Goal: Use online tool/utility: Utilize a website feature to perform a specific function

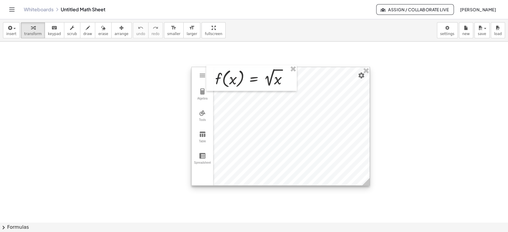
click at [306, 135] on div at bounding box center [281, 126] width 178 height 118
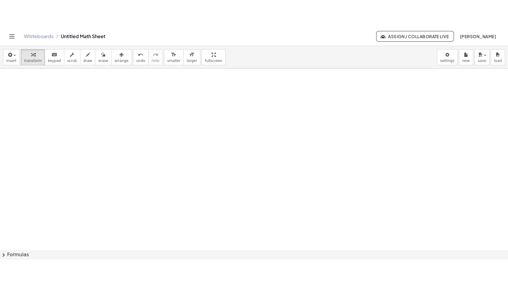
scroll to position [66, 0]
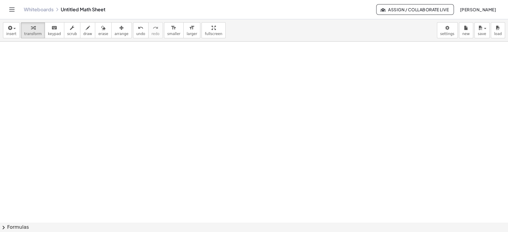
click at [116, 130] on div at bounding box center [254, 157] width 508 height 362
click at [117, 130] on div at bounding box center [254, 157] width 508 height 362
click at [86, 25] on icon "button" at bounding box center [88, 27] width 4 height 7
drag, startPoint x: 38, startPoint y: 51, endPoint x: 34, endPoint y: 76, distance: 25.9
click at [34, 76] on div at bounding box center [254, 157] width 508 height 362
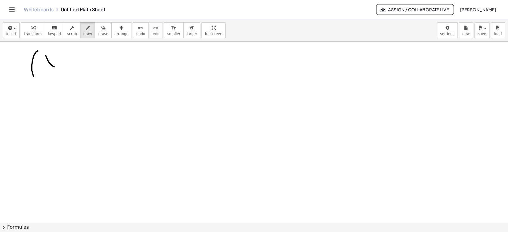
drag, startPoint x: 46, startPoint y: 55, endPoint x: 54, endPoint y: 67, distance: 14.0
click at [54, 67] on div at bounding box center [254, 157] width 508 height 362
drag, startPoint x: 54, startPoint y: 58, endPoint x: 46, endPoint y: 66, distance: 11.6
click at [46, 66] on div at bounding box center [254, 157] width 508 height 362
drag, startPoint x: 70, startPoint y: 54, endPoint x: 70, endPoint y: 68, distance: 13.4
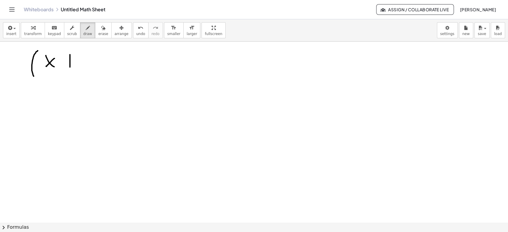
click at [70, 68] on div at bounding box center [254, 157] width 508 height 362
drag, startPoint x: 67, startPoint y: 62, endPoint x: 76, endPoint y: 61, distance: 9.9
click at [76, 61] on div at bounding box center [254, 157] width 508 height 362
drag, startPoint x: 83, startPoint y: 60, endPoint x: 86, endPoint y: 67, distance: 7.2
click at [86, 67] on div at bounding box center [254, 157] width 508 height 362
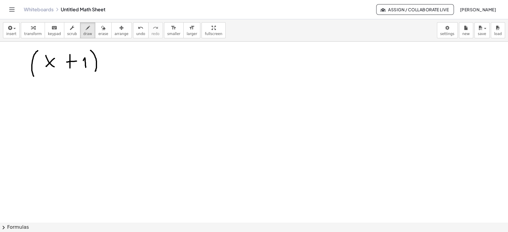
drag, startPoint x: 90, startPoint y: 50, endPoint x: 95, endPoint y: 71, distance: 21.4
click at [95, 71] on div at bounding box center [254, 157] width 508 height 362
drag, startPoint x: 99, startPoint y: 43, endPoint x: 104, endPoint y: 51, distance: 8.7
click at [104, 51] on div at bounding box center [254, 157] width 508 height 362
drag, startPoint x: 111, startPoint y: 58, endPoint x: 132, endPoint y: 59, distance: 21.1
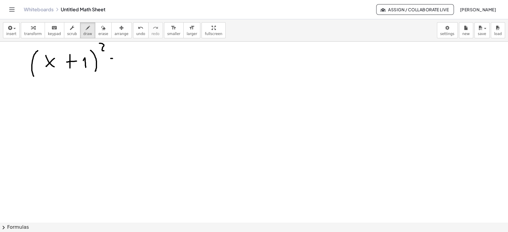
click at [132, 59] on div at bounding box center [254, 157] width 508 height 362
drag, startPoint x: 116, startPoint y: 65, endPoint x: 131, endPoint y: 65, distance: 14.9
click at [131, 65] on div at bounding box center [254, 157] width 508 height 362
drag, startPoint x: 168, startPoint y: 51, endPoint x: 159, endPoint y: 66, distance: 17.3
click at [159, 66] on div at bounding box center [254, 157] width 508 height 362
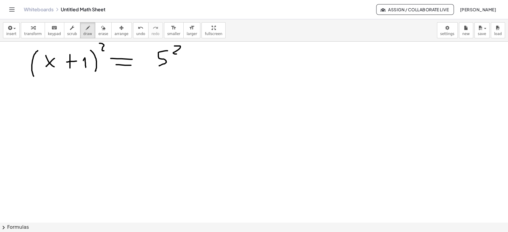
drag, startPoint x: 175, startPoint y: 46, endPoint x: 176, endPoint y: 54, distance: 8.2
click at [176, 54] on div at bounding box center [254, 157] width 508 height 362
drag, startPoint x: 190, startPoint y: 53, endPoint x: 190, endPoint y: 68, distance: 14.6
click at [190, 68] on div at bounding box center [254, 157] width 508 height 362
drag, startPoint x: 186, startPoint y: 63, endPoint x: 197, endPoint y: 60, distance: 11.1
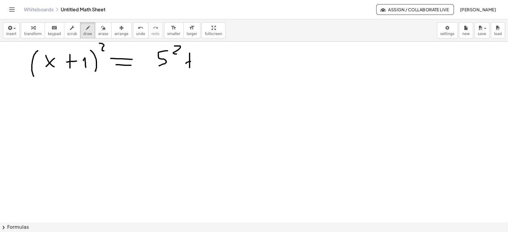
click at [197, 60] on div at bounding box center [254, 157] width 508 height 362
drag, startPoint x: 210, startPoint y: 53, endPoint x: 212, endPoint y: 67, distance: 14.1
click at [212, 67] on div at bounding box center [254, 157] width 508 height 362
click at [226, 65] on div at bounding box center [254, 157] width 508 height 362
click at [240, 51] on div at bounding box center [254, 157] width 508 height 362
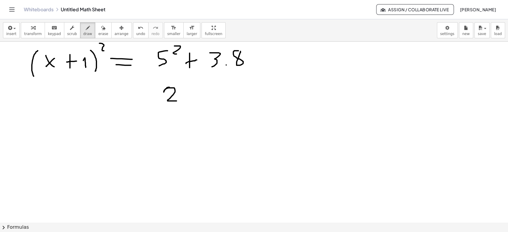
drag, startPoint x: 169, startPoint y: 87, endPoint x: 185, endPoint y: 89, distance: 16.2
click at [177, 99] on div at bounding box center [254, 157] width 508 height 362
drag, startPoint x: 188, startPoint y: 86, endPoint x: 186, endPoint y: 98, distance: 12.3
click at [186, 98] on div at bounding box center [254, 157] width 508 height 362
click at [209, 94] on div at bounding box center [254, 157] width 508 height 362
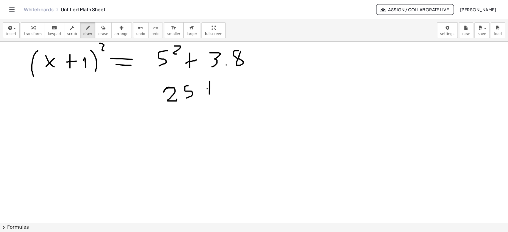
drag, startPoint x: 207, startPoint y: 89, endPoint x: 214, endPoint y: 86, distance: 7.7
click at [214, 86] on div at bounding box center [254, 157] width 508 height 362
drag, startPoint x: 226, startPoint y: 81, endPoint x: 230, endPoint y: 91, distance: 10.7
click at [230, 91] on div at bounding box center [254, 157] width 508 height 362
drag, startPoint x: 244, startPoint y: 80, endPoint x: 249, endPoint y: 82, distance: 5.4
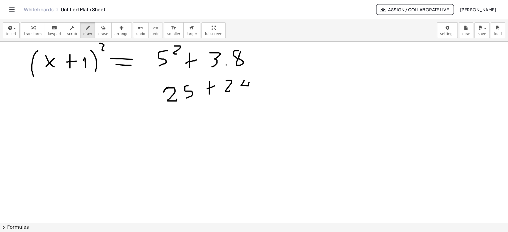
click at [249, 82] on div at bounding box center [254, 157] width 508 height 362
drag, startPoint x: 249, startPoint y: 82, endPoint x: 243, endPoint y: 99, distance: 18.5
click at [243, 99] on div at bounding box center [254, 157] width 508 height 362
drag, startPoint x: 167, startPoint y: 117, endPoint x: 177, endPoint y: 131, distance: 17.4
click at [177, 131] on div at bounding box center [254, 157] width 508 height 362
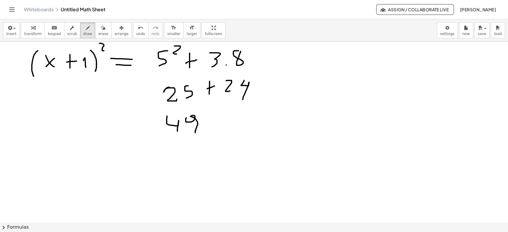
drag, startPoint x: 186, startPoint y: 121, endPoint x: 195, endPoint y: 133, distance: 15.0
click at [195, 133] on div at bounding box center [254, 157] width 508 height 362
drag, startPoint x: 150, startPoint y: 125, endPoint x: 211, endPoint y: 115, distance: 61.8
click at [211, 115] on div at bounding box center [254, 157] width 508 height 362
click at [98, 32] on span "erase" at bounding box center [103, 34] width 10 height 4
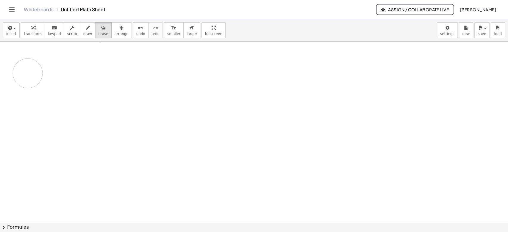
drag, startPoint x: 36, startPoint y: 57, endPoint x: 28, endPoint y: 73, distance: 18.1
click at [28, 73] on div at bounding box center [254, 157] width 508 height 362
click at [83, 32] on span "draw" at bounding box center [87, 34] width 9 height 4
drag, startPoint x: 22, startPoint y: 55, endPoint x: 43, endPoint y: 61, distance: 21.4
click at [43, 61] on div at bounding box center [254, 157] width 508 height 362
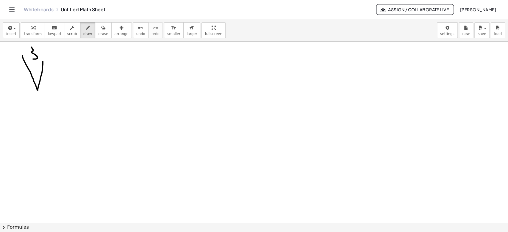
drag, startPoint x: 31, startPoint y: 47, endPoint x: 31, endPoint y: 59, distance: 11.6
click at [32, 59] on div at bounding box center [254, 157] width 508 height 362
drag, startPoint x: 45, startPoint y: 61, endPoint x: 176, endPoint y: 48, distance: 131.3
click at [176, 48] on div at bounding box center [254, 157] width 508 height 362
drag, startPoint x: 54, startPoint y: 68, endPoint x: 58, endPoint y: 80, distance: 12.5
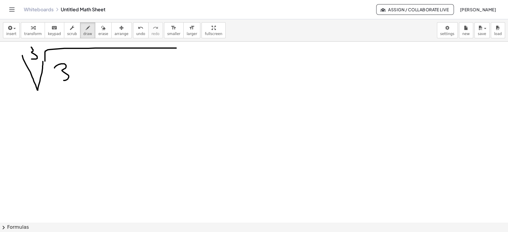
click at [58, 80] on div at bounding box center [254, 157] width 508 height 362
click at [74, 78] on div at bounding box center [254, 157] width 508 height 362
drag, startPoint x: 86, startPoint y: 59, endPoint x: 87, endPoint y: 85, distance: 25.6
click at [87, 85] on div at bounding box center [254, 157] width 508 height 362
drag, startPoint x: 90, startPoint y: 66, endPoint x: 102, endPoint y: 80, distance: 18.6
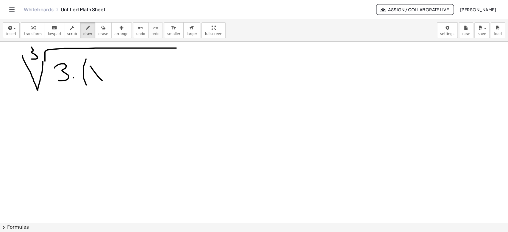
click at [102, 80] on div at bounding box center [254, 157] width 508 height 362
drag, startPoint x: 98, startPoint y: 68, endPoint x: 107, endPoint y: 73, distance: 10.8
click at [91, 82] on div at bounding box center [254, 157] width 508 height 362
drag, startPoint x: 112, startPoint y: 67, endPoint x: 112, endPoint y: 80, distance: 13.1
click at [112, 80] on div at bounding box center [254, 157] width 508 height 362
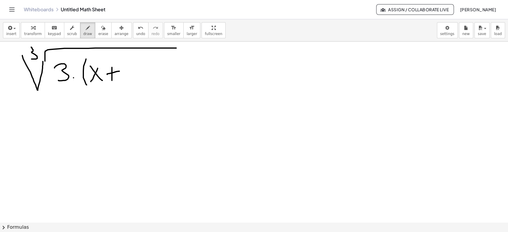
drag, startPoint x: 107, startPoint y: 74, endPoint x: 119, endPoint y: 71, distance: 12.6
click at [119, 71] on div at bounding box center [254, 157] width 508 height 362
drag, startPoint x: 132, startPoint y: 64, endPoint x: 135, endPoint y: 79, distance: 15.7
click at [135, 79] on div at bounding box center [254, 157] width 508 height 362
drag, startPoint x: 137, startPoint y: 57, endPoint x: 144, endPoint y: 89, distance: 32.8
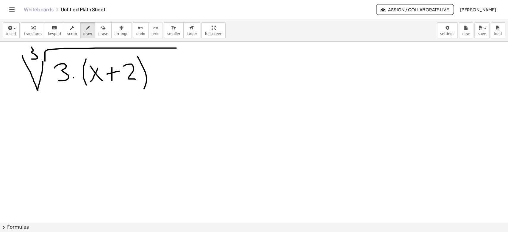
click at [144, 89] on div at bounding box center [254, 157] width 508 height 362
drag, startPoint x: 176, startPoint y: 49, endPoint x: 176, endPoint y: 59, distance: 10.8
click at [176, 59] on div at bounding box center [254, 157] width 508 height 362
drag, startPoint x: 185, startPoint y: 72, endPoint x: 195, endPoint y: 71, distance: 10.2
click at [195, 71] on div at bounding box center [254, 157] width 508 height 362
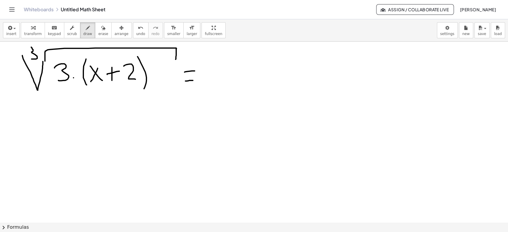
drag, startPoint x: 185, startPoint y: 81, endPoint x: 193, endPoint y: 80, distance: 7.5
click at [193, 80] on div at bounding box center [254, 157] width 508 height 362
drag, startPoint x: 231, startPoint y: 62, endPoint x: 219, endPoint y: 80, distance: 22.0
click at [219, 80] on div at bounding box center [254, 157] width 508 height 362
drag, startPoint x: 242, startPoint y: 70, endPoint x: 252, endPoint y: 79, distance: 13.9
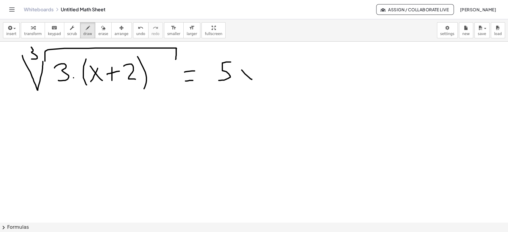
click at [252, 79] on div at bounding box center [254, 157] width 508 height 362
drag, startPoint x: 250, startPoint y: 70, endPoint x: 242, endPoint y: 81, distance: 13.6
click at [242, 81] on div at bounding box center [254, 157] width 508 height 362
drag, startPoint x: 265, startPoint y: 61, endPoint x: 269, endPoint y: 79, distance: 18.9
click at [269, 79] on div at bounding box center [254, 157] width 508 height 362
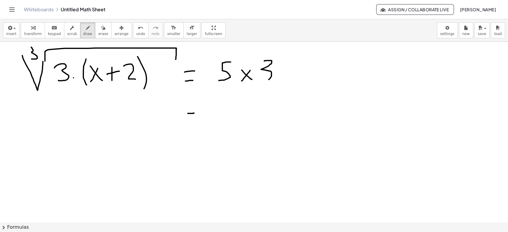
drag, startPoint x: 188, startPoint y: 113, endPoint x: 194, endPoint y: 113, distance: 6.3
click at [194, 113] on div at bounding box center [254, 157] width 508 height 362
drag, startPoint x: 187, startPoint y: 118, endPoint x: 194, endPoint y: 118, distance: 6.2
click at [194, 118] on div at bounding box center [254, 157] width 508 height 362
drag, startPoint x: 216, startPoint y: 85, endPoint x: 276, endPoint y: 82, distance: 59.9
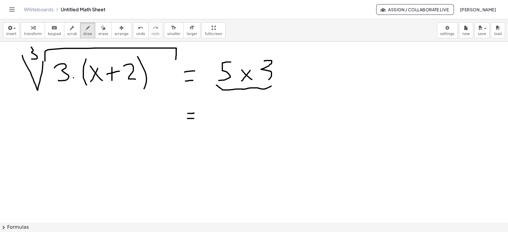
click at [276, 82] on div at bounding box center [254, 157] width 508 height 362
drag, startPoint x: 220, startPoint y: 104, endPoint x: 219, endPoint y: 118, distance: 14.9
click at [219, 118] on div at bounding box center [254, 157] width 508 height 362
drag, startPoint x: 235, startPoint y: 104, endPoint x: 231, endPoint y: 121, distance: 17.2
click at [231, 121] on div at bounding box center [254, 157] width 508 height 362
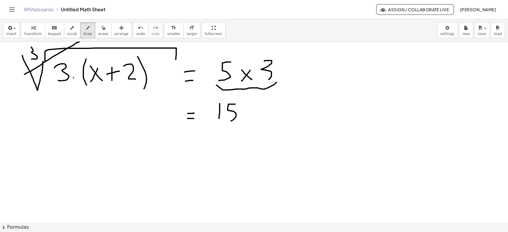
drag, startPoint x: 79, startPoint y: 42, endPoint x: 24, endPoint y: 74, distance: 63.9
click at [24, 74] on div at bounding box center [254, 157] width 508 height 362
drag, startPoint x: 213, startPoint y: 98, endPoint x: 213, endPoint y: 121, distance: 22.9
click at [213, 121] on div at bounding box center [254, 157] width 508 height 362
drag, startPoint x: 248, startPoint y: 99, endPoint x: 249, endPoint y: 123, distance: 23.9
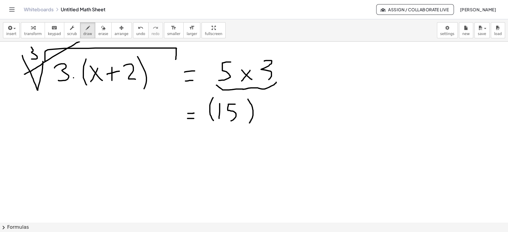
click at [249, 123] on div at bounding box center [254, 157] width 508 height 362
drag, startPoint x: 255, startPoint y: 92, endPoint x: 257, endPoint y: 102, distance: 9.9
click at [257, 102] on div at bounding box center [254, 157] width 508 height 362
click at [98, 33] on span "erase" at bounding box center [103, 34] width 10 height 4
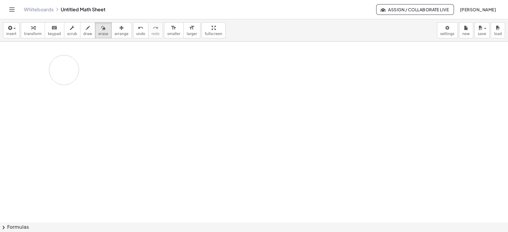
drag, startPoint x: 30, startPoint y: 67, endPoint x: 41, endPoint y: 81, distance: 17.6
click at [41, 97] on div at bounding box center [254, 157] width 508 height 362
click at [83, 32] on span "draw" at bounding box center [87, 34] width 9 height 4
drag, startPoint x: 69, startPoint y: 56, endPoint x: 50, endPoint y: 78, distance: 28.9
click at [50, 78] on div at bounding box center [254, 157] width 508 height 362
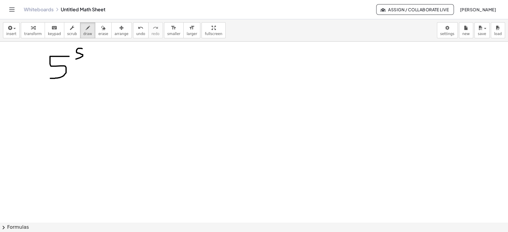
drag, startPoint x: 82, startPoint y: 49, endPoint x: 76, endPoint y: 59, distance: 11.9
click at [76, 59] on div at bounding box center [254, 157] width 508 height 362
drag, startPoint x: 87, startPoint y: 47, endPoint x: 94, endPoint y: 57, distance: 11.9
click at [94, 57] on div at bounding box center [254, 157] width 508 height 362
drag, startPoint x: 105, startPoint y: 62, endPoint x: 105, endPoint y: 69, distance: 6.5
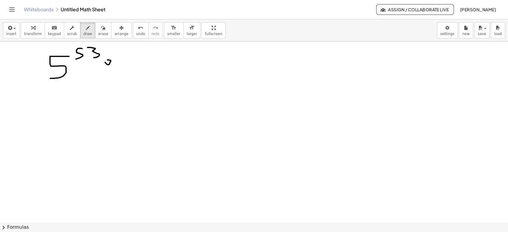
click at [105, 61] on div at bounding box center [254, 157] width 508 height 362
click at [107, 74] on div at bounding box center [254, 157] width 508 height 362
drag, startPoint x: 137, startPoint y: 55, endPoint x: 126, endPoint y: 78, distance: 25.7
click at [126, 78] on div at bounding box center [254, 157] width 508 height 362
drag, startPoint x: 148, startPoint y: 46, endPoint x: 146, endPoint y: 59, distance: 13.0
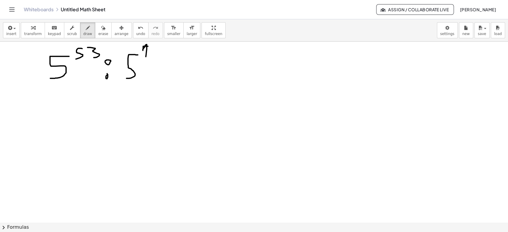
click at [146, 59] on div at bounding box center [254, 157] width 508 height 362
drag, startPoint x: 154, startPoint y: 46, endPoint x: 159, endPoint y: 55, distance: 10.9
click at [159, 55] on div at bounding box center [254, 157] width 508 height 362
drag, startPoint x: 155, startPoint y: 51, endPoint x: 163, endPoint y: 51, distance: 8.3
click at [163, 51] on div at bounding box center [254, 157] width 508 height 362
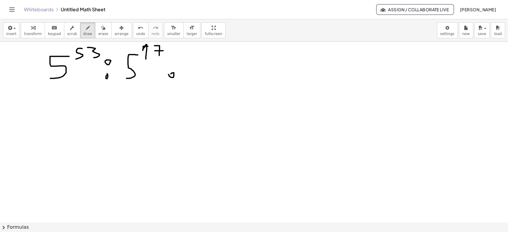
click at [171, 74] on div at bounding box center [254, 157] width 508 height 362
drag, startPoint x: 198, startPoint y: 52, endPoint x: 191, endPoint y: 76, distance: 24.7
click at [191, 76] on div at bounding box center [254, 157] width 508 height 362
drag, startPoint x: 198, startPoint y: 45, endPoint x: 203, endPoint y: 52, distance: 9.1
click at [203, 52] on div at bounding box center [254, 157] width 508 height 362
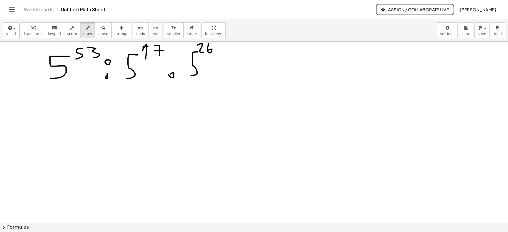
drag, startPoint x: 208, startPoint y: 43, endPoint x: 208, endPoint y: 50, distance: 6.5
click at [208, 50] on div at bounding box center [254, 157] width 508 height 362
click at [221, 62] on div at bounding box center [254, 157] width 508 height 362
click at [221, 71] on div at bounding box center [254, 157] width 508 height 362
drag, startPoint x: 241, startPoint y: 54, endPoint x: 236, endPoint y: 74, distance: 21.2
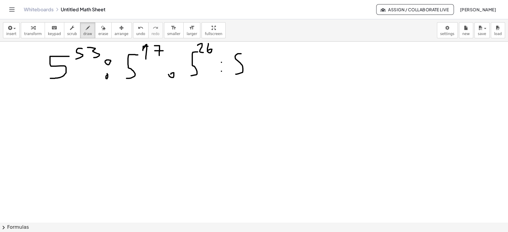
click at [236, 74] on div at bounding box center [254, 157] width 508 height 362
drag, startPoint x: 250, startPoint y: 42, endPoint x: 251, endPoint y: 51, distance: 9.2
click at [251, 51] on div at bounding box center [254, 157] width 508 height 362
drag, startPoint x: 259, startPoint y: 45, endPoint x: 264, endPoint y: 55, distance: 10.9
click at [264, 55] on div at bounding box center [254, 157] width 508 height 362
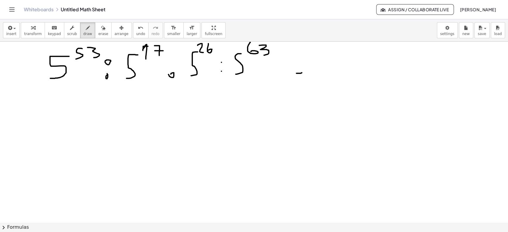
drag, startPoint x: 296, startPoint y: 73, endPoint x: 302, endPoint y: 73, distance: 5.7
click at [302, 73] on div at bounding box center [254, 157] width 508 height 362
click at [303, 77] on div at bounding box center [254, 157] width 508 height 362
drag, startPoint x: 76, startPoint y: 109, endPoint x: 68, endPoint y: 134, distance: 26.7
click at [68, 134] on div at bounding box center [254, 157] width 508 height 362
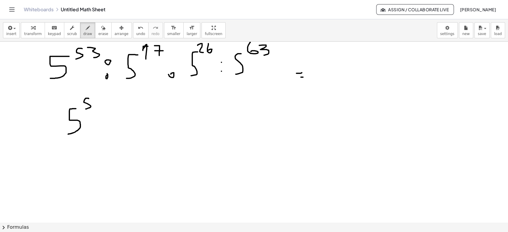
drag, startPoint x: 89, startPoint y: 99, endPoint x: 86, endPoint y: 109, distance: 10.8
click at [86, 109] on div at bounding box center [254, 157] width 508 height 362
drag, startPoint x: 98, startPoint y: 98, endPoint x: 101, endPoint y: 105, distance: 7.9
click at [101, 105] on div at bounding box center [254, 157] width 508 height 362
drag, startPoint x: 110, startPoint y: 102, endPoint x: 119, endPoint y: 101, distance: 8.4
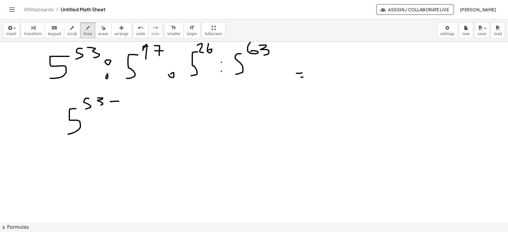
click at [119, 101] on div at bounding box center [254, 157] width 508 height 362
drag, startPoint x: 126, startPoint y: 100, endPoint x: 132, endPoint y: 98, distance: 6.5
click at [129, 104] on div at bounding box center [254, 157] width 508 height 362
drag, startPoint x: 133, startPoint y: 95, endPoint x: 140, endPoint y: 102, distance: 10.1
click at [140, 102] on div at bounding box center [254, 157] width 508 height 362
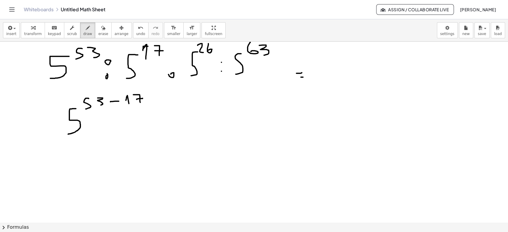
drag, startPoint x: 137, startPoint y: 99, endPoint x: 143, endPoint y: 98, distance: 6.1
click at [143, 98] on div at bounding box center [254, 157] width 508 height 362
click at [159, 138] on div at bounding box center [254, 157] width 508 height 362
drag, startPoint x: 192, startPoint y: 112, endPoint x: 181, endPoint y: 132, distance: 22.8
click at [178, 136] on div at bounding box center [254, 157] width 508 height 362
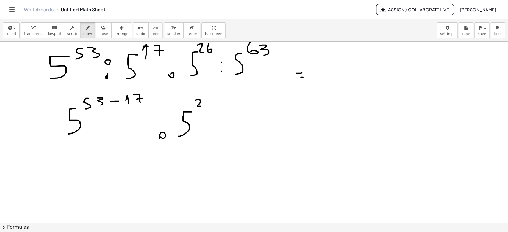
drag, startPoint x: 196, startPoint y: 100, endPoint x: 202, endPoint y: 107, distance: 9.1
click at [202, 107] on div at bounding box center [254, 157] width 508 height 362
drag, startPoint x: 210, startPoint y: 97, endPoint x: 211, endPoint y: 104, distance: 7.4
click at [211, 104] on div at bounding box center [254, 157] width 508 height 362
click at [221, 126] on div at bounding box center [254, 157] width 508 height 362
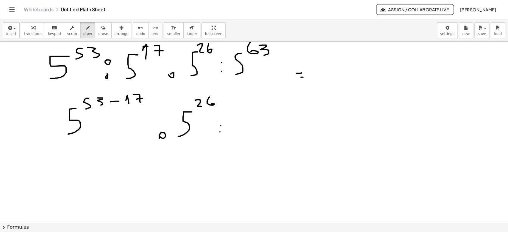
click at [220, 132] on div at bounding box center [254, 157] width 508 height 362
drag, startPoint x: 243, startPoint y: 109, endPoint x: 235, endPoint y: 126, distance: 19.1
click at [235, 127] on div at bounding box center [254, 157] width 508 height 362
drag, startPoint x: 253, startPoint y: 96, endPoint x: 248, endPoint y: 99, distance: 6.1
click at [248, 99] on div at bounding box center [254, 157] width 508 height 362
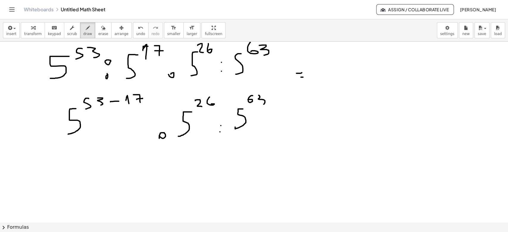
drag, startPoint x: 259, startPoint y: 95, endPoint x: 262, endPoint y: 105, distance: 10.6
click at [262, 105] on div at bounding box center [254, 157] width 508 height 362
click at [98, 32] on span "erase" at bounding box center [103, 34] width 10 height 4
click at [88, 100] on div at bounding box center [254, 157] width 508 height 362
click at [116, 98] on div at bounding box center [254, 157] width 508 height 362
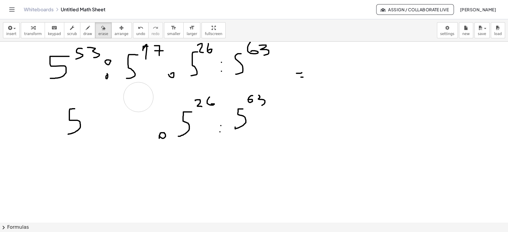
click at [138, 97] on div at bounding box center [254, 157] width 508 height 362
click at [83, 32] on span "draw" at bounding box center [87, 34] width 9 height 4
drag, startPoint x: 90, startPoint y: 96, endPoint x: 93, endPoint y: 103, distance: 7.7
click at [93, 103] on div at bounding box center [254, 157] width 508 height 362
drag, startPoint x: 118, startPoint y: 92, endPoint x: 115, endPoint y: 97, distance: 5.1
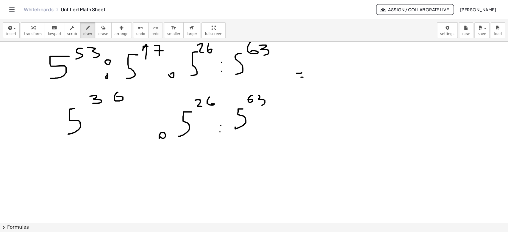
click at [115, 97] on div at bounding box center [254, 157] width 508 height 362
drag, startPoint x: 157, startPoint y: 135, endPoint x: 161, endPoint y: 135, distance: 3.6
click at [161, 135] on div at bounding box center [254, 157] width 508 height 362
drag, startPoint x: 157, startPoint y: 94, endPoint x: 157, endPoint y: 103, distance: 9.2
click at [157, 103] on div at bounding box center [254, 157] width 508 height 362
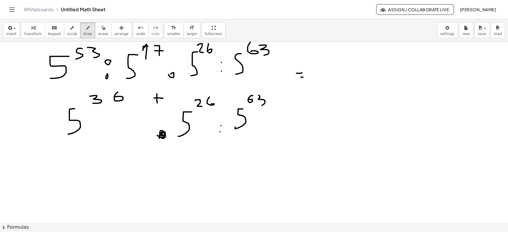
drag, startPoint x: 154, startPoint y: 98, endPoint x: 163, endPoint y: 98, distance: 9.2
click at [163, 98] on div at bounding box center [254, 157] width 508 height 362
drag, startPoint x: 156, startPoint y: 163, endPoint x: 141, endPoint y: 193, distance: 33.3
click at [141, 195] on div at bounding box center [254, 157] width 508 height 362
drag, startPoint x: 186, startPoint y: 148, endPoint x: 191, endPoint y: 157, distance: 10.8
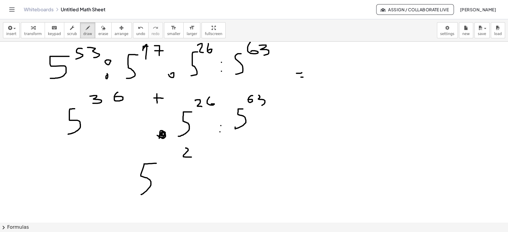
click at [191, 157] on div at bounding box center [254, 157] width 508 height 362
drag, startPoint x: 175, startPoint y: 148, endPoint x: 169, endPoint y: 155, distance: 9.5
click at [169, 155] on div at bounding box center [254, 157] width 508 height 362
click at [203, 169] on div at bounding box center [254, 157] width 508 height 362
click at [202, 182] on div at bounding box center [254, 157] width 508 height 362
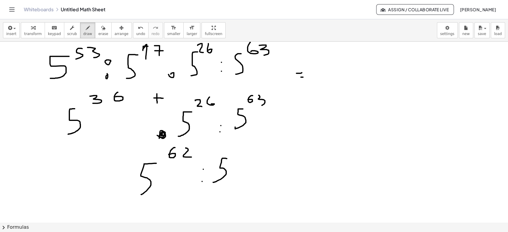
drag, startPoint x: 226, startPoint y: 159, endPoint x: 213, endPoint y: 182, distance: 27.2
click at [213, 182] on div at bounding box center [254, 157] width 508 height 362
drag, startPoint x: 241, startPoint y: 138, endPoint x: 235, endPoint y: 145, distance: 8.7
click at [235, 145] on div at bounding box center [254, 157] width 508 height 362
drag, startPoint x: 249, startPoint y: 137, endPoint x: 248, endPoint y: 152, distance: 14.6
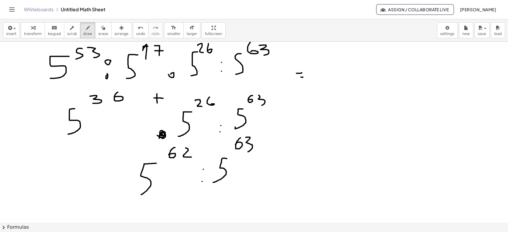
click at [248, 152] on div at bounding box center [254, 157] width 508 height 362
drag, startPoint x: 257, startPoint y: 171, endPoint x: 267, endPoint y: 171, distance: 10.7
click at [267, 171] on div at bounding box center [254, 157] width 508 height 362
drag, startPoint x: 259, startPoint y: 176, endPoint x: 264, endPoint y: 176, distance: 5.1
click at [264, 176] on div at bounding box center [254, 157] width 508 height 362
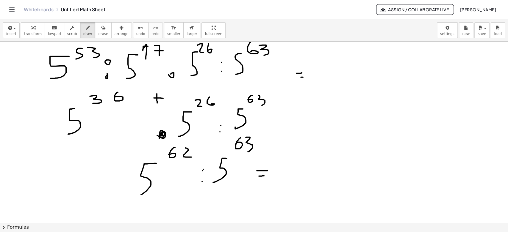
click at [202, 171] on div at bounding box center [254, 157] width 508 height 362
drag, startPoint x: 312, startPoint y: 104, endPoint x: 310, endPoint y: 107, distance: 3.6
click at [310, 106] on div at bounding box center [254, 157] width 508 height 362
click at [315, 121] on div at bounding box center [254, 157] width 508 height 362
click at [312, 121] on div at bounding box center [254, 157] width 508 height 362
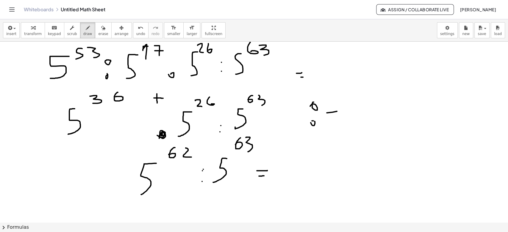
drag, startPoint x: 327, startPoint y: 113, endPoint x: 342, endPoint y: 111, distance: 15.3
click at [342, 111] on div at bounding box center [254, 157] width 508 height 362
drag, startPoint x: 340, startPoint y: 108, endPoint x: 342, endPoint y: 117, distance: 9.1
click at [342, 117] on div at bounding box center [254, 157] width 508 height 362
drag, startPoint x: 371, startPoint y: 108, endPoint x: 384, endPoint y: 106, distance: 13.8
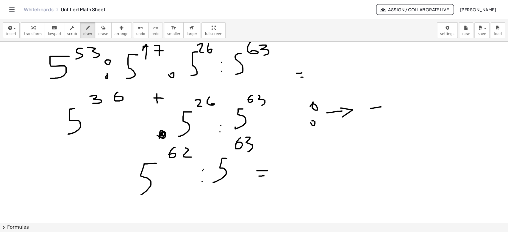
click at [384, 106] on div at bounding box center [254, 157] width 508 height 362
drag, startPoint x: 316, startPoint y: 147, endPoint x: 323, endPoint y: 148, distance: 6.3
click at [315, 149] on div at bounding box center [254, 157] width 508 height 362
drag, startPoint x: 338, startPoint y: 147, endPoint x: 360, endPoint y: 145, distance: 21.6
click at [360, 145] on div at bounding box center [254, 157] width 508 height 362
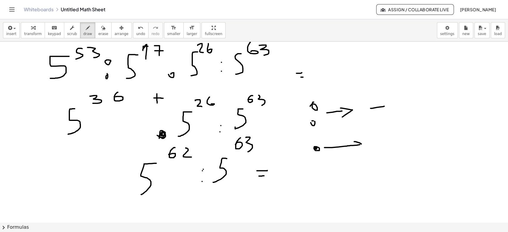
drag, startPoint x: 355, startPoint y: 142, endPoint x: 352, endPoint y: 154, distance: 12.9
click at [352, 154] on div at bounding box center [254, 157] width 508 height 362
drag, startPoint x: 379, startPoint y: 130, endPoint x: 378, endPoint y: 145, distance: 15.2
click at [378, 145] on div at bounding box center [254, 157] width 508 height 362
drag, startPoint x: 374, startPoint y: 138, endPoint x: 386, endPoint y: 137, distance: 11.7
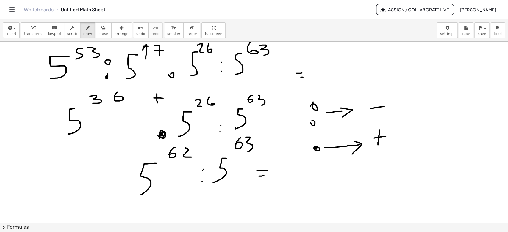
click at [386, 137] on div at bounding box center [254, 157] width 508 height 362
click at [98, 32] on span "erase" at bounding box center [103, 34] width 10 height 4
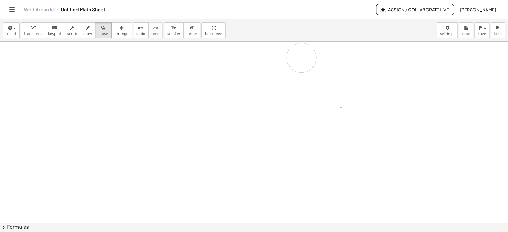
drag, startPoint x: 51, startPoint y: 71, endPoint x: 65, endPoint y: 14, distance: 58.2
click at [299, 71] on div at bounding box center [254, 157] width 508 height 362
click at [86, 28] on icon "button" at bounding box center [88, 27] width 4 height 7
drag, startPoint x: 19, startPoint y: 61, endPoint x: 33, endPoint y: 50, distance: 18.0
click at [33, 50] on div at bounding box center [254, 157] width 508 height 362
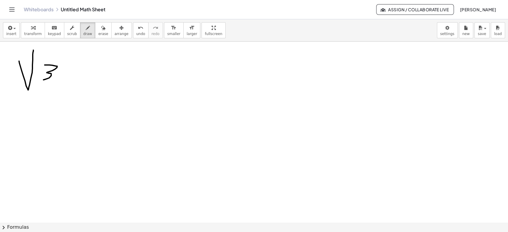
drag, startPoint x: 45, startPoint y: 65, endPoint x: 44, endPoint y: 78, distance: 13.4
click at [41, 80] on div at bounding box center [254, 157] width 508 height 362
drag, startPoint x: 65, startPoint y: 66, endPoint x: 69, endPoint y: 77, distance: 12.2
click at [69, 77] on div at bounding box center [254, 157] width 508 height 362
drag, startPoint x: 31, startPoint y: 49, endPoint x: 73, endPoint y: 56, distance: 42.4
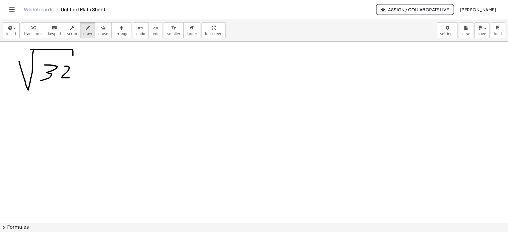
click at [73, 56] on div at bounding box center [254, 157] width 508 height 362
click at [81, 74] on div at bounding box center [254, 157] width 508 height 362
drag, startPoint x: 93, startPoint y: 53, endPoint x: 124, endPoint y: 47, distance: 31.4
click at [124, 47] on div at bounding box center [254, 157] width 508 height 362
drag, startPoint x: 112, startPoint y: 57, endPoint x: 118, endPoint y: 76, distance: 19.0
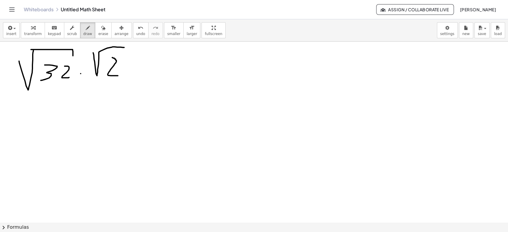
click at [118, 76] on div at bounding box center [254, 157] width 508 height 362
click at [80, 74] on div at bounding box center [254, 157] width 508 height 362
drag, startPoint x: 150, startPoint y: 73, endPoint x: 154, endPoint y: 73, distance: 3.9
click at [154, 73] on div at bounding box center [254, 157] width 508 height 362
drag, startPoint x: 149, startPoint y: 80, endPoint x: 156, endPoint y: 75, distance: 8.7
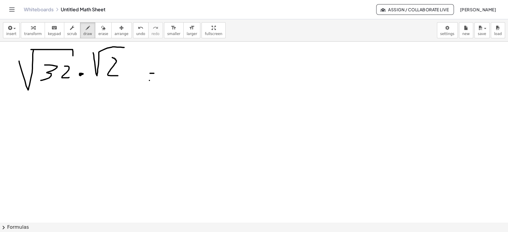
click at [150, 80] on div at bounding box center [254, 157] width 508 height 362
drag, startPoint x: 164, startPoint y: 61, endPoint x: 241, endPoint y: 52, distance: 77.4
click at [241, 52] on div at bounding box center [254, 157] width 508 height 362
drag, startPoint x: 179, startPoint y: 60, endPoint x: 181, endPoint y: 72, distance: 12.6
click at [181, 72] on div at bounding box center [254, 157] width 508 height 362
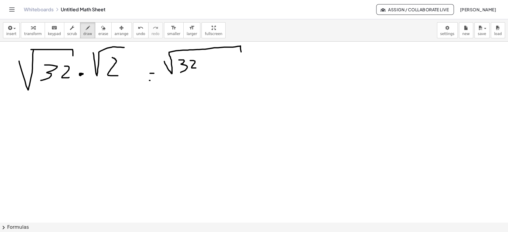
drag, startPoint x: 190, startPoint y: 61, endPoint x: 196, endPoint y: 68, distance: 9.1
click at [196, 68] on div at bounding box center [254, 157] width 508 height 362
click at [202, 67] on div at bounding box center [254, 157] width 508 height 362
drag, startPoint x: 214, startPoint y: 57, endPoint x: 201, endPoint y: 61, distance: 12.8
click at [216, 65] on div at bounding box center [254, 157] width 508 height 362
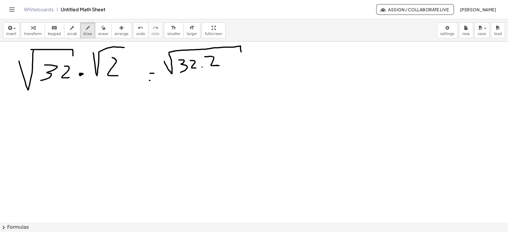
drag, startPoint x: 212, startPoint y: 57, endPoint x: 205, endPoint y: 57, distance: 7.7
click at [205, 57] on div at bounding box center [254, 157] width 508 height 362
drag, startPoint x: 258, startPoint y: 63, endPoint x: 264, endPoint y: 62, distance: 6.3
click at [264, 62] on div at bounding box center [254, 157] width 508 height 362
click at [263, 69] on div at bounding box center [254, 157] width 508 height 362
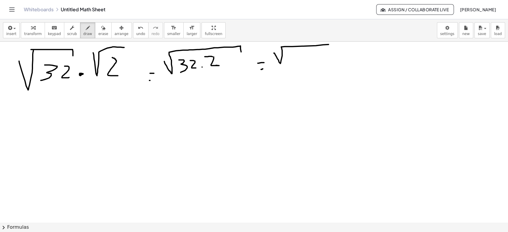
drag, startPoint x: 274, startPoint y: 53, endPoint x: 331, endPoint y: 44, distance: 57.5
click at [331, 44] on div at bounding box center [254, 157] width 508 height 362
drag, startPoint x: 296, startPoint y: 62, endPoint x: 302, endPoint y: 64, distance: 6.1
click at [302, 64] on div at bounding box center [254, 157] width 508 height 362
drag, startPoint x: 324, startPoint y: 57, endPoint x: 331, endPoint y: 57, distance: 7.1
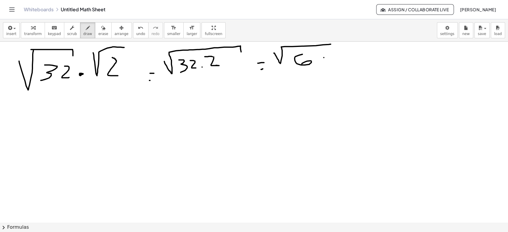
click at [331, 57] on div at bounding box center [254, 157] width 508 height 362
drag, startPoint x: 331, startPoint y: 57, endPoint x: 332, endPoint y: 71, distance: 13.8
click at [332, 71] on div at bounding box center [254, 157] width 508 height 362
click at [101, 30] on icon "button" at bounding box center [103, 27] width 4 height 7
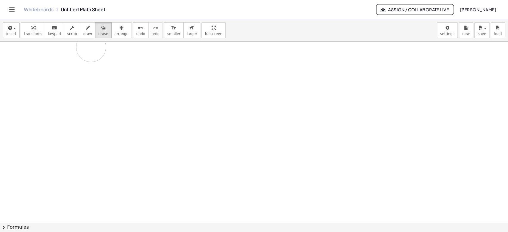
drag, startPoint x: 29, startPoint y: 71, endPoint x: 91, endPoint y: 47, distance: 66.2
click at [91, 47] on div at bounding box center [254, 157] width 508 height 362
click at [86, 30] on icon "button" at bounding box center [88, 27] width 4 height 7
drag, startPoint x: 60, startPoint y: 52, endPoint x: 45, endPoint y: 71, distance: 23.5
click at [45, 71] on div at bounding box center [254, 157] width 508 height 362
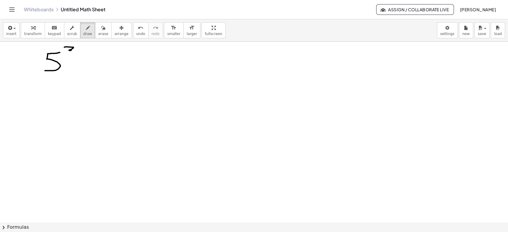
drag, startPoint x: 64, startPoint y: 47, endPoint x: 78, endPoint y: 52, distance: 14.2
click at [78, 52] on div at bounding box center [254, 157] width 508 height 362
drag, startPoint x: 81, startPoint y: 44, endPoint x: 83, endPoint y: 52, distance: 8.0
click at [83, 52] on div at bounding box center [254, 157] width 508 height 362
click at [95, 61] on div at bounding box center [254, 157] width 508 height 362
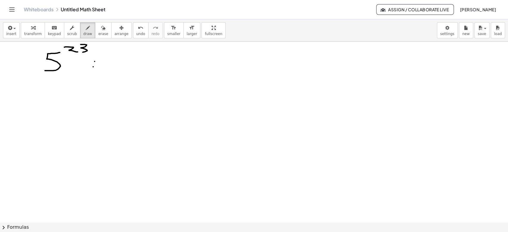
click at [93, 67] on div at bounding box center [254, 157] width 508 height 362
drag, startPoint x: 121, startPoint y: 53, endPoint x: 105, endPoint y: 74, distance: 25.5
click at [105, 74] on div at bounding box center [254, 157] width 508 height 362
drag, startPoint x: 124, startPoint y: 46, endPoint x: 133, endPoint y: 51, distance: 10.8
click at [133, 51] on div at bounding box center [254, 157] width 508 height 362
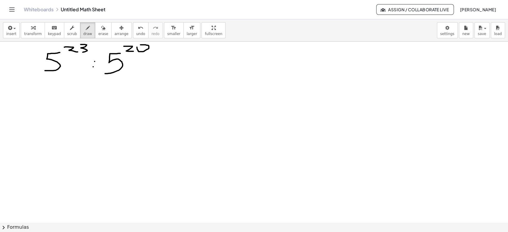
click at [137, 47] on div at bounding box center [254, 157] width 508 height 362
drag, startPoint x: 152, startPoint y: 67, endPoint x: 162, endPoint y: 66, distance: 10.4
click at [162, 66] on div at bounding box center [254, 157] width 508 height 362
drag, startPoint x: 179, startPoint y: 52, endPoint x: 197, endPoint y: 65, distance: 22.4
click at [197, 65] on div at bounding box center [254, 157] width 508 height 362
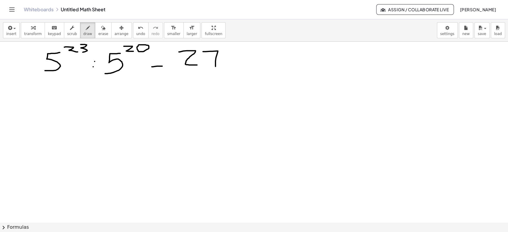
drag, startPoint x: 218, startPoint y: 51, endPoint x: 215, endPoint y: 66, distance: 15.7
click at [215, 66] on div at bounding box center [254, 157] width 508 height 362
drag, startPoint x: 212, startPoint y: 59, endPoint x: 226, endPoint y: 59, distance: 14.3
click at [226, 59] on div at bounding box center [254, 157] width 508 height 362
drag, startPoint x: 174, startPoint y: 58, endPoint x: 238, endPoint y: 45, distance: 65.7
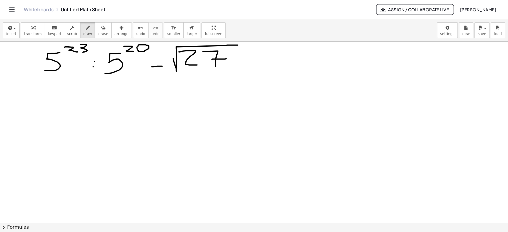
click at [238, 45] on div at bounding box center [254, 157] width 508 height 362
drag, startPoint x: 165, startPoint y: 47, endPoint x: 169, endPoint y: 54, distance: 8.4
click at [169, 54] on div at bounding box center [254, 157] width 508 height 362
drag, startPoint x: 99, startPoint y: 101, endPoint x: 79, endPoint y: 119, distance: 26.8
click at [79, 119] on div at bounding box center [254, 157] width 508 height 362
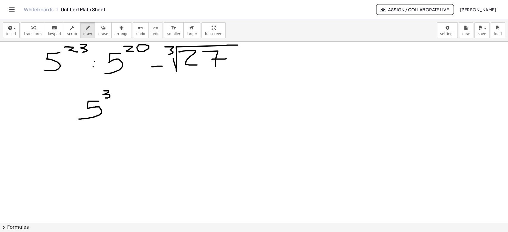
drag, startPoint x: 104, startPoint y: 91, endPoint x: 105, endPoint y: 98, distance: 7.3
click at [105, 98] on div at bounding box center [254, 157] width 508 height 362
drag, startPoint x: 119, startPoint y: 107, endPoint x: 129, endPoint y: 106, distance: 9.8
click at [129, 106] on div at bounding box center [254, 157] width 508 height 362
drag, startPoint x: 142, startPoint y: 96, endPoint x: 143, endPoint y: 110, distance: 14.9
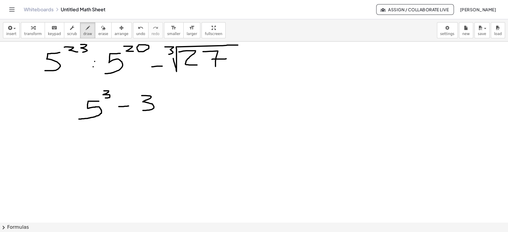
click at [143, 110] on div at bounding box center [254, 157] width 508 height 362
drag, startPoint x: 77, startPoint y: 150, endPoint x: 79, endPoint y: 155, distance: 5.6
click at [79, 155] on div at bounding box center [254, 157] width 508 height 362
drag, startPoint x: 91, startPoint y: 139, endPoint x: 101, endPoint y: 149, distance: 13.3
click at [101, 149] on div at bounding box center [254, 157] width 508 height 362
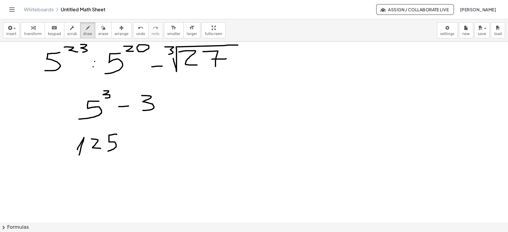
drag, startPoint x: 117, startPoint y: 135, endPoint x: 107, endPoint y: 151, distance: 19.2
click at [107, 151] on div at bounding box center [254, 157] width 508 height 362
drag, startPoint x: 127, startPoint y: 141, endPoint x: 136, endPoint y: 140, distance: 8.9
click at [136, 140] on div at bounding box center [254, 157] width 508 height 362
drag, startPoint x: 145, startPoint y: 133, endPoint x: 146, endPoint y: 146, distance: 13.1
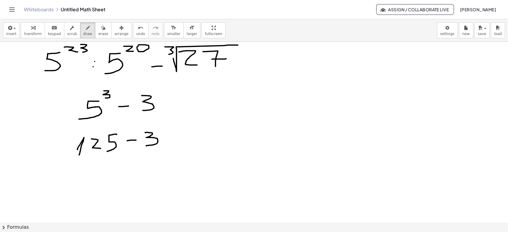
click at [146, 146] on div at bounding box center [254, 157] width 508 height 362
drag, startPoint x: 176, startPoint y: 137, endPoint x: 184, endPoint y: 136, distance: 7.5
click at [184, 136] on div at bounding box center [254, 157] width 508 height 362
drag, startPoint x: 180, startPoint y: 142, endPoint x: 185, endPoint y: 142, distance: 4.8
click at [185, 142] on div at bounding box center [254, 157] width 508 height 362
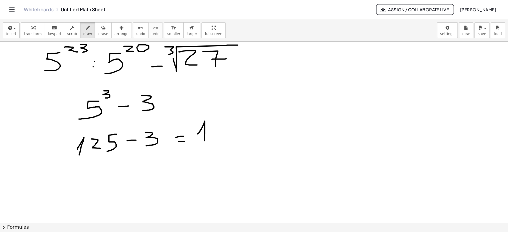
drag, startPoint x: 202, startPoint y: 127, endPoint x: 214, endPoint y: 126, distance: 11.6
click at [204, 141] on div at bounding box center [254, 157] width 508 height 362
drag, startPoint x: 217, startPoint y: 123, endPoint x: 225, endPoint y: 135, distance: 15.3
click at [225, 135] on div at bounding box center [254, 157] width 508 height 362
drag, startPoint x: 232, startPoint y: 121, endPoint x: 242, endPoint y: 136, distance: 18.7
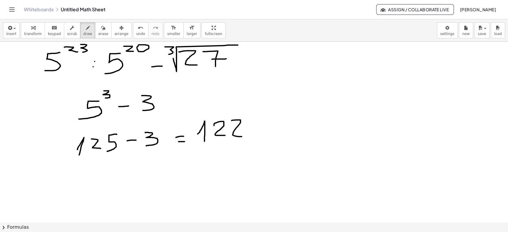
click at [242, 136] on div at bounding box center [254, 157] width 508 height 362
click at [98, 32] on span "erase" at bounding box center [103, 34] width 10 height 4
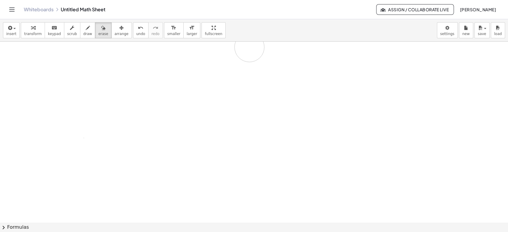
drag, startPoint x: 84, startPoint y: 67, endPoint x: 249, endPoint y: 47, distance: 166.6
click at [249, 47] on div at bounding box center [254, 157] width 508 height 362
click at [86, 28] on icon "button" at bounding box center [88, 27] width 4 height 7
drag, startPoint x: 32, startPoint y: 61, endPoint x: 32, endPoint y: 78, distance: 17.0
click at [32, 78] on div at bounding box center [254, 157] width 508 height 362
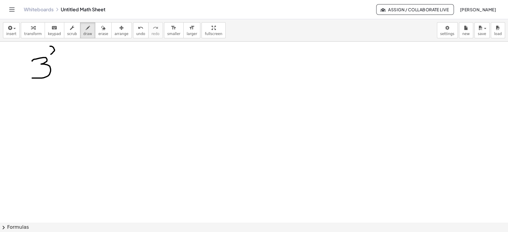
drag, startPoint x: 50, startPoint y: 46, endPoint x: 56, endPoint y: 57, distance: 11.9
click at [56, 57] on div at bounding box center [254, 157] width 508 height 362
click at [61, 76] on div at bounding box center [254, 157] width 508 height 362
drag, startPoint x: 74, startPoint y: 57, endPoint x: 77, endPoint y: 76, distance: 18.7
click at [77, 76] on div at bounding box center [254, 157] width 508 height 362
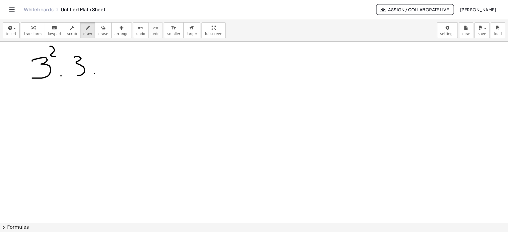
click at [94, 73] on div at bounding box center [254, 157] width 508 height 362
drag, startPoint x: 103, startPoint y: 56, endPoint x: 103, endPoint y: 74, distance: 18.2
click at [103, 74] on div at bounding box center [254, 157] width 508 height 362
drag, startPoint x: 136, startPoint y: 51, endPoint x: 134, endPoint y: 75, distance: 23.3
click at [134, 75] on div at bounding box center [254, 157] width 508 height 362
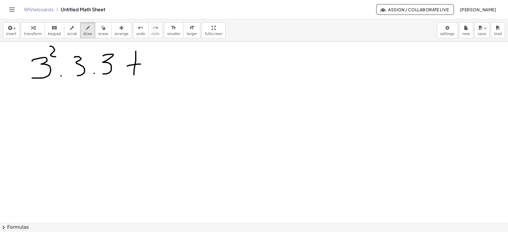
drag, startPoint x: 127, startPoint y: 66, endPoint x: 140, endPoint y: 64, distance: 13.3
click at [140, 64] on div at bounding box center [254, 157] width 508 height 362
drag, startPoint x: 151, startPoint y: 58, endPoint x: 200, endPoint y: 42, distance: 52.1
click at [200, 42] on div at bounding box center [254, 157] width 508 height 362
drag, startPoint x: 169, startPoint y: 57, endPoint x: 187, endPoint y: 69, distance: 21.3
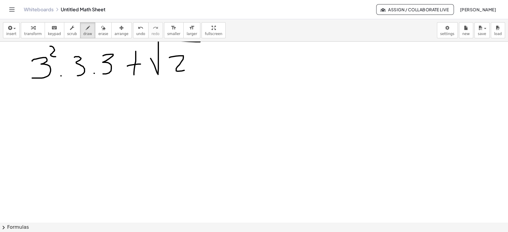
click at [187, 69] on div at bounding box center [254, 157] width 508 height 362
drag, startPoint x: 190, startPoint y: 57, endPoint x: 198, endPoint y: 72, distance: 17.7
click at [198, 72] on div at bounding box center [254, 157] width 508 height 362
drag, startPoint x: 195, startPoint y: 68, endPoint x: 203, endPoint y: 66, distance: 7.9
click at [203, 66] on div at bounding box center [254, 157] width 508 height 362
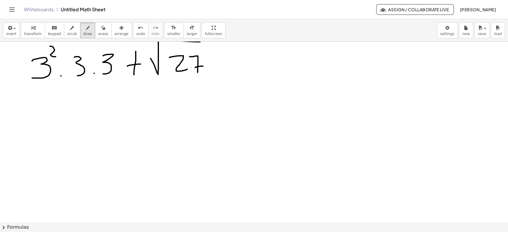
click at [210, 68] on div at bounding box center [254, 157] width 508 height 362
drag, startPoint x: 221, startPoint y: 51, endPoint x: 230, endPoint y: 46, distance: 10.6
click at [230, 46] on div at bounding box center [254, 157] width 508 height 362
click at [211, 57] on div at bounding box center [254, 157] width 508 height 362
drag, startPoint x: 240, startPoint y: 53, endPoint x: 248, endPoint y: 67, distance: 15.7
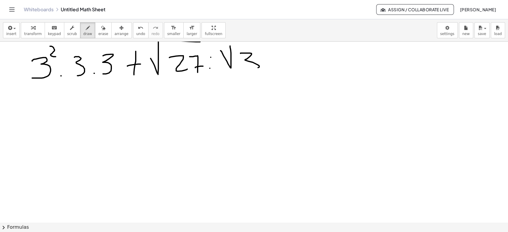
click at [248, 70] on div at bounding box center [254, 157] width 508 height 362
drag, startPoint x: 232, startPoint y: 46, endPoint x: 266, endPoint y: 50, distance: 34.4
click at [266, 50] on div at bounding box center [254, 157] width 508 height 362
drag, startPoint x: 71, startPoint y: 111, endPoint x: 69, endPoint y: 139, distance: 28.0
click at [69, 139] on div at bounding box center [254, 157] width 508 height 362
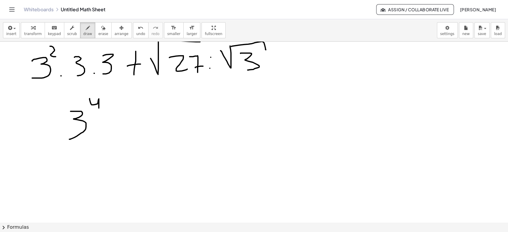
drag, startPoint x: 90, startPoint y: 99, endPoint x: 99, endPoint y: 108, distance: 13.3
click at [99, 108] on div at bounding box center [254, 157] width 508 height 362
drag, startPoint x: 132, startPoint y: 112, endPoint x: 134, endPoint y: 129, distance: 17.4
click at [134, 129] on div at bounding box center [254, 157] width 508 height 362
drag, startPoint x: 126, startPoint y: 121, endPoint x: 138, endPoint y: 121, distance: 12.2
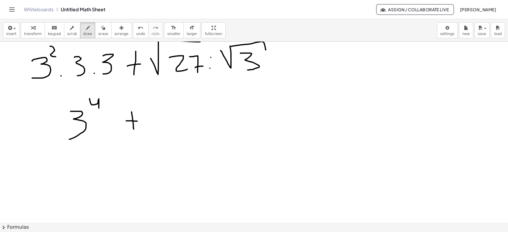
click at [138, 121] on div at bounding box center [254, 157] width 508 height 362
drag, startPoint x: 159, startPoint y: 110, endPoint x: 164, endPoint y: 129, distance: 20.3
click at [164, 129] on div at bounding box center [254, 157] width 508 height 362
click at [98, 32] on span "erase" at bounding box center [103, 34] width 10 height 4
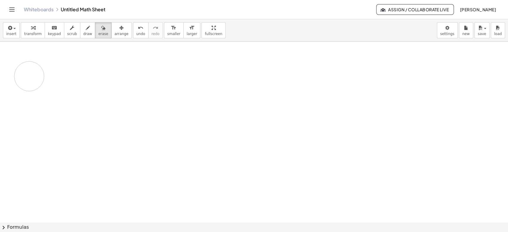
drag, startPoint x: 40, startPoint y: 62, endPoint x: 43, endPoint y: 71, distance: 9.4
click at [43, 71] on div at bounding box center [254, 157] width 508 height 362
click at [86, 29] on icon "button" at bounding box center [88, 27] width 4 height 7
drag, startPoint x: 50, startPoint y: 63, endPoint x: 52, endPoint y: 75, distance: 11.8
click at [52, 75] on div at bounding box center [254, 157] width 508 height 362
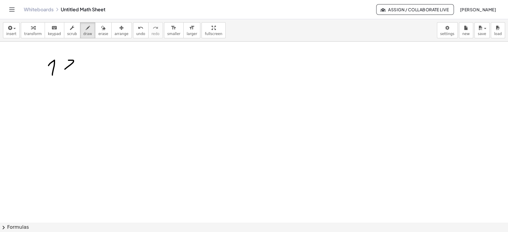
drag, startPoint x: 68, startPoint y: 60, endPoint x: 73, endPoint y: 73, distance: 13.7
click at [73, 73] on div at bounding box center [254, 157] width 508 height 362
drag, startPoint x: 80, startPoint y: 70, endPoint x: 85, endPoint y: 73, distance: 5.8
click at [85, 73] on div at bounding box center [254, 157] width 508 height 362
click at [102, 60] on div at bounding box center [254, 157] width 508 height 362
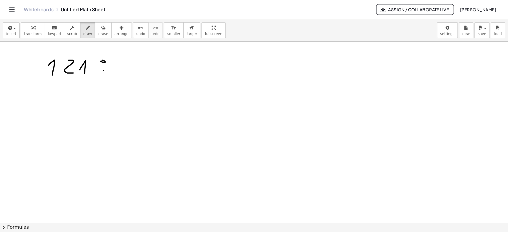
click at [104, 71] on div at bounding box center [254, 157] width 508 height 362
click at [103, 70] on div at bounding box center [254, 157] width 508 height 362
drag, startPoint x: 119, startPoint y: 53, endPoint x: 116, endPoint y: 78, distance: 25.4
click at [116, 78] on div at bounding box center [254, 157] width 508 height 362
drag, startPoint x: 126, startPoint y: 58, endPoint x: 134, endPoint y: 74, distance: 17.6
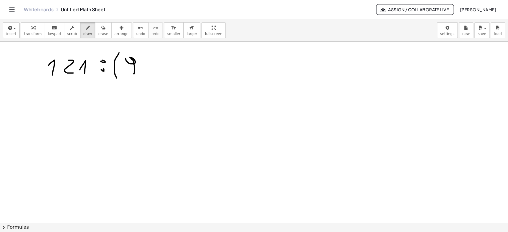
click at [134, 74] on div at bounding box center [254, 157] width 508 height 362
drag, startPoint x: 138, startPoint y: 54, endPoint x: 148, endPoint y: 62, distance: 12.8
click at [148, 62] on div at bounding box center [254, 157] width 508 height 362
drag, startPoint x: 149, startPoint y: 69, endPoint x: 154, endPoint y: 68, distance: 5.1
click at [154, 68] on div at bounding box center [254, 157] width 508 height 362
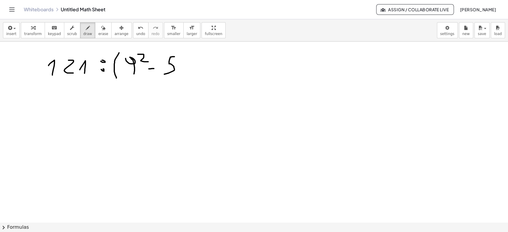
drag, startPoint x: 174, startPoint y: 57, endPoint x: 164, endPoint y: 74, distance: 20.3
click at [164, 74] on div at bounding box center [254, 157] width 508 height 362
drag, startPoint x: 180, startPoint y: 53, endPoint x: 191, endPoint y: 63, distance: 14.7
click at [186, 60] on div at bounding box center [254, 157] width 508 height 362
click at [195, 63] on div at bounding box center [254, 157] width 508 height 362
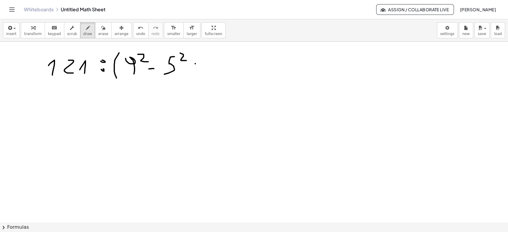
click at [196, 71] on div at bounding box center [254, 157] width 508 height 362
drag, startPoint x: 215, startPoint y: 56, endPoint x: 209, endPoint y: 72, distance: 17.2
click at [209, 72] on div at bounding box center [254, 157] width 508 height 362
drag, startPoint x: 227, startPoint y: 66, endPoint x: 238, endPoint y: 71, distance: 12.3
click at [238, 71] on div at bounding box center [254, 157] width 508 height 362
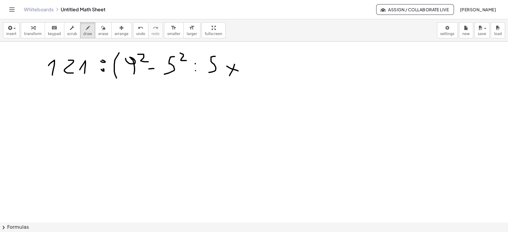
drag, startPoint x: 235, startPoint y: 65, endPoint x: 229, endPoint y: 76, distance: 12.1
click at [229, 76] on div at bounding box center [254, 157] width 508 height 362
drag, startPoint x: 246, startPoint y: 63, endPoint x: 248, endPoint y: 70, distance: 6.4
click at [248, 70] on div at bounding box center [254, 157] width 508 height 362
drag, startPoint x: 258, startPoint y: 53, endPoint x: 264, endPoint y: 70, distance: 18.1
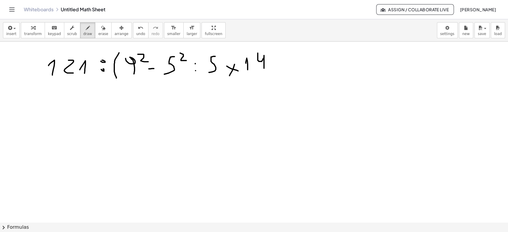
click at [264, 70] on div at bounding box center [254, 157] width 508 height 362
drag, startPoint x: 270, startPoint y: 47, endPoint x: 275, endPoint y: 87, distance: 40.2
click at [275, 87] on div at bounding box center [254, 157] width 508 height 362
drag, startPoint x: 290, startPoint y: 60, endPoint x: 291, endPoint y: 74, distance: 14.4
click at [291, 74] on div at bounding box center [254, 157] width 508 height 362
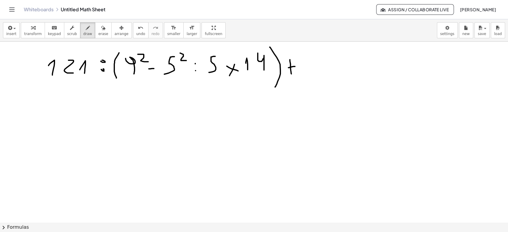
click at [295, 66] on div at bounding box center [254, 157] width 508 height 362
drag, startPoint x: 308, startPoint y: 48, endPoint x: 309, endPoint y: 82, distance: 33.6
click at [309, 82] on div at bounding box center [254, 157] width 508 height 362
drag, startPoint x: 312, startPoint y: 63, endPoint x: 315, endPoint y: 60, distance: 4.0
click at [317, 73] on div at bounding box center [254, 157] width 508 height 362
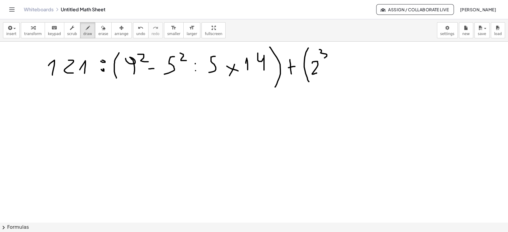
drag, startPoint x: 319, startPoint y: 49, endPoint x: 324, endPoint y: 58, distance: 9.7
click at [324, 58] on div at bounding box center [254, 157] width 508 height 362
drag, startPoint x: 338, startPoint y: 78, endPoint x: 333, endPoint y: 83, distance: 7.4
click at [333, 84] on div at bounding box center [254, 157] width 508 height 362
drag, startPoint x: 345, startPoint y: 44, endPoint x: 350, endPoint y: 54, distance: 10.9
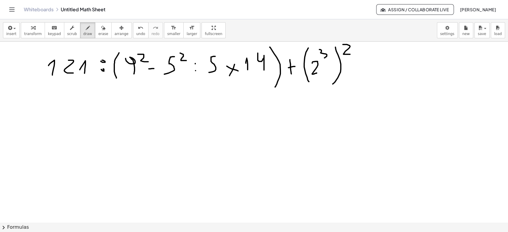
click at [350, 54] on div at bounding box center [254, 157] width 508 height 362
drag, startPoint x: 353, startPoint y: 67, endPoint x: 358, endPoint y: 67, distance: 5.1
click at [358, 67] on div at bounding box center [254, 157] width 508 height 362
drag, startPoint x: 353, startPoint y: 75, endPoint x: 359, endPoint y: 76, distance: 5.7
click at [359, 76] on div at bounding box center [254, 157] width 508 height 362
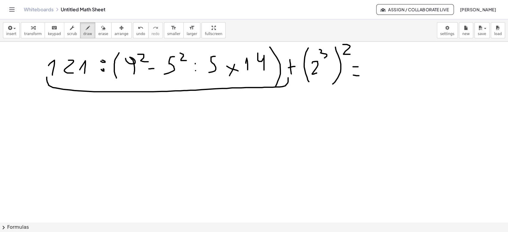
drag, startPoint x: 47, startPoint y: 77, endPoint x: 288, endPoint y: 77, distance: 241.4
click at [288, 77] on div at bounding box center [254, 157] width 508 height 362
drag, startPoint x: 299, startPoint y: 79, endPoint x: 346, endPoint y: 74, distance: 46.4
click at [346, 74] on div at bounding box center [254, 157] width 508 height 362
drag, startPoint x: 123, startPoint y: 55, endPoint x: 154, endPoint y: 55, distance: 31.0
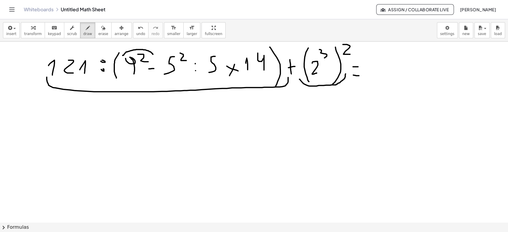
click at [154, 55] on div at bounding box center [254, 157] width 508 height 362
drag, startPoint x: 162, startPoint y: 54, endPoint x: 268, endPoint y: 54, distance: 105.6
click at [268, 54] on div at bounding box center [254, 157] width 508 height 362
drag, startPoint x: 47, startPoint y: 120, endPoint x: 50, endPoint y: 127, distance: 7.7
click at [50, 127] on div at bounding box center [254, 157] width 508 height 362
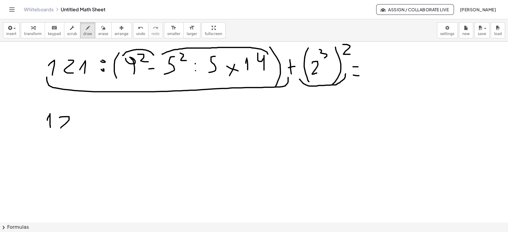
drag
click at [65, 128] on div at bounding box center [254, 157] width 508 height 362
click at [81, 127] on div at bounding box center [254, 157] width 508 height 362
click at [100, 117] on div at bounding box center [254, 157] width 508 height 362
click at [96, 126] on div at bounding box center [254, 157] width 508 height 362
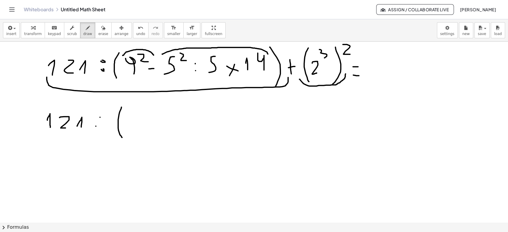
click at [122, 137] on div at bounding box center [254, 157] width 508 height 362
click at [135, 114] on div at bounding box center [254, 157] width 508 height 362
click at [149, 123] on div at bounding box center [254, 157] width 508 height 362
click at [166, 119] on div at bounding box center [254, 157] width 508 height 362
click at [184, 122] on div at bounding box center [254, 157] width 508 height 362
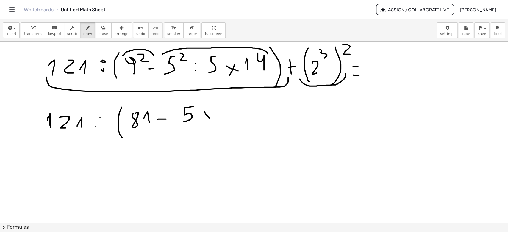
click at [211, 119] on div at bounding box center [254, 157] width 508 height 362
click at [204, 122] on div at bounding box center [254, 157] width 508 height 362
click at [224, 115] on div at bounding box center [254, 157] width 508 height 362
click at [243, 122] on div at bounding box center [254, 157] width 508 height 362
click at [256, 141] on div at bounding box center [254, 157] width 508 height 362
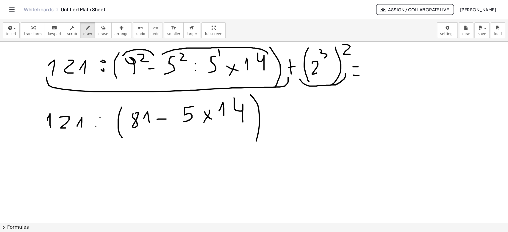
click at [219, 56] on div at bounding box center [254, 157] width 508 height 362
drag, startPoint x: 277, startPoint y: 104, endPoint x: 278, endPoint y: 122, distance: 17.9
click at [278, 122] on div at bounding box center [254, 157] width 508 height 362
drag, startPoint x: 271, startPoint y: 114, endPoint x: 287, endPoint y: 112, distance: 16.5
click at [287, 112] on div at bounding box center [254, 157] width 508 height 362
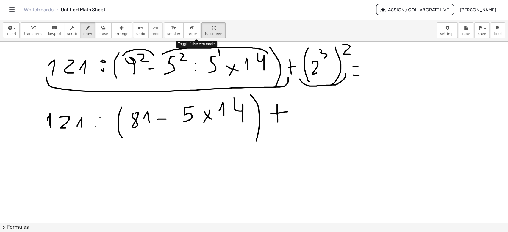
click at [201, 69] on div "insert select one: Math Expression Function Text Youtube Video Graphing Geometr…" at bounding box center [254, 125] width 508 height 213
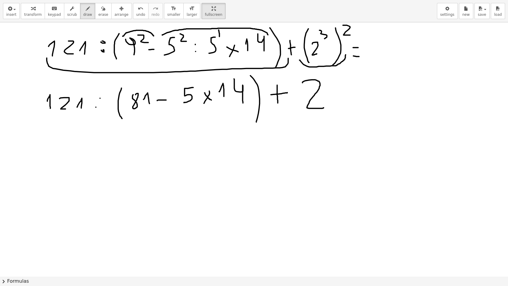
drag, startPoint x: 302, startPoint y: 82, endPoint x: 323, endPoint y: 107, distance: 32.7
click at [323, 107] on div at bounding box center [254, 210] width 508 height 508
drag, startPoint x: 332, startPoint y: 71, endPoint x: 332, endPoint y: 79, distance: 8.0
click at [331, 80] on div at bounding box center [254, 210] width 508 height 508
drag, startPoint x: 128, startPoint y: 93, endPoint x: 162, endPoint y: 91, distance: 34.9
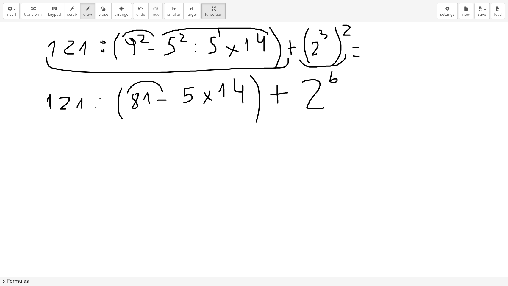
click at [162, 91] on div at bounding box center [254, 210] width 508 height 508
drag, startPoint x: 173, startPoint y: 89, endPoint x: 249, endPoint y: 88, distance: 75.9
click at [249, 88] on div at bounding box center [254, 210] width 508 height 508
drag, startPoint x: 181, startPoint y: 105, endPoint x: 247, endPoint y: 101, distance: 66.2
click at [247, 101] on div at bounding box center [254, 210] width 508 height 508
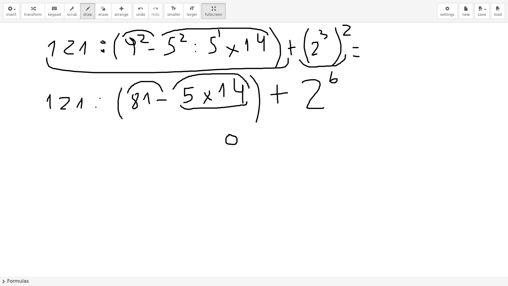
click at [229, 135] on div at bounding box center [254, 210] width 508 height 508
drag, startPoint x: 217, startPoint y: 134, endPoint x: 206, endPoint y: 141, distance: 13.3
click at [206, 141] on div at bounding box center [254, 210] width 508 height 508
click at [143, 137] on div at bounding box center [254, 210] width 508 height 508
drag, startPoint x: 157, startPoint y: 140, endPoint x: 157, endPoint y: 148, distance: 8.4
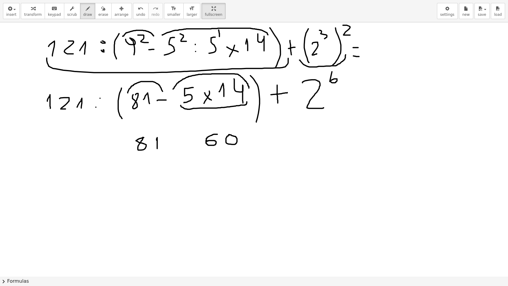
click at [157, 148] on div at bounding box center [254, 210] width 508 height 508
drag, startPoint x: 176, startPoint y: 143, endPoint x: 190, endPoint y: 141, distance: 15.0
click at [190, 141] on div at bounding box center [254, 210] width 508 height 508
drag, startPoint x: 124, startPoint y: 136, endPoint x: 169, endPoint y: 148, distance: 46.4
click at [127, 157] on div at bounding box center [254, 210] width 508 height 508
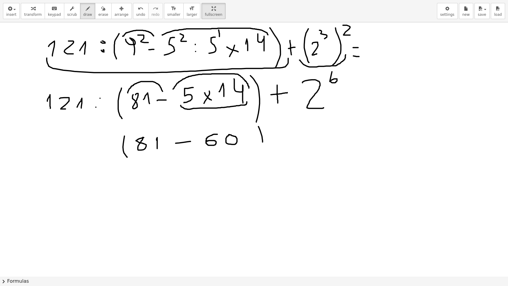
drag, startPoint x: 258, startPoint y: 126, endPoint x: 262, endPoint y: 144, distance: 18.0
click at [262, 144] on div at bounding box center [254, 210] width 508 height 508
drag, startPoint x: 157, startPoint y: 175, endPoint x: 179, endPoint y: 183, distance: 23.2
click at [179, 183] on div at bounding box center [254, 210] width 508 height 508
drag, startPoint x: 189, startPoint y: 178, endPoint x: 193, endPoint y: 181, distance: 5.0
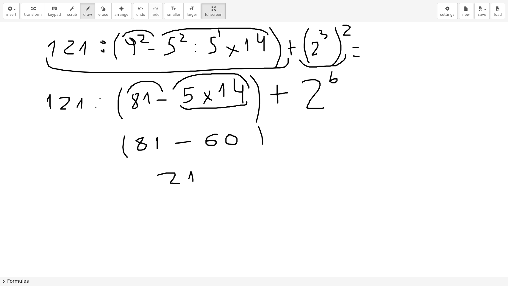
click at [193, 181] on div at bounding box center [254, 210] width 508 height 508
click at [101, 12] on icon "button" at bounding box center [103, 8] width 4 height 7
click at [173, 170] on div at bounding box center [254, 210] width 508 height 508
drag, startPoint x: 161, startPoint y: 175, endPoint x: 196, endPoint y: 174, distance: 35.1
click at [196, 174] on div at bounding box center [254, 210] width 508 height 508
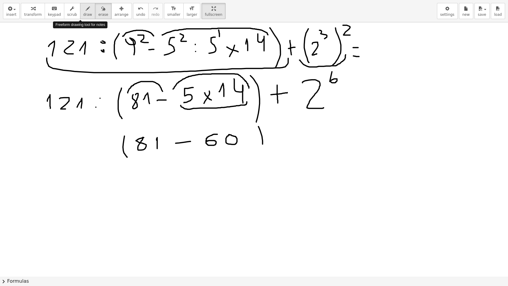
click at [83, 13] on span "draw" at bounding box center [87, 14] width 9 height 4
drag, startPoint x: 162, startPoint y: 181, endPoint x: 172, endPoint y: 177, distance: 10.9
click at [168, 179] on div at bounding box center [254, 210] width 508 height 508
drag, startPoint x: 181, startPoint y: 168, endPoint x: 181, endPoint y: 175, distance: 6.8
click at [181, 175] on div at bounding box center [254, 210] width 508 height 508
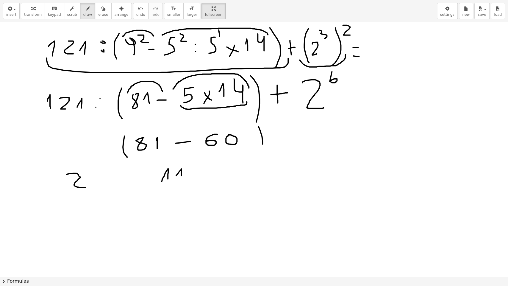
drag, startPoint x: 79, startPoint y: 174, endPoint x: 86, endPoint y: 187, distance: 14.9
click at [86, 187] on div at bounding box center [254, 210] width 508 height 508
drag, startPoint x: 57, startPoint y: 171, endPoint x: 57, endPoint y: 186, distance: 14.3
click at [57, 186] on div at bounding box center [254, 210] width 508 height 508
drag, startPoint x: 103, startPoint y: 175, endPoint x: 105, endPoint y: 185, distance: 10.4
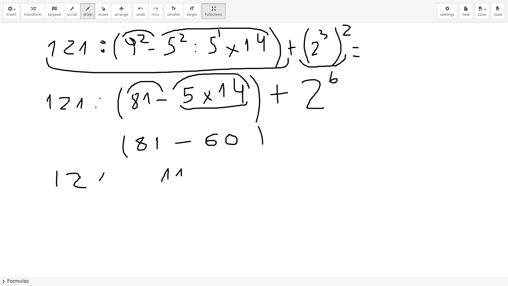
click at [105, 185] on div at bounding box center [254, 210] width 508 height 508
click at [135, 174] on div at bounding box center [254, 210] width 508 height 508
click at [135, 181] on div at bounding box center [254, 210] width 508 height 508
drag, startPoint x: 262, startPoint y: 164, endPoint x: 267, endPoint y: 179, distance: 15.2
click at [267, 179] on div at bounding box center [254, 210] width 508 height 508
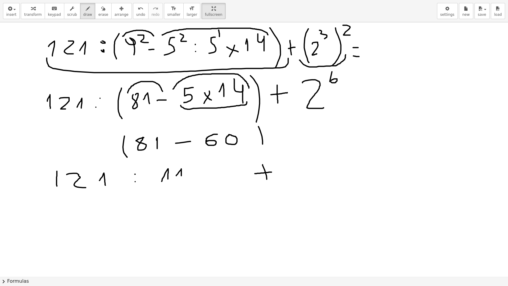
drag, startPoint x: 255, startPoint y: 174, endPoint x: 271, endPoint y: 172, distance: 16.8
click at [271, 172] on div at bounding box center [254, 210] width 508 height 508
drag, startPoint x: 300, startPoint y: 156, endPoint x: 288, endPoint y: 171, distance: 19.2
click at [288, 171] on div at bounding box center [254, 210] width 508 height 508
drag, startPoint x: 307, startPoint y: 158, endPoint x: 314, endPoint y: 182, distance: 24.8
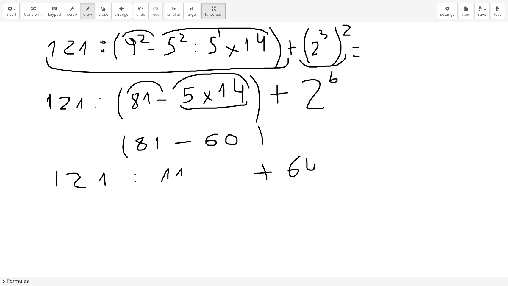
click at [314, 182] on div at bounding box center [254, 210] width 508 height 508
drag, startPoint x: 162, startPoint y: 207, endPoint x: 179, endPoint y: 207, distance: 16.7
click at [179, 207] on div at bounding box center [254, 210] width 508 height 508
drag, startPoint x: 196, startPoint y: 203, endPoint x: 201, endPoint y: 205, distance: 4.8
click at [201, 205] on div at bounding box center [254, 210] width 508 height 508
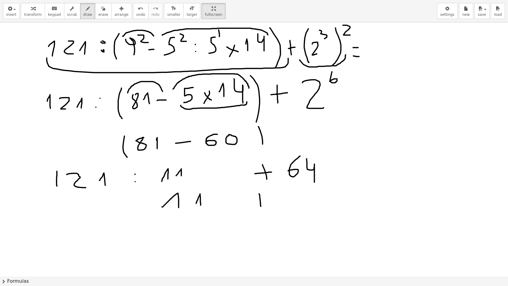
drag, startPoint x: 259, startPoint y: 193, endPoint x: 261, endPoint y: 206, distance: 12.6
click at [261, 206] on div at bounding box center [254, 210] width 508 height 508
drag, startPoint x: 254, startPoint y: 202, endPoint x: 262, endPoint y: 200, distance: 7.7
click at [262, 200] on div at bounding box center [254, 210] width 508 height 508
drag, startPoint x: 279, startPoint y: 192, endPoint x: 280, endPoint y: 203, distance: 11.4
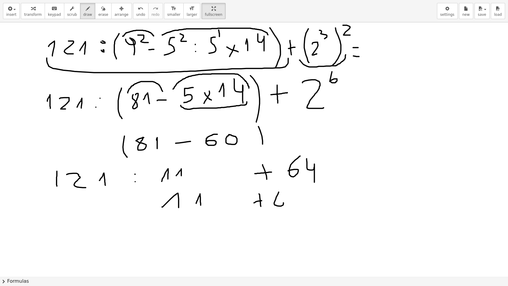
click at [280, 203] on div at bounding box center [254, 210] width 508 height 508
drag, startPoint x: 292, startPoint y: 193, endPoint x: 298, endPoint y: 209, distance: 16.8
click at [302, 212] on div at bounding box center [254, 210] width 508 height 508
click at [98, 14] on span "erase" at bounding box center [103, 14] width 10 height 4
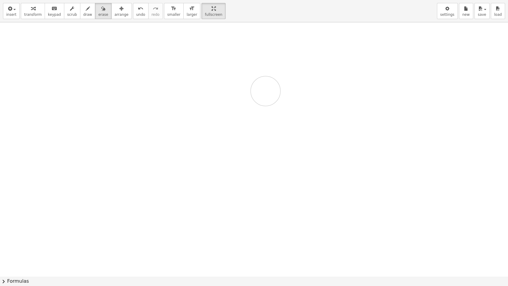
drag, startPoint x: 47, startPoint y: 44, endPoint x: 456, endPoint y: 285, distance: 474.8
click at [277, 101] on div at bounding box center [254, 210] width 508 height 508
click at [86, 11] on icon "button" at bounding box center [88, 8] width 4 height 7
drag, startPoint x: 45, startPoint y: 32, endPoint x: 43, endPoint y: 62, distance: 29.5
click at [43, 62] on div at bounding box center [254, 210] width 508 height 508
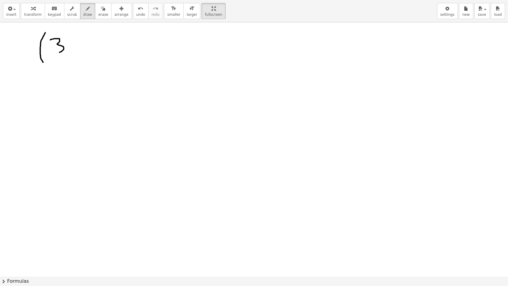
drag, startPoint x: 50, startPoint y: 40, endPoint x: 57, endPoint y: 45, distance: 8.9
click at [52, 54] on div at bounding box center [254, 210] width 508 height 508
drag, startPoint x: 68, startPoint y: 29, endPoint x: 63, endPoint y: 37, distance: 9.7
click at [63, 37] on div at bounding box center [254, 210] width 508 height 508
drag, startPoint x: 82, startPoint y: 28, endPoint x: 87, endPoint y: 57, distance: 29.2
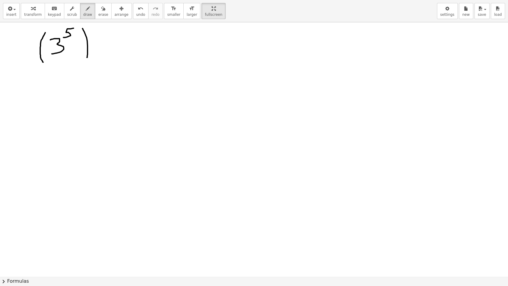
click at [87, 57] on div at bounding box center [254, 210] width 508 height 508
drag, startPoint x: 91, startPoint y: 26, endPoint x: 98, endPoint y: 36, distance: 11.6
click at [98, 36] on div at bounding box center [254, 210] width 508 height 508
click at [110, 50] on div at bounding box center [254, 210] width 508 height 508
drag, startPoint x: 126, startPoint y: 35, endPoint x: 124, endPoint y: 57, distance: 22.1
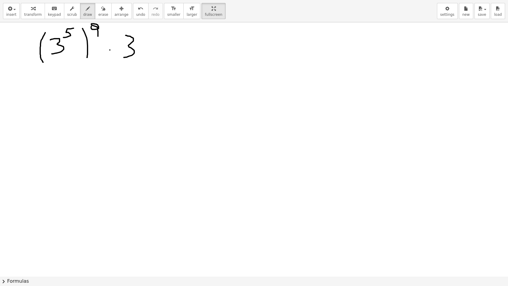
click at [124, 57] on div at bounding box center [254, 210] width 508 height 508
drag, startPoint x: 143, startPoint y: 26, endPoint x: 147, endPoint y: 35, distance: 9.7
click at [147, 35] on div at bounding box center [254, 210] width 508 height 508
click at [161, 46] on div at bounding box center [254, 210] width 508 height 508
click at [161, 52] on div at bounding box center [254, 210] width 508 height 508
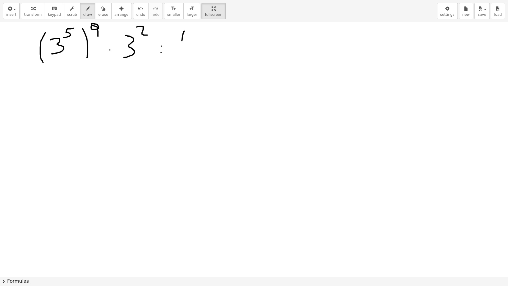
drag, startPoint x: 184, startPoint y: 31, endPoint x: 184, endPoint y: 56, distance: 24.7
click at [184, 56] on div at bounding box center [254, 210] width 508 height 508
drag, startPoint x: 189, startPoint y: 38, endPoint x: 195, endPoint y: 49, distance: 12.8
click at [193, 54] on div at bounding box center [254, 210] width 508 height 508
drag, startPoint x: 199, startPoint y: 27, endPoint x: 209, endPoint y: 34, distance: 12.2
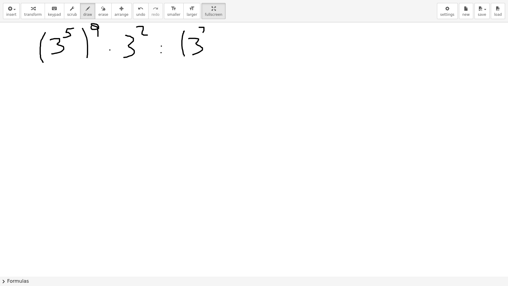
click at [209, 34] on div at bounding box center [254, 210] width 508 height 508
drag, startPoint x: 210, startPoint y: 26, endPoint x: 213, endPoint y: 31, distance: 6.4
click at [213, 31] on div at bounding box center [254, 210] width 508 height 508
drag, startPoint x: 223, startPoint y: 29, endPoint x: 223, endPoint y: 58, distance: 28.6
click at [223, 58] on div at bounding box center [254, 210] width 508 height 508
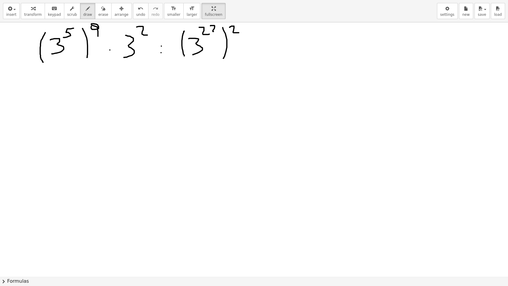
drag, startPoint x: 229, startPoint y: 27, endPoint x: 239, endPoint y: 32, distance: 10.7
click at [239, 32] on div at bounding box center [254, 210] width 508 height 508
click at [216, 31] on div at bounding box center [254, 210] width 508 height 508
drag, startPoint x: 247, startPoint y: 43, endPoint x: 251, endPoint y: 43, distance: 3.9
click at [251, 43] on div at bounding box center [254, 210] width 508 height 508
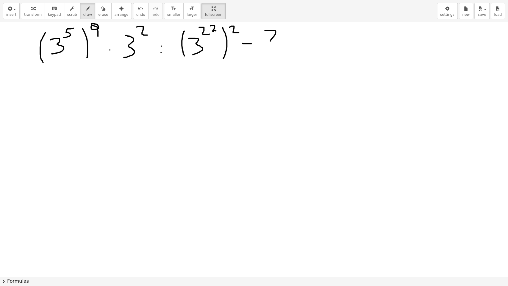
drag, startPoint x: 265, startPoint y: 31, endPoint x: 282, endPoint y: 43, distance: 21.7
click at [283, 44] on div at bounding box center [254, 210] width 508 height 508
drag, startPoint x: 286, startPoint y: 27, endPoint x: 300, endPoint y: 44, distance: 21.8
click at [300, 44] on div at bounding box center [254, 210] width 508 height 508
drag, startPoint x: 296, startPoint y: 37, endPoint x: 304, endPoint y: 35, distance: 8.5
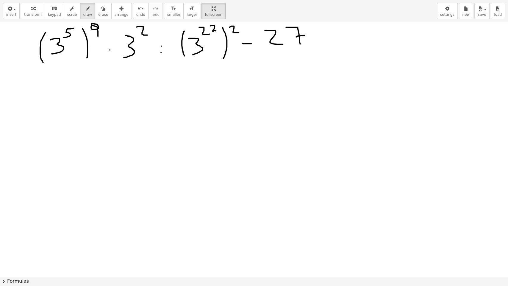
click at [304, 35] on div at bounding box center [254, 210] width 508 height 508
click at [322, 34] on div at bounding box center [254, 210] width 508 height 508
drag, startPoint x: 318, startPoint y: 43, endPoint x: 324, endPoint y: 42, distance: 5.8
click at [319, 43] on div at bounding box center [254, 210] width 508 height 508
drag, startPoint x: 329, startPoint y: 31, endPoint x: 341, endPoint y: 43, distance: 16.8
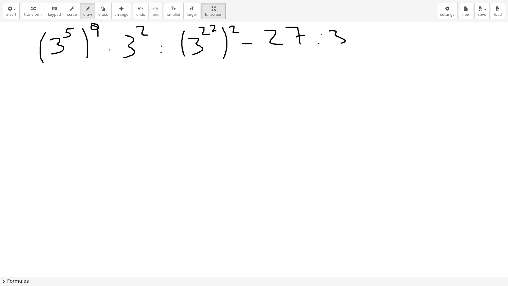
click at [341, 43] on div at bounding box center [254, 210] width 508 height 508
click at [9, 15] on span "insert" at bounding box center [11, 14] width 10 height 4
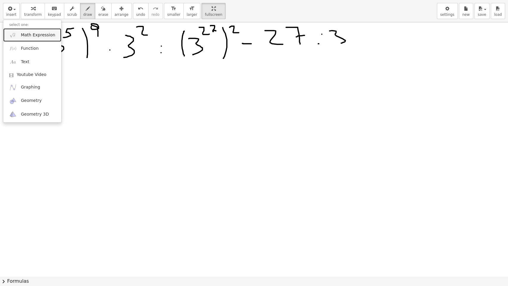
click at [31, 34] on span "Math Expression" at bounding box center [38, 35] width 34 height 6
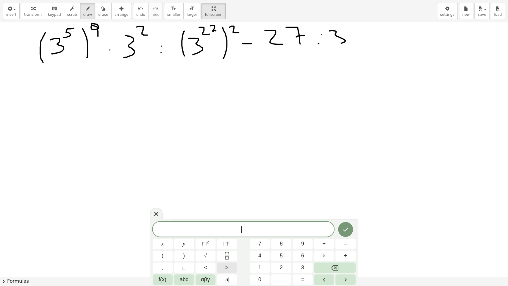
click at [163, 232] on button "(" at bounding box center [163, 255] width 20 height 10
click at [302, 232] on span "3" at bounding box center [302, 267] width 3 height 8
click at [225, 232] on span "⬚" at bounding box center [225, 243] width 5 height 6
click at [183, 232] on span ")" at bounding box center [184, 255] width 2 height 8
click at [256, 229] on span "( 3 5 ) ​" at bounding box center [244, 227] width 182 height 12
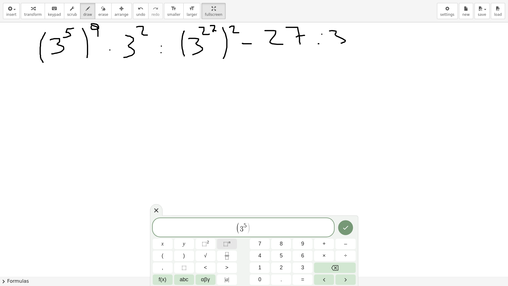
click at [227, 232] on span "⬚" at bounding box center [225, 243] width 5 height 6
click at [323, 232] on span "×" at bounding box center [324, 255] width 3 height 8
click at [302, 232] on span "3" at bounding box center [302, 267] width 3 height 8
click at [206, 232] on span "⬚" at bounding box center [204, 243] width 5 height 6
click at [250, 225] on span "9 · ​ 3 2" at bounding box center [251, 224] width 12 height 9
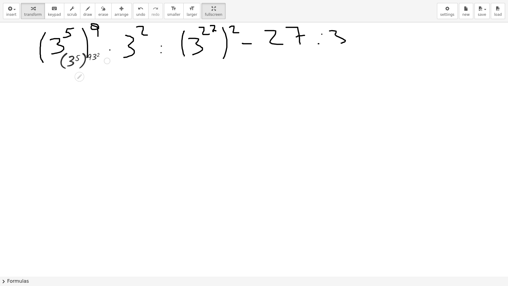
click at [95, 52] on div at bounding box center [84, 60] width 57 height 22
click at [119, 11] on icon "button" at bounding box center [121, 8] width 4 height 7
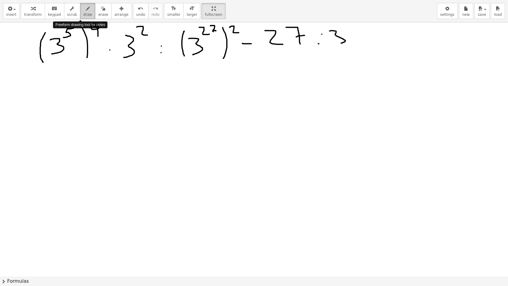
click at [86, 10] on icon "button" at bounding box center [88, 8] width 4 height 7
drag, startPoint x: 62, startPoint y: 98, endPoint x: 65, endPoint y: 121, distance: 23.8
click at [66, 124] on div at bounding box center [254, 210] width 508 height 508
drag, startPoint x: 85, startPoint y: 79, endPoint x: 96, endPoint y: 92, distance: 16.0
click at [96, 92] on div at bounding box center [254, 210] width 508 height 508
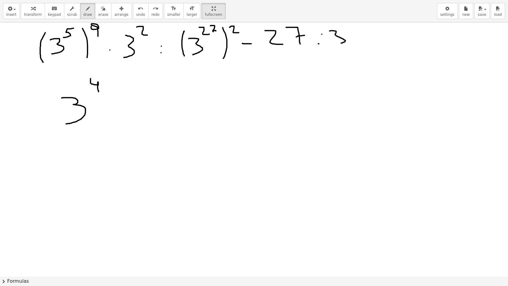
drag, startPoint x: 90, startPoint y: 78, endPoint x: 99, endPoint y: 91, distance: 15.4
click at [99, 91] on div at bounding box center [254, 210] width 508 height 508
drag, startPoint x: 106, startPoint y: 76, endPoint x: 113, endPoint y: 89, distance: 14.1
click at [113, 89] on div at bounding box center [254, 210] width 508 height 508
drag, startPoint x: 111, startPoint y: 83, endPoint x: 118, endPoint y: 83, distance: 6.5
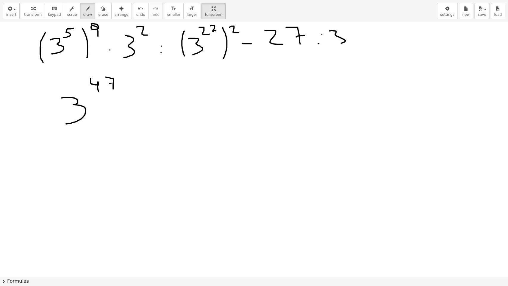
click at [118, 83] on div at bounding box center [254, 210] width 508 height 508
click at [134, 100] on div at bounding box center [254, 210] width 508 height 508
click at [136, 110] on div at bounding box center [254, 210] width 508 height 508
click at [214, 31] on div at bounding box center [254, 210] width 508 height 508
drag, startPoint x: 154, startPoint y: 93, endPoint x: 158, endPoint y: 116, distance: 23.5
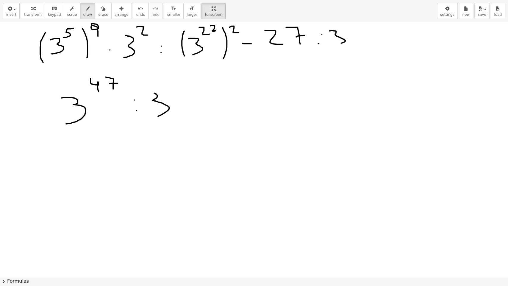
click at [158, 116] on div at bounding box center [254, 210] width 508 height 508
drag, startPoint x: 172, startPoint y: 75, endPoint x: 179, endPoint y: 82, distance: 9.9
click at [179, 82] on div at bounding box center [254, 210] width 508 height 508
drag, startPoint x: 187, startPoint y: 71, endPoint x: 192, endPoint y: 74, distance: 5.9
click at [192, 76] on div at bounding box center [254, 210] width 508 height 508
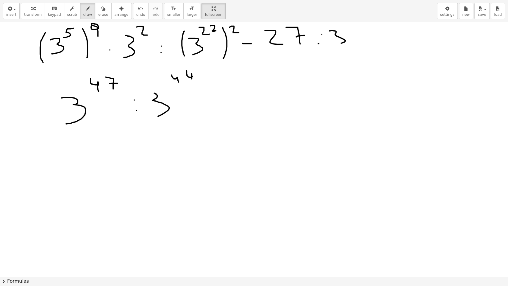
drag, startPoint x: 192, startPoint y: 74, endPoint x: 193, endPoint y: 82, distance: 9.0
click at [193, 82] on div at bounding box center [254, 210] width 508 height 508
drag, startPoint x: 202, startPoint y: 98, endPoint x: 213, endPoint y: 98, distance: 10.4
click at [213, 98] on div at bounding box center [254, 210] width 508 height 508
drag, startPoint x: 235, startPoint y: 78, endPoint x: 243, endPoint y: 115, distance: 38.2
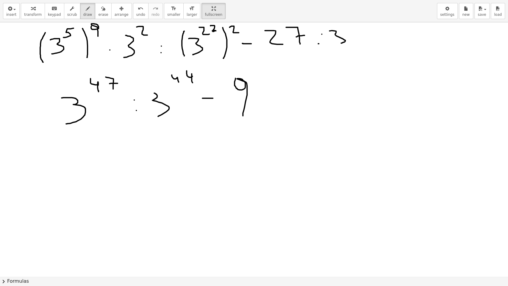
click at [243, 115] on div at bounding box center [254, 210] width 508 height 508
drag, startPoint x: 119, startPoint y: 147, endPoint x: 122, endPoint y: 170, distance: 22.5
click at [122, 170] on div at bounding box center [254, 210] width 508 height 508
drag, startPoint x: 136, startPoint y: 132, endPoint x: 141, endPoint y: 142, distance: 10.8
click at [141, 142] on div at bounding box center [254, 210] width 508 height 508
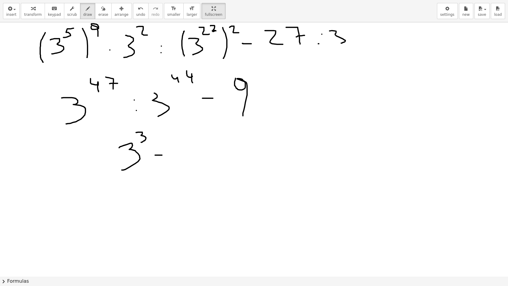
drag, startPoint x: 162, startPoint y: 155, endPoint x: 173, endPoint y: 150, distance: 12.2
click at [162, 155] on div at bounding box center [254, 210] width 508 height 508
drag, startPoint x: 179, startPoint y: 137, endPoint x: 190, endPoint y: 162, distance: 27.2
click at [190, 162] on div at bounding box center [254, 210] width 508 height 508
drag, startPoint x: 102, startPoint y: 187, endPoint x: 120, endPoint y: 186, distance: 18.2
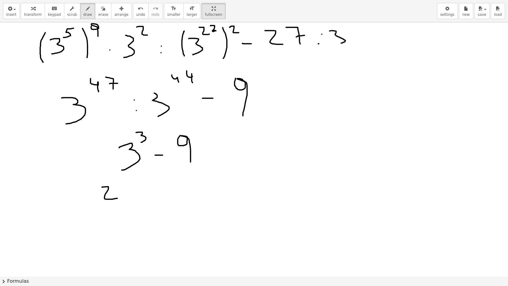
click at [117, 198] on div at bounding box center [254, 210] width 508 height 508
drag, startPoint x: 121, startPoint y: 183, endPoint x: 128, endPoint y: 196, distance: 15.6
click at [128, 196] on div at bounding box center [254, 210] width 508 height 508
drag, startPoint x: 123, startPoint y: 190, endPoint x: 129, endPoint y: 189, distance: 7.0
click at [129, 189] on div at bounding box center [254, 210] width 508 height 508
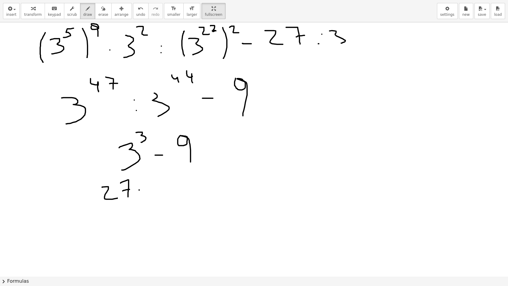
drag, startPoint x: 139, startPoint y: 190, endPoint x: 150, endPoint y: 187, distance: 11.1
click at [145, 189] on div at bounding box center [254, 210] width 508 height 508
drag, startPoint x: 159, startPoint y: 176, endPoint x: 170, endPoint y: 191, distance: 19.3
click at [167, 193] on div at bounding box center [254, 210] width 508 height 508
drag, startPoint x: 192, startPoint y: 184, endPoint x: 195, endPoint y: 184, distance: 3.3
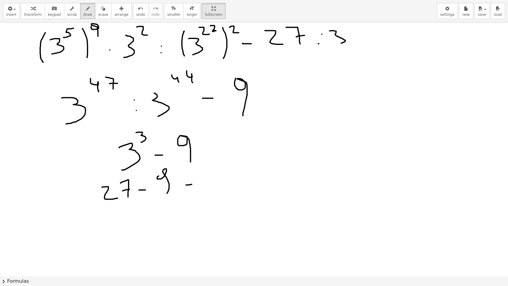
click at [195, 184] on div at bounding box center [254, 210] width 508 height 508
drag, startPoint x: 190, startPoint y: 189, endPoint x: 197, endPoint y: 188, distance: 6.6
click at [197, 189] on div at bounding box center [254, 210] width 508 height 508
drag, startPoint x: 221, startPoint y: 169, endPoint x: 221, endPoint y: 185, distance: 16.7
click at [221, 185] on div at bounding box center [254, 210] width 508 height 508
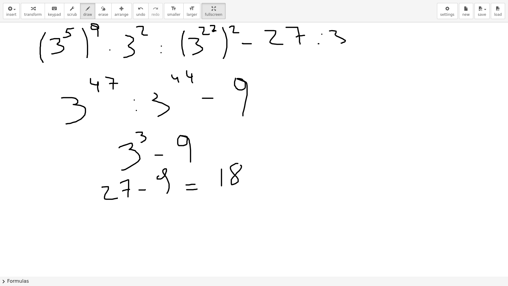
drag, startPoint x: 238, startPoint y: 163, endPoint x: 240, endPoint y: 165, distance: 3.2
click at [240, 165] on div at bounding box center [254, 210] width 508 height 508
click at [98, 14] on span "erase" at bounding box center [103, 14] width 10 height 4
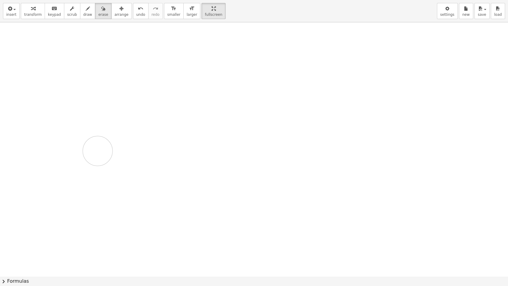
drag, startPoint x: 41, startPoint y: 41, endPoint x: 101, endPoint y: 122, distance: 100.7
click at [108, 129] on div at bounding box center [254, 210] width 508 height 508
click at [83, 12] on span "draw" at bounding box center [87, 14] width 9 height 4
drag, startPoint x: 38, startPoint y: 40, endPoint x: 47, endPoint y: 60, distance: 22.1
click at [47, 60] on div at bounding box center [254, 210] width 508 height 508
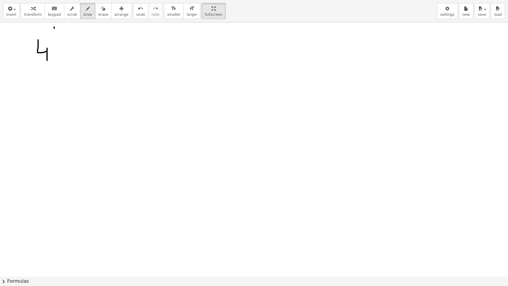
drag, startPoint x: 54, startPoint y: 27, endPoint x: 54, endPoint y: 37, distance: 10.1
click at [54, 37] on div at bounding box center [254, 210] width 508 height 508
drag, startPoint x: 58, startPoint y: 27, endPoint x: 67, endPoint y: 37, distance: 13.3
click at [67, 37] on div at bounding box center [254, 210] width 508 height 508
click at [65, 50] on div at bounding box center [254, 210] width 508 height 508
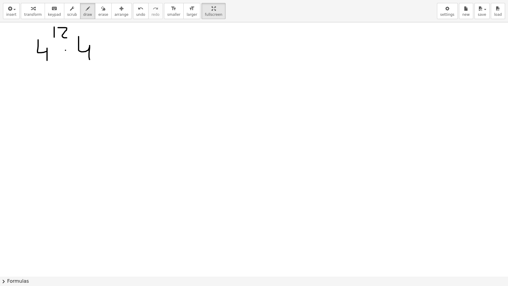
drag, startPoint x: 79, startPoint y: 39, endPoint x: 90, endPoint y: 59, distance: 22.8
click at [90, 59] on div at bounding box center [254, 210] width 508 height 508
drag, startPoint x: 100, startPoint y: 34, endPoint x: 111, endPoint y: 41, distance: 12.8
click at [111, 41] on div at bounding box center [254, 210] width 508 height 508
click at [116, 55] on div at bounding box center [254, 210] width 508 height 508
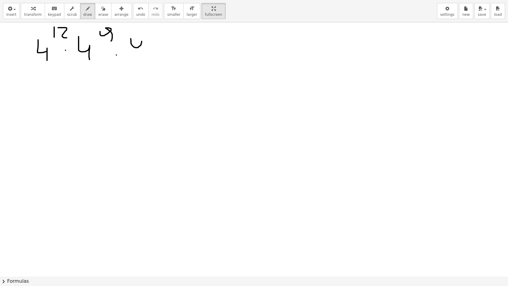
drag, startPoint x: 131, startPoint y: 40, endPoint x: 142, endPoint y: 58, distance: 21.0
click at [142, 58] on div at bounding box center [254, 210] width 508 height 508
drag, startPoint x: 150, startPoint y: 36, endPoint x: 153, endPoint y: 30, distance: 6.8
click at [152, 34] on div at bounding box center [254, 210] width 508 height 508
click at [147, 29] on div at bounding box center [254, 210] width 508 height 508
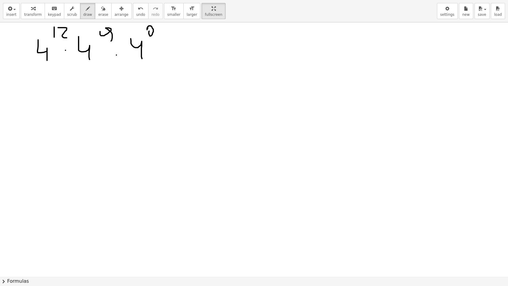
drag, startPoint x: 148, startPoint y: 26, endPoint x: 152, endPoint y: 34, distance: 8.4
click at [152, 34] on div at bounding box center [254, 210] width 508 height 508
click at [167, 39] on div at bounding box center [254, 210] width 508 height 508
click at [169, 45] on div at bounding box center [254, 210] width 508 height 508
drag, startPoint x: 181, startPoint y: 28, endPoint x: 187, endPoint y: 56, distance: 28.7
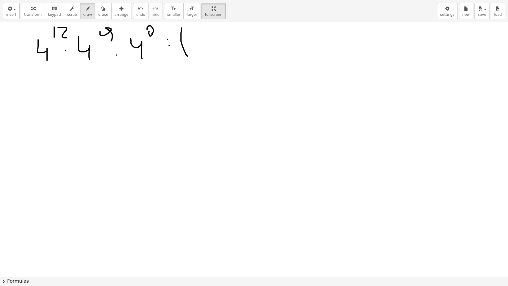
click at [187, 56] on div at bounding box center [254, 210] width 508 height 508
drag, startPoint x: 190, startPoint y: 34, endPoint x: 195, endPoint y: 52, distance: 19.5
click at [195, 52] on div at bounding box center [254, 210] width 508 height 508
drag, startPoint x: 201, startPoint y: 26, endPoint x: 201, endPoint y: 36, distance: 9.8
click at [201, 36] on div at bounding box center [254, 210] width 508 height 508
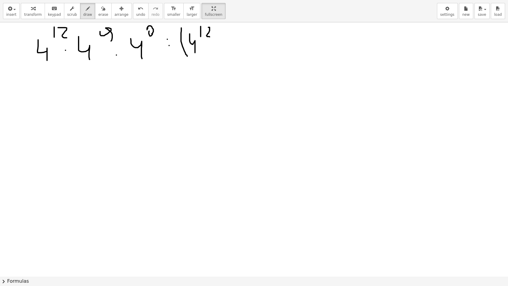
drag, startPoint x: 209, startPoint y: 27, endPoint x: 210, endPoint y: 37, distance: 9.5
click at [210, 37] on div at bounding box center [254, 210] width 508 height 508
click at [213, 46] on div at bounding box center [254, 210] width 508 height 508
drag, startPoint x: 227, startPoint y: 34, endPoint x: 236, endPoint y: 52, distance: 20.5
click at [236, 52] on div at bounding box center [254, 210] width 508 height 508
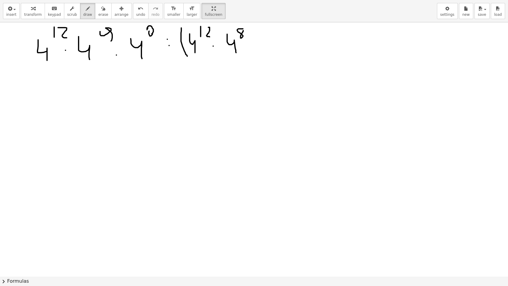
click at [243, 30] on div at bounding box center [254, 210] width 508 height 508
drag, startPoint x: 250, startPoint y: 24, endPoint x: 248, endPoint y: 57, distance: 33.1
click at [248, 57] on div at bounding box center [254, 210] width 508 height 508
drag, startPoint x: 267, startPoint y: 45, endPoint x: 273, endPoint y: 45, distance: 6.6
click at [273, 45] on div at bounding box center [254, 210] width 508 height 508
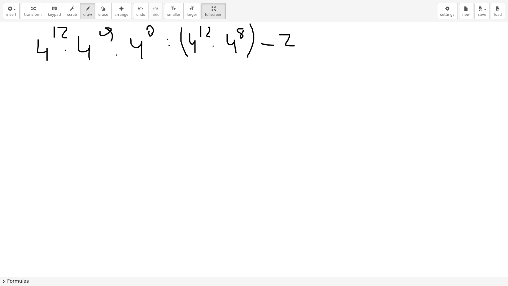
drag, startPoint x: 279, startPoint y: 35, endPoint x: 295, endPoint y: 46, distance: 19.0
click at [295, 46] on div at bounding box center [254, 210] width 508 height 508
drag, startPoint x: 299, startPoint y: 34, endPoint x: 296, endPoint y: 35, distance: 4.0
click at [296, 35] on div at bounding box center [254, 210] width 508 height 508
click at [317, 33] on div at bounding box center [254, 210] width 508 height 508
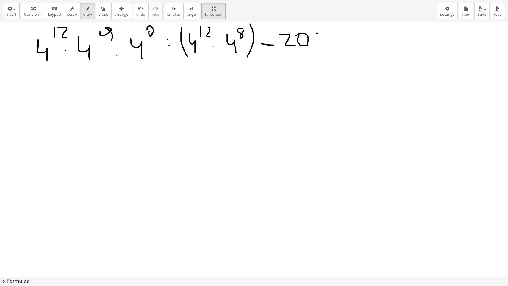
click at [318, 39] on div at bounding box center [254, 210] width 508 height 508
drag, startPoint x: 326, startPoint y: 31, endPoint x: 352, endPoint y: 24, distance: 27.1
click at [352, 24] on div at bounding box center [254, 210] width 508 height 508
drag, startPoint x: 322, startPoint y: 24, endPoint x: 320, endPoint y: 34, distance: 10.2
click at [320, 34] on div at bounding box center [254, 210] width 508 height 508
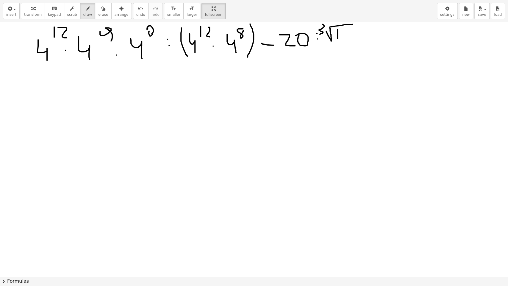
drag, startPoint x: 337, startPoint y: 29, endPoint x: 337, endPoint y: 38, distance: 9.2
click at [337, 38] on div at bounding box center [254, 210] width 508 height 508
drag, startPoint x: 344, startPoint y: 31, endPoint x: 349, endPoint y: 38, distance: 8.8
click at [349, 38] on div at bounding box center [254, 210] width 508 height 508
drag, startPoint x: 354, startPoint y: 29, endPoint x: 356, endPoint y: 38, distance: 9.0
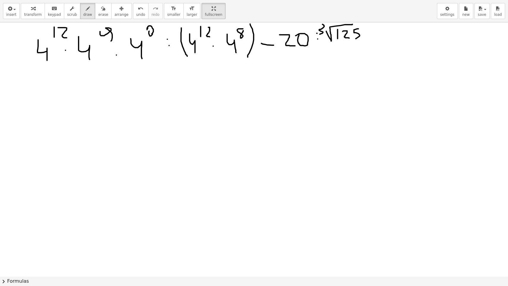
click at [356, 38] on div at bounding box center [254, 210] width 508 height 508
drag, startPoint x: 369, startPoint y: 35, endPoint x: 376, endPoint y: 35, distance: 6.5
click at [376, 35] on div at bounding box center [254, 210] width 508 height 508
drag, startPoint x: 370, startPoint y: 43, endPoint x: 376, endPoint y: 43, distance: 6.6
click at [376, 43] on div at bounding box center [254, 210] width 508 height 508
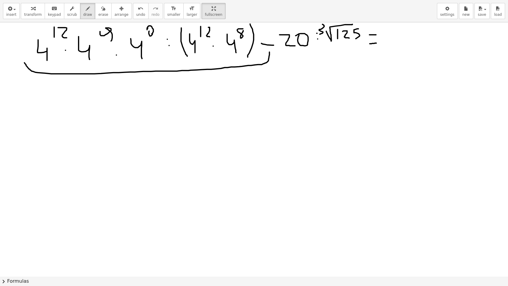
drag, startPoint x: 24, startPoint y: 62, endPoint x: 269, endPoint y: 52, distance: 245.2
click at [269, 52] on div at bounding box center [254, 210] width 508 height 508
drag, startPoint x: 286, startPoint y: 53, endPoint x: 360, endPoint y: 46, distance: 74.7
click at [360, 46] on div at bounding box center [254, 210] width 508 height 508
drag, startPoint x: 181, startPoint y: 58, endPoint x: 255, endPoint y: 50, distance: 73.9
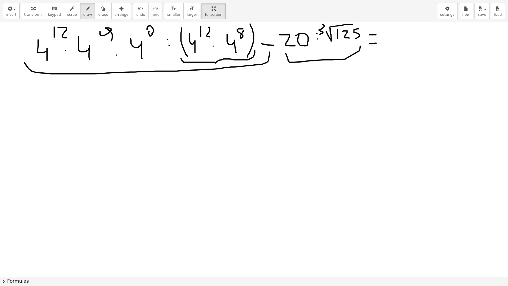
click at [255, 50] on div at bounding box center [254, 210] width 508 height 508
drag, startPoint x: 85, startPoint y: 25, endPoint x: 87, endPoint y: 33, distance: 7.7
click at [87, 33] on div at bounding box center [254, 210] width 508 height 508
drag, startPoint x: 83, startPoint y: 27, endPoint x: 90, endPoint y: 27, distance: 6.6
click at [90, 27] on div at bounding box center [254, 210] width 508 height 508
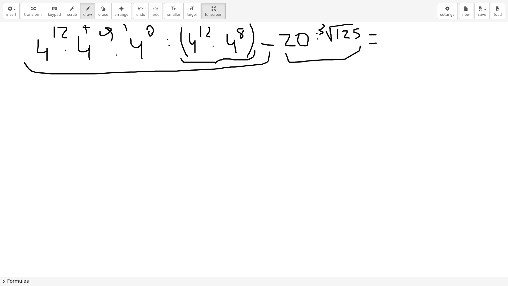
drag, startPoint x: 124, startPoint y: 24, endPoint x: 127, endPoint y: 31, distance: 7.6
click at [127, 31] on div at bounding box center [254, 210] width 508 height 508
drag, startPoint x: 123, startPoint y: 27, endPoint x: 131, endPoint y: 27, distance: 8.0
click at [131, 27] on div at bounding box center [254, 210] width 508 height 508
click at [173, 93] on div at bounding box center [254, 210] width 508 height 508
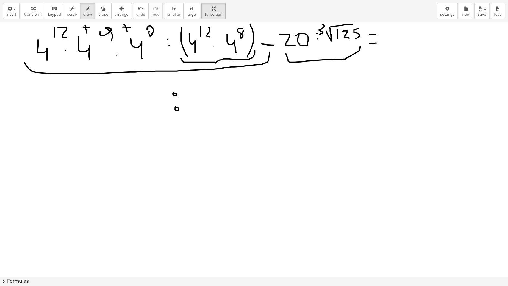
click at [174, 107] on div at bounding box center [254, 210] width 508 height 508
drag, startPoint x: 199, startPoint y: 89, endPoint x: 210, endPoint y: 111, distance: 24.1
click at [210, 111] on div at bounding box center [254, 210] width 508 height 508
drag, startPoint x: 211, startPoint y: 83, endPoint x: 220, endPoint y: 87, distance: 10.2
click at [220, 87] on div at bounding box center [254, 210] width 508 height 508
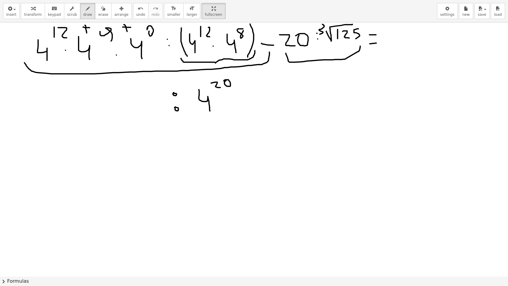
click at [223, 81] on div at bounding box center [254, 210] width 508 height 508
drag, startPoint x: 119, startPoint y: 91, endPoint x: 131, endPoint y: 117, distance: 28.5
click at [131, 117] on div at bounding box center [254, 210] width 508 height 508
drag, startPoint x: 135, startPoint y: 81, endPoint x: 141, endPoint y: 90, distance: 11.2
click at [141, 90] on div at bounding box center [254, 210] width 508 height 508
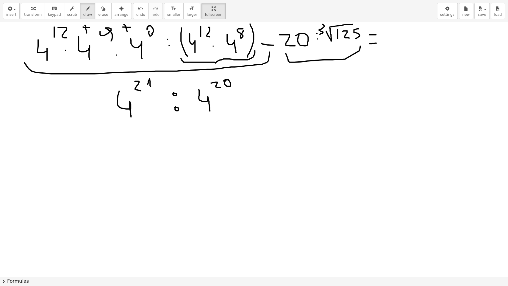
drag, startPoint x: 148, startPoint y: 84, endPoint x: 151, endPoint y: 86, distance: 3.8
click at [151, 86] on div at bounding box center [254, 210] width 508 height 508
drag, startPoint x: 177, startPoint y: 146, endPoint x: 190, endPoint y: 170, distance: 27.3
click at [190, 170] on div at bounding box center [254, 210] width 508 height 508
drag, startPoint x: 210, startPoint y: 154, endPoint x: 224, endPoint y: 152, distance: 13.6
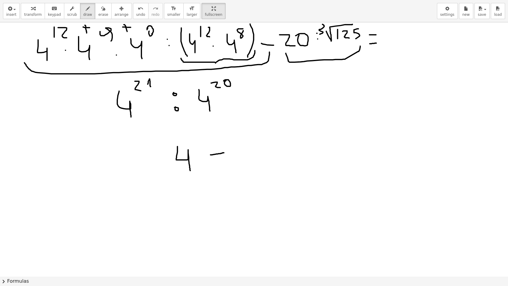
click at [224, 152] on div at bounding box center [254, 210] width 508 height 508
drag, startPoint x: 237, startPoint y: 140, endPoint x: 250, endPoint y: 161, distance: 25.1
click at [250, 161] on div at bounding box center [254, 210] width 508 height 508
drag, startPoint x: 270, startPoint y: 152, endPoint x: 275, endPoint y: 151, distance: 5.0
click at [275, 151] on div at bounding box center [254, 210] width 508 height 508
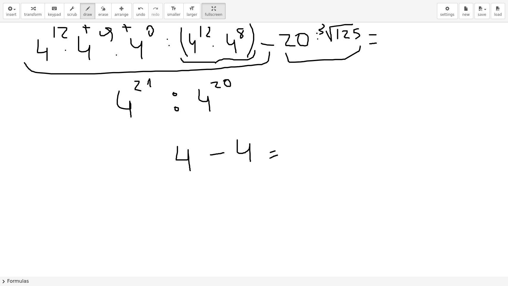
drag, startPoint x: 270, startPoint y: 158, endPoint x: 277, endPoint y: 155, distance: 8.0
click at [277, 155] on div at bounding box center [254, 210] width 508 height 508
click at [295, 138] on div at bounding box center [254, 210] width 508 height 508
click at [98, 15] on span "erase" at bounding box center [103, 14] width 10 height 4
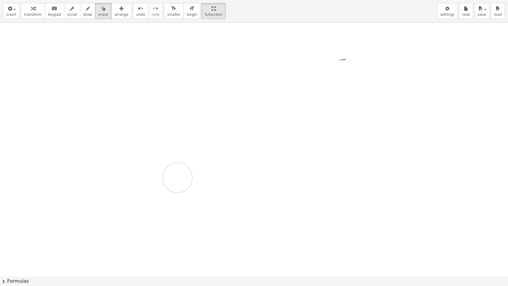
drag, startPoint x: 42, startPoint y: 42, endPoint x: 49, endPoint y: 92, distance: 50.5
click at [71, 152] on div at bounding box center [254, 210] width 508 height 508
drag, startPoint x: 49, startPoint y: 92, endPoint x: 50, endPoint y: 83, distance: 9.4
click at [50, 83] on div at bounding box center [254, 210] width 508 height 508
click at [86, 11] on icon "button" at bounding box center [88, 8] width 4 height 7
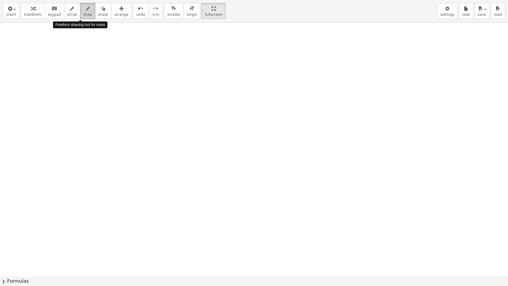
click at [83, 12] on span "draw" at bounding box center [87, 14] width 9 height 4
drag, startPoint x: 36, startPoint y: 35, endPoint x: 32, endPoint y: 76, distance: 41.5
click at [32, 76] on div at bounding box center [254, 210] width 508 height 508
drag, startPoint x: 43, startPoint y: 57, endPoint x: 68, endPoint y: 32, distance: 34.7
click at [68, 32] on div at bounding box center [254, 210] width 508 height 508
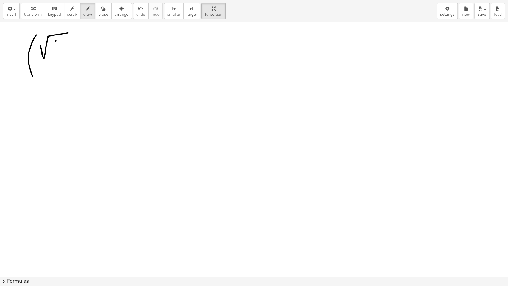
drag, startPoint x: 56, startPoint y: 40, endPoint x: 55, endPoint y: 52, distance: 12.0
click at [55, 52] on div at bounding box center [254, 210] width 508 height 508
drag, startPoint x: 68, startPoint y: 40, endPoint x: 63, endPoint y: 49, distance: 10.1
click at [63, 49] on div at bounding box center [254, 210] width 508 height 508
click at [92, 46] on div at bounding box center [254, 210] width 508 height 508
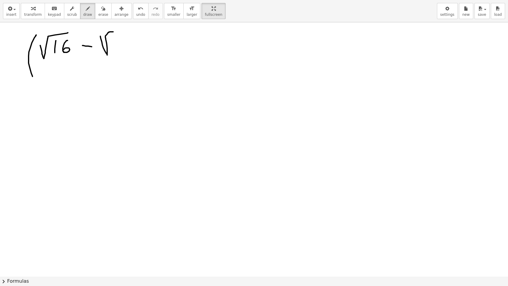
drag, startPoint x: 107, startPoint y: 55, endPoint x: 126, endPoint y: 32, distance: 29.7
click at [126, 32] on div at bounding box center [254, 210] width 508 height 508
drag, startPoint x: 115, startPoint y: 43, endPoint x: 124, endPoint y: 53, distance: 14.1
click at [124, 53] on div at bounding box center [254, 210] width 508 height 508
drag, startPoint x: 136, startPoint y: 52, endPoint x: 134, endPoint y: 67, distance: 14.7
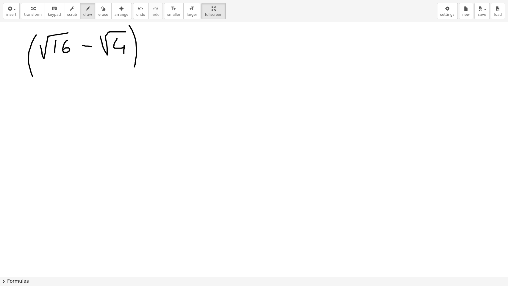
click at [134, 67] on div at bounding box center [254, 210] width 508 height 508
click at [148, 54] on div at bounding box center [254, 210] width 508 height 508
drag, startPoint x: 160, startPoint y: 36, endPoint x: 175, endPoint y: 40, distance: 15.4
click at [176, 55] on div at bounding box center [254, 210] width 508 height 508
drag, startPoint x: 179, startPoint y: 26, endPoint x: 188, endPoint y: 41, distance: 16.7
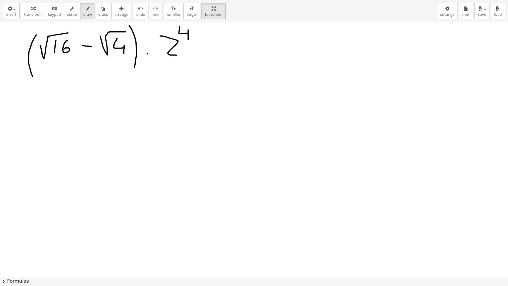
click at [188, 41] on div at bounding box center [254, 210] width 508 height 508
drag, startPoint x: 209, startPoint y: 37, endPoint x: 209, endPoint y: 61, distance: 23.8
click at [209, 61] on div at bounding box center [254, 210] width 508 height 508
drag, startPoint x: 201, startPoint y: 48, endPoint x: 214, endPoint y: 47, distance: 12.5
click at [214, 47] on div at bounding box center [254, 210] width 508 height 508
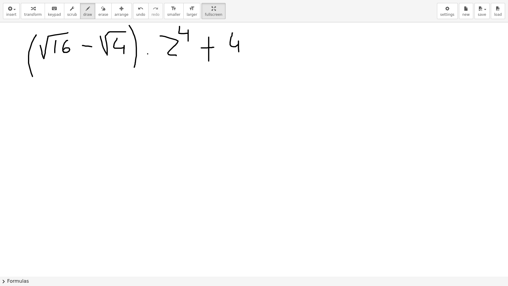
drag, startPoint x: 232, startPoint y: 33, endPoint x: 239, endPoint y: 54, distance: 22.4
click at [239, 56] on div at bounding box center [254, 210] width 508 height 508
drag, startPoint x: 242, startPoint y: 23, endPoint x: 244, endPoint y: 37, distance: 14.5
click at [244, 38] on div at bounding box center [254, 210] width 508 height 508
drag, startPoint x: 252, startPoint y: 24, endPoint x: 253, endPoint y: 36, distance: 12.2
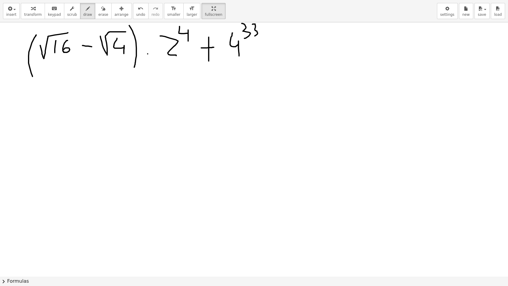
click at [253, 36] on div at bounding box center [254, 210] width 508 height 508
drag, startPoint x: 257, startPoint y: 51, endPoint x: 260, endPoint y: 48, distance: 4.3
click at [257, 51] on div at bounding box center [254, 210] width 508 height 508
drag, startPoint x: 272, startPoint y: 32, endPoint x: 282, endPoint y: 51, distance: 21.6
click at [282, 51] on div at bounding box center [254, 210] width 508 height 508
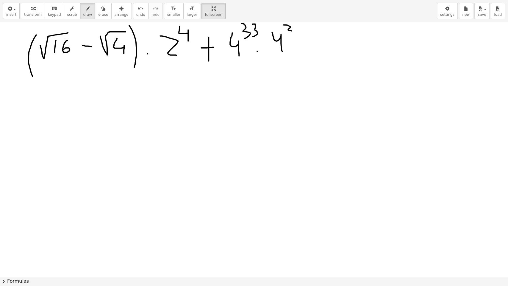
drag, startPoint x: 284, startPoint y: 25, endPoint x: 289, endPoint y: 37, distance: 13.3
click at [289, 37] on div at bounding box center [254, 210] width 508 height 508
drag, startPoint x: 299, startPoint y: 31, endPoint x: 306, endPoint y: 35, distance: 7.8
click at [306, 35] on div at bounding box center [254, 210] width 508 height 508
drag, startPoint x: 328, startPoint y: 48, endPoint x: 333, endPoint y: 47, distance: 4.6
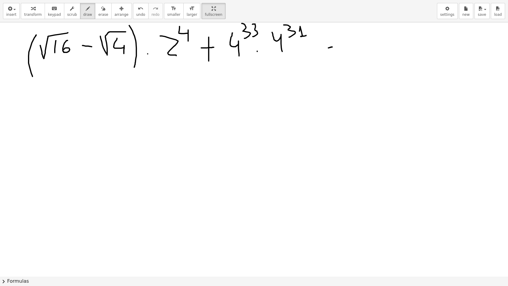
click at [333, 47] on div at bounding box center [254, 210] width 508 height 508
drag, startPoint x: 328, startPoint y: 54, endPoint x: 331, endPoint y: 54, distance: 3.0
click at [331, 54] on div at bounding box center [254, 210] width 508 height 508
drag, startPoint x: 91, startPoint y: 93, endPoint x: 122, endPoint y: 104, distance: 33.2
click at [122, 104] on div at bounding box center [254, 210] width 508 height 508
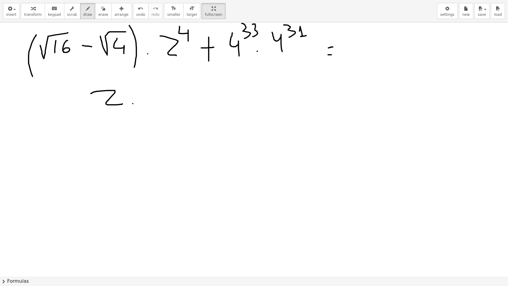
click at [133, 103] on div at bounding box center [254, 210] width 508 height 508
drag, startPoint x: 149, startPoint y: 83, endPoint x: 160, endPoint y: 95, distance: 16.0
click at [160, 98] on div at bounding box center [254, 210] width 508 height 508
drag, startPoint x: 169, startPoint y: 71, endPoint x: 177, endPoint y: 84, distance: 15.5
click at [177, 84] on div at bounding box center [254, 210] width 508 height 508
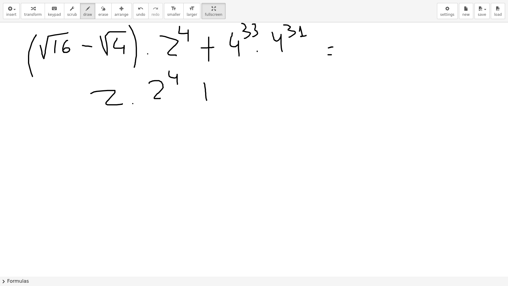
drag, startPoint x: 204, startPoint y: 83, endPoint x: 207, endPoint y: 100, distance: 17.5
click at [207, 100] on div at bounding box center [254, 210] width 508 height 508
drag, startPoint x: 199, startPoint y: 93, endPoint x: 210, endPoint y: 91, distance: 11.2
click at [210, 91] on div at bounding box center [254, 210] width 508 height 508
drag, startPoint x: 256, startPoint y: 41, endPoint x: 257, endPoint y: 48, distance: 6.7
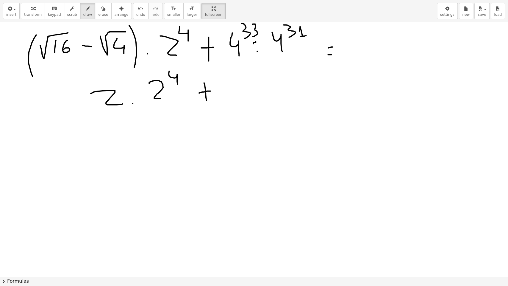
click at [254, 43] on div at bounding box center [254, 210] width 508 height 508
click at [256, 51] on div at bounding box center [254, 210] width 508 height 508
drag, startPoint x: 226, startPoint y: 81, endPoint x: 236, endPoint y: 98, distance: 19.8
click at [236, 98] on div at bounding box center [254, 210] width 508 height 508
drag, startPoint x: 241, startPoint y: 71, endPoint x: 252, endPoint y: 79, distance: 13.5
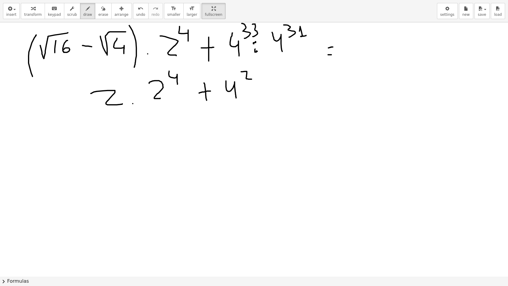
click at [252, 79] on div at bounding box center [254, 210] width 508 height 508
drag, startPoint x: 125, startPoint y: 138, endPoint x: 127, endPoint y: 156, distance: 18.3
click at [127, 156] on div at bounding box center [254, 210] width 508 height 508
drag, startPoint x: 151, startPoint y: 132, endPoint x: 166, endPoint y: 147, distance: 21.3
click at [166, 147] on div at bounding box center [254, 210] width 508 height 508
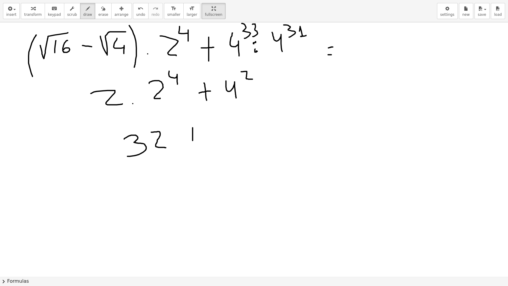
drag, startPoint x: 193, startPoint y: 127, endPoint x: 193, endPoint y: 146, distance: 19.0
click at [193, 146] on div at bounding box center [254, 210] width 508 height 508
click at [197, 137] on div at bounding box center [254, 210] width 508 height 508
drag, startPoint x: 209, startPoint y: 127, endPoint x: 210, endPoint y: 142, distance: 14.9
click at [210, 142] on div at bounding box center [254, 210] width 508 height 508
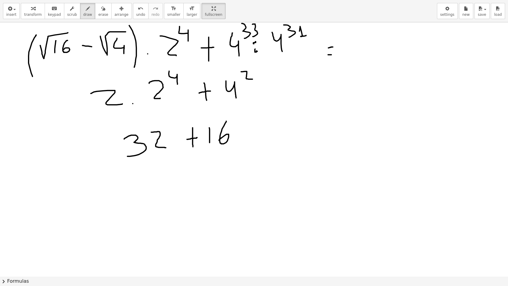
click at [219, 140] on div at bounding box center [254, 210] width 508 height 508
click at [254, 133] on div at bounding box center [254, 210] width 508 height 508
click at [254, 139] on div at bounding box center [254, 210] width 508 height 508
click at [277, 138] on div at bounding box center [254, 210] width 508 height 508
click at [98, 14] on span "erase" at bounding box center [103, 14] width 10 height 4
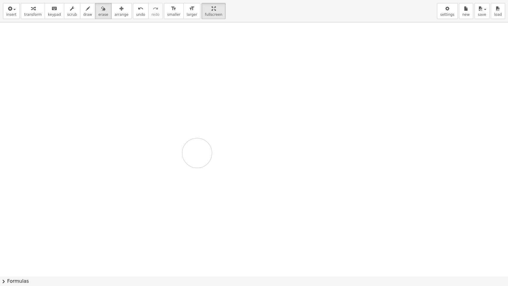
drag, startPoint x: 36, startPoint y: 49, endPoint x: 203, endPoint y: 176, distance: 209.7
click at [203, 176] on div at bounding box center [254, 210] width 508 height 508
click at [70, 10] on icon "button" at bounding box center [72, 8] width 4 height 7
click at [86, 10] on icon "button" at bounding box center [88, 8] width 4 height 7
drag, startPoint x: 34, startPoint y: 27, endPoint x: 31, endPoint y: 55, distance: 28.2
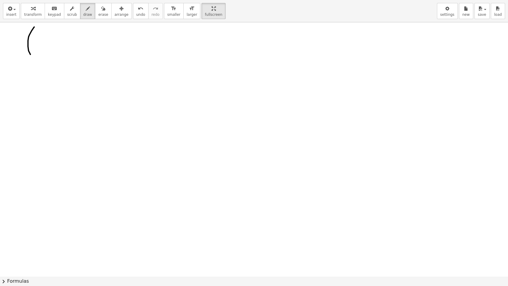
click at [31, 55] on div at bounding box center [254, 210] width 508 height 508
drag, startPoint x: 42, startPoint y: 38, endPoint x: 61, endPoint y: 26, distance: 22.6
click at [61, 26] on div at bounding box center [254, 210] width 508 height 508
drag, startPoint x: 54, startPoint y: 36, endPoint x: 60, endPoint y: 43, distance: 8.5
click at [60, 43] on div at bounding box center [254, 210] width 508 height 508
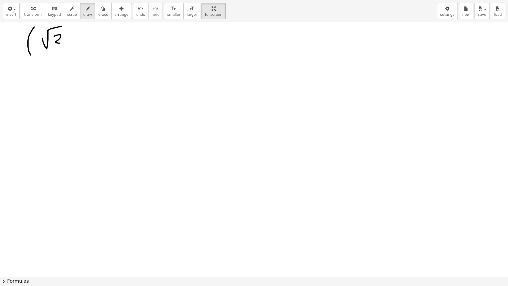
click at [70, 43] on div at bounding box center [254, 210] width 508 height 508
click at [101, 12] on icon "button" at bounding box center [103, 8] width 4 height 7
drag, startPoint x: 32, startPoint y: 26, endPoint x: 29, endPoint y: 44, distance: 18.1
click at [29, 44] on div at bounding box center [254, 210] width 508 height 508
click at [86, 10] on icon "button" at bounding box center [88, 8] width 4 height 7
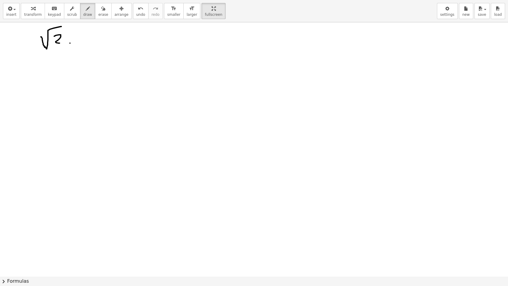
drag, startPoint x: 43, startPoint y: 43, endPoint x: 45, endPoint y: 47, distance: 4.7
click at [45, 47] on div at bounding box center [254, 210] width 508 height 508
drag, startPoint x: 78, startPoint y: 36, endPoint x: 109, endPoint y: 29, distance: 32.3
click at [109, 29] on div at bounding box center [254, 210] width 508 height 508
drag, startPoint x: 91, startPoint y: 34, endPoint x: 87, endPoint y: 49, distance: 16.3
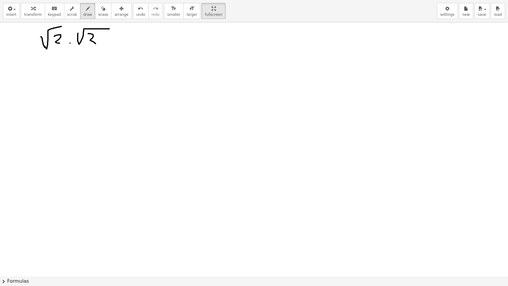
click at [87, 49] on div at bounding box center [254, 210] width 508 height 508
drag, startPoint x: 106, startPoint y: 33, endPoint x: 110, endPoint y: 45, distance: 12.5
click at [110, 45] on div at bounding box center [254, 210] width 508 height 508
drag, startPoint x: 125, startPoint y: 28, endPoint x: 126, endPoint y: 46, distance: 17.6
click at [126, 46] on div at bounding box center [254, 210] width 508 height 508
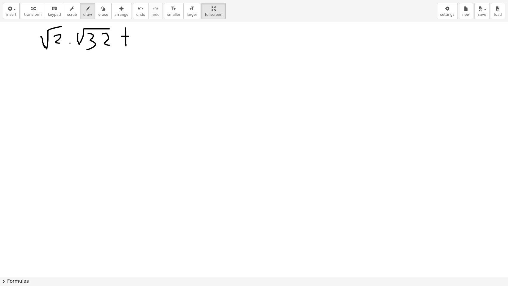
drag, startPoint x: 121, startPoint y: 36, endPoint x: 130, endPoint y: 36, distance: 8.3
click at [130, 36] on div at bounding box center [254, 210] width 508 height 508
drag, startPoint x: 145, startPoint y: 31, endPoint x: 145, endPoint y: 52, distance: 21.1
click at [145, 52] on div at bounding box center [254, 210] width 508 height 508
drag, startPoint x: 153, startPoint y: 35, endPoint x: 152, endPoint y: 43, distance: 8.7
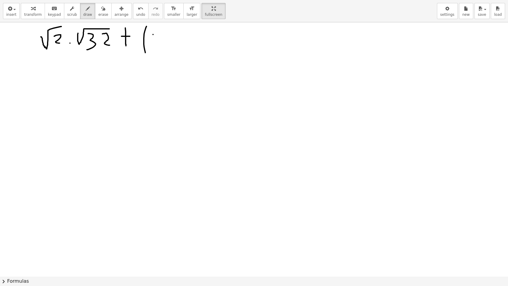
click at [152, 43] on div at bounding box center [254, 210] width 508 height 508
drag, startPoint x: 158, startPoint y: 34, endPoint x: 166, endPoint y: 47, distance: 15.0
click at [166, 47] on div at bounding box center [254, 210] width 508 height 508
drag, startPoint x: 172, startPoint y: 38, endPoint x: 186, endPoint y: 33, distance: 15.1
click at [178, 38] on div at bounding box center [254, 210] width 508 height 508
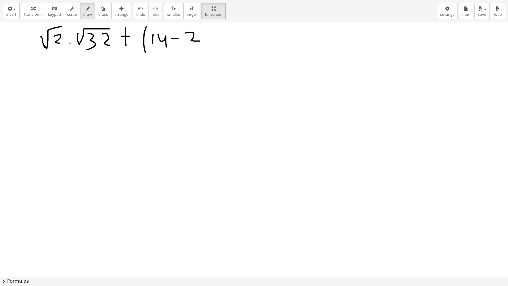
drag, startPoint x: 186, startPoint y: 33, endPoint x: 200, endPoint y: 41, distance: 16.4
click at [200, 41] on div at bounding box center [254, 210] width 508 height 508
drag, startPoint x: 201, startPoint y: 23, endPoint x: 204, endPoint y: 54, distance: 31.4
click at [204, 54] on div at bounding box center [254, 210] width 508 height 508
drag, startPoint x: 209, startPoint y: 24, endPoint x: 218, endPoint y: 31, distance: 11.8
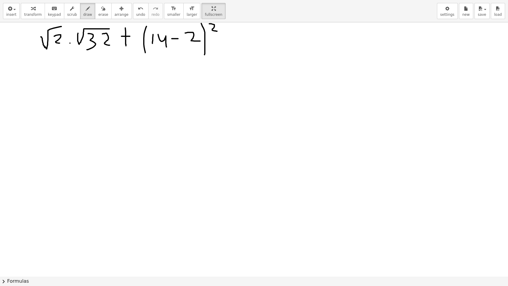
click at [218, 31] on div at bounding box center [254, 210] width 508 height 508
click at [221, 38] on div at bounding box center [254, 210] width 508 height 508
click at [223, 43] on div at bounding box center [254, 210] width 508 height 508
drag, startPoint x: 238, startPoint y: 36, endPoint x: 271, endPoint y: 24, distance: 35.1
click at [271, 24] on div at bounding box center [254, 210] width 508 height 508
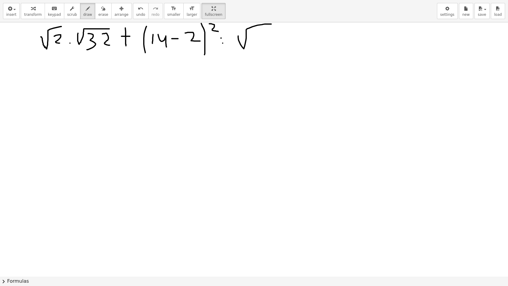
drag, startPoint x: 257, startPoint y: 33, endPoint x: 256, endPoint y: 46, distance: 12.3
click at [256, 46] on div at bounding box center [254, 210] width 508 height 508
drag, startPoint x: 263, startPoint y: 37, endPoint x: 270, endPoint y: 45, distance: 10.1
click at [270, 46] on div at bounding box center [254, 210] width 508 height 508
drag, startPoint x: 279, startPoint y: 39, endPoint x: 281, endPoint y: 47, distance: 8.4
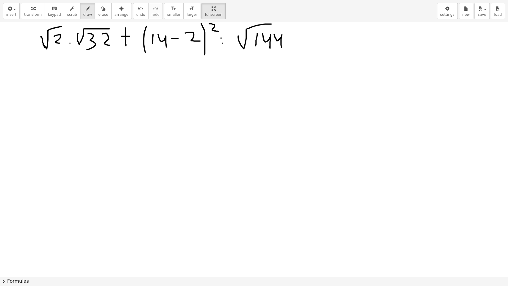
click at [281, 47] on div at bounding box center [254, 210] width 508 height 508
drag, startPoint x: 299, startPoint y: 37, endPoint x: 307, endPoint y: 37, distance: 7.4
click at [307, 37] on div at bounding box center [254, 210] width 508 height 508
drag, startPoint x: 304, startPoint y: 41, endPoint x: 309, endPoint y: 41, distance: 5.1
click at [309, 41] on div at bounding box center [254, 210] width 508 height 508
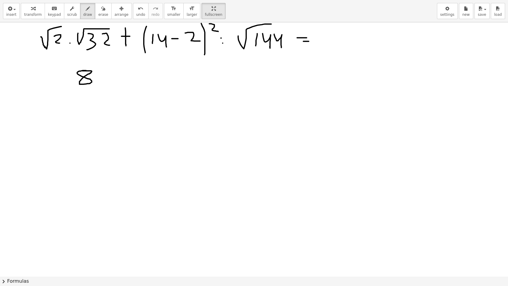
drag, startPoint x: 86, startPoint y: 70, endPoint x: 82, endPoint y: 71, distance: 4.2
click at [82, 71] on div at bounding box center [254, 210] width 508 height 508
drag, startPoint x: 129, startPoint y: 67, endPoint x: 129, endPoint y: 84, distance: 17.0
click at [129, 84] on div at bounding box center [254, 210] width 508 height 508
drag, startPoint x: 125, startPoint y: 76, endPoint x: 132, endPoint y: 74, distance: 7.3
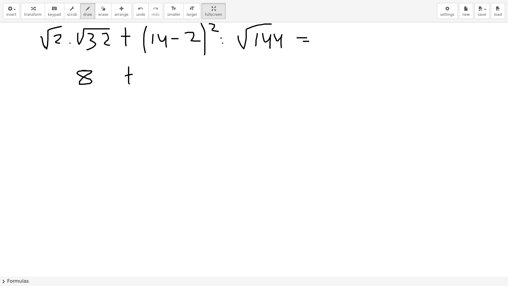
click at [132, 74] on div at bounding box center [254, 210] width 508 height 508
drag, startPoint x: 169, startPoint y: 69, endPoint x: 171, endPoint y: 78, distance: 9.1
click at [171, 78] on div at bounding box center [254, 210] width 508 height 508
drag, startPoint x: 180, startPoint y: 68, endPoint x: 196, endPoint y: 76, distance: 18.6
click at [196, 79] on div at bounding box center [254, 210] width 508 height 508
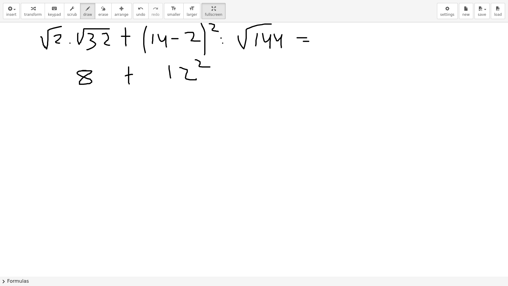
drag, startPoint x: 195, startPoint y: 60, endPoint x: 210, endPoint y: 67, distance: 16.2
click at [210, 67] on div at bounding box center [254, 210] width 508 height 508
click at [221, 73] on div at bounding box center [254, 210] width 508 height 508
click at [220, 76] on div at bounding box center [254, 210] width 508 height 508
drag, startPoint x: 229, startPoint y: 73, endPoint x: 234, endPoint y: 79, distance: 7.2
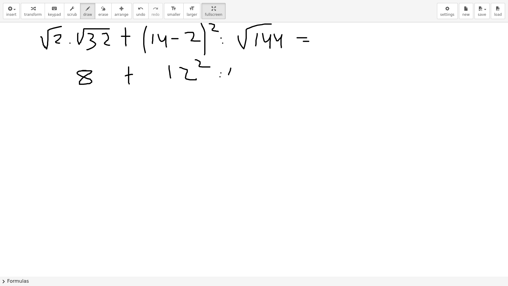
click at [234, 79] on div at bounding box center [254, 210] width 508 height 508
drag, startPoint x: 243, startPoint y: 67, endPoint x: 260, endPoint y: 76, distance: 19.2
click at [260, 76] on div at bounding box center [254, 210] width 508 height 508
drag, startPoint x: 133, startPoint y: 123, endPoint x: 134, endPoint y: 133, distance: 9.8
click at [134, 133] on div at bounding box center [254, 210] width 508 height 508
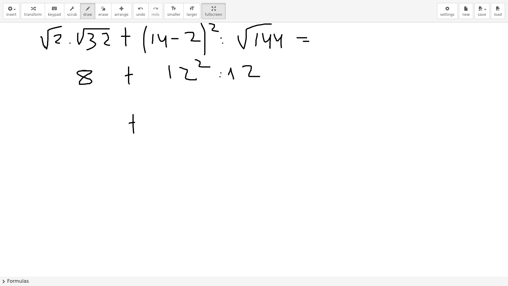
drag, startPoint x: 129, startPoint y: 123, endPoint x: 141, endPoint y: 121, distance: 12.3
click at [141, 121] on div at bounding box center [254, 210] width 508 height 508
drag, startPoint x: 157, startPoint y: 121, endPoint x: 161, endPoint y: 125, distance: 5.9
click at [161, 125] on div at bounding box center [254, 210] width 508 height 508
drag, startPoint x: 171, startPoint y: 109, endPoint x: 186, endPoint y: 119, distance: 18.0
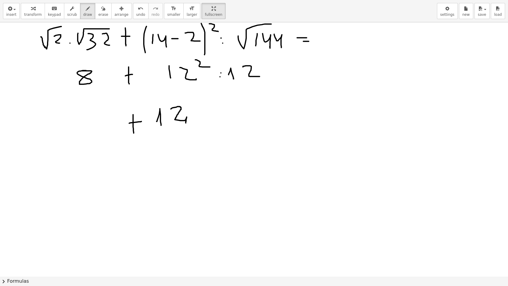
click at [186, 119] on div at bounding box center [254, 210] width 508 height 508
click at [98, 118] on div at bounding box center [254, 210] width 508 height 508
click at [124, 181] on div at bounding box center [254, 210] width 508 height 508
click at [98, 12] on span "erase" at bounding box center [103, 14] width 10 height 4
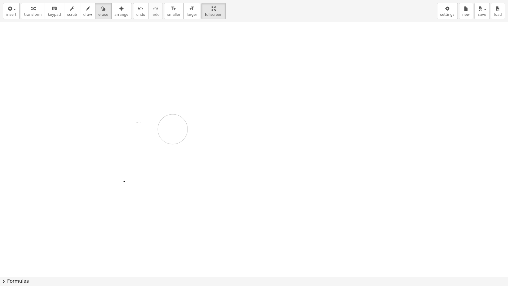
drag, startPoint x: 37, startPoint y: 29, endPoint x: 168, endPoint y: 126, distance: 163.1
click at [168, 126] on div at bounding box center [254, 210] width 508 height 508
click at [83, 13] on span "draw" at bounding box center [87, 14] width 9 height 4
drag, startPoint x: 47, startPoint y: 51, endPoint x: 51, endPoint y: 63, distance: 13.3
click at [44, 68] on div at bounding box center [254, 210] width 508 height 508
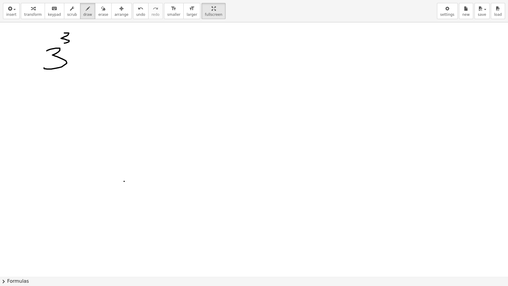
drag, startPoint x: 66, startPoint y: 33, endPoint x: 64, endPoint y: 43, distance: 10.3
click at [64, 43] on div at bounding box center [254, 210] width 508 height 508
click at [77, 61] on div at bounding box center [254, 210] width 508 height 508
drag, startPoint x: 88, startPoint y: 46, endPoint x: 83, endPoint y: 64, distance: 18.9
click at [83, 64] on div at bounding box center [254, 210] width 508 height 508
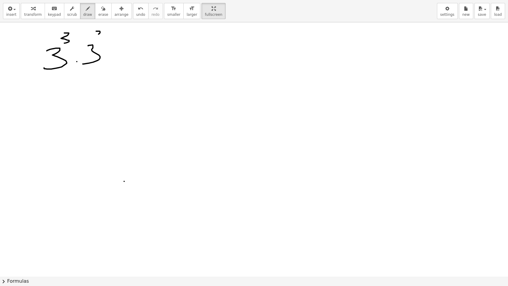
drag, startPoint x: 98, startPoint y: 31, endPoint x: 103, endPoint y: 40, distance: 10.5
click at [103, 40] on div at bounding box center [254, 210] width 508 height 508
click at [113, 44] on div at bounding box center [254, 210] width 508 height 508
click at [113, 60] on div at bounding box center [254, 210] width 508 height 508
drag, startPoint x: 128, startPoint y: 40, endPoint x: 138, endPoint y: 59, distance: 21.0
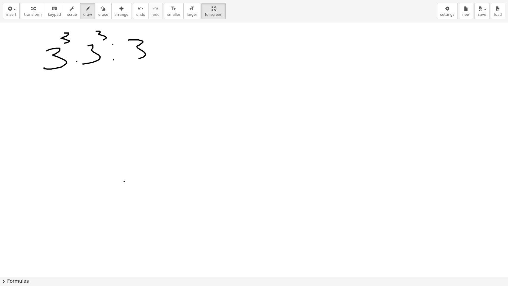
click at [138, 59] on div at bounding box center [254, 210] width 508 height 508
drag, startPoint x: 168, startPoint y: 37, endPoint x: 169, endPoint y: 59, distance: 21.4
click at [169, 59] on div at bounding box center [254, 210] width 508 height 508
drag, startPoint x: 162, startPoint y: 50, endPoint x: 172, endPoint y: 50, distance: 10.4
click at [172, 50] on div at bounding box center [254, 210] width 508 height 508
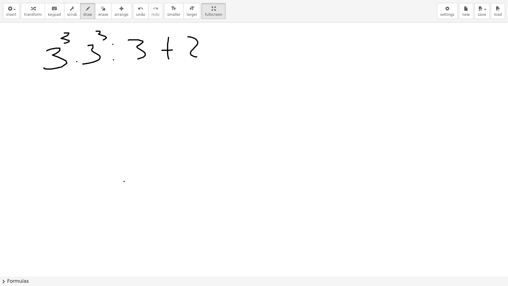
drag, startPoint x: 188, startPoint y: 37, endPoint x: 197, endPoint y: 57, distance: 21.8
click at [197, 57] on div at bounding box center [254, 210] width 508 height 508
click at [207, 55] on div at bounding box center [254, 210] width 508 height 508
drag, startPoint x: 213, startPoint y: 33, endPoint x: 224, endPoint y: 31, distance: 11.6
click at [224, 31] on div at bounding box center [254, 210] width 508 height 508
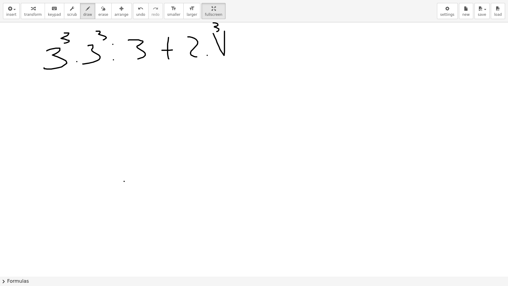
drag, startPoint x: 216, startPoint y: 23, endPoint x: 217, endPoint y: 31, distance: 8.4
click at [217, 31] on div at bounding box center [254, 210] width 508 height 508
drag, startPoint x: 224, startPoint y: 29, endPoint x: 273, endPoint y: 29, distance: 48.5
click at [273, 29] on div at bounding box center [254, 210] width 508 height 508
drag, startPoint x: 239, startPoint y: 46, endPoint x: 244, endPoint y: 52, distance: 7.4
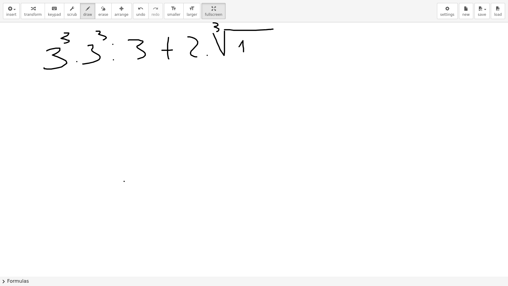
click at [244, 52] on div at bounding box center [254, 210] width 508 height 508
drag, startPoint x: 251, startPoint y: 48, endPoint x: 254, endPoint y: 49, distance: 3.5
click at [254, 49] on div at bounding box center [254, 210] width 508 height 508
drag, startPoint x: 264, startPoint y: 47, endPoint x: 269, endPoint y: 47, distance: 4.8
click at [268, 47] on div at bounding box center [254, 210] width 508 height 508
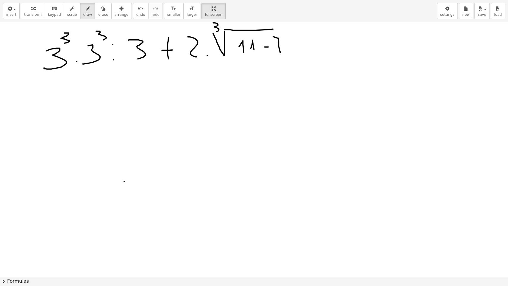
drag, startPoint x: 273, startPoint y: 36, endPoint x: 280, endPoint y: 52, distance: 17.2
click at [280, 52] on div at bounding box center [254, 210] width 508 height 508
drag, startPoint x: 274, startPoint y: 43, endPoint x: 287, endPoint y: 44, distance: 13.1
click at [287, 44] on div at bounding box center [254, 210] width 508 height 508
drag, startPoint x: 276, startPoint y: 29, endPoint x: 293, endPoint y: 32, distance: 16.8
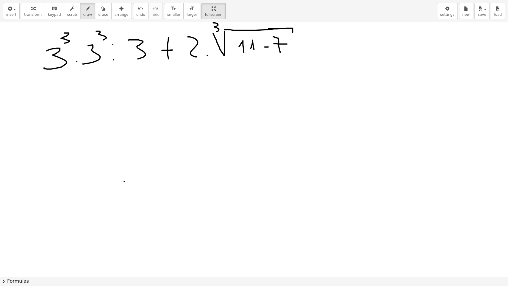
click at [293, 32] on div at bounding box center [254, 210] width 508 height 508
drag, startPoint x: 234, startPoint y: 37, endPoint x: 236, endPoint y: 54, distance: 17.6
click at [236, 54] on div at bounding box center [254, 210] width 508 height 508
drag, startPoint x: 281, startPoint y: 35, endPoint x: 285, endPoint y: 55, distance: 21.0
click at [285, 55] on div at bounding box center [254, 210] width 508 height 508
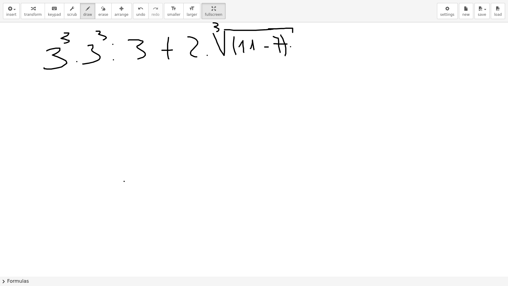
click at [290, 46] on div at bounding box center [254, 210] width 508 height 508
drag, startPoint x: 290, startPoint y: 38, endPoint x: 295, endPoint y: 50, distance: 12.9
click at [295, 50] on div at bounding box center [254, 210] width 508 height 508
click at [76, 61] on div at bounding box center [254, 210] width 508 height 508
click at [113, 45] on div at bounding box center [254, 210] width 508 height 508
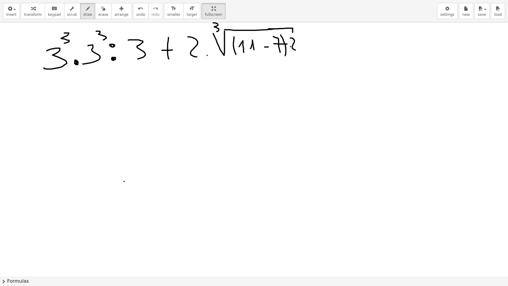
click at [113, 58] on div at bounding box center [254, 210] width 508 height 508
drag, startPoint x: 98, startPoint y: 90, endPoint x: 102, endPoint y: 105, distance: 16.0
click at [102, 105] on div at bounding box center [254, 210] width 508 height 508
drag, startPoint x: 119, startPoint y: 77, endPoint x: 117, endPoint y: 86, distance: 9.0
click at [117, 86] on div at bounding box center [254, 210] width 508 height 508
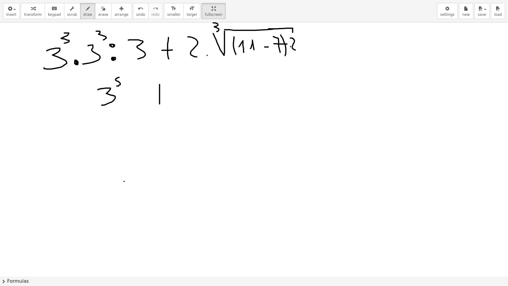
drag, startPoint x: 160, startPoint y: 84, endPoint x: 160, endPoint y: 104, distance: 20.2
click at [160, 104] on div at bounding box center [254, 210] width 508 height 508
drag, startPoint x: 154, startPoint y: 94, endPoint x: 165, endPoint y: 93, distance: 10.2
click at [165, 93] on div at bounding box center [254, 210] width 508 height 508
drag, startPoint x: 188, startPoint y: 85, endPoint x: 197, endPoint y: 97, distance: 15.4
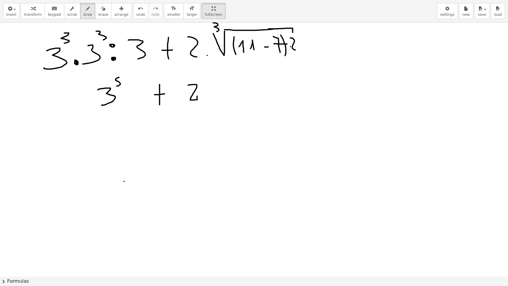
click at [197, 97] on div at bounding box center [254, 210] width 508 height 508
click at [189, 85] on div at bounding box center [254, 210] width 508 height 508
click at [207, 94] on div at bounding box center [254, 210] width 508 height 508
drag, startPoint x: 226, startPoint y: 83, endPoint x: 236, endPoint y: 96, distance: 16.1
click at [236, 96] on div at bounding box center [254, 210] width 508 height 508
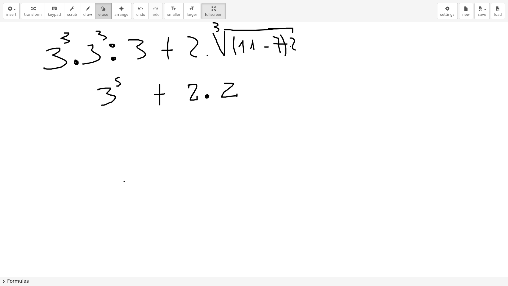
click at [98, 15] on span "erase" at bounding box center [103, 14] width 10 height 4
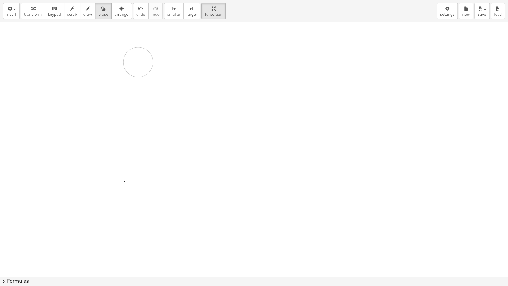
drag, startPoint x: 50, startPoint y: 40, endPoint x: 138, endPoint y: 62, distance: 90.2
click at [138, 62] on div at bounding box center [254, 210] width 508 height 508
click at [83, 12] on span "draw" at bounding box center [87, 14] width 9 height 4
drag, startPoint x: 61, startPoint y: 38, endPoint x: 48, endPoint y: 53, distance: 19.8
click at [48, 53] on div at bounding box center [254, 210] width 508 height 508
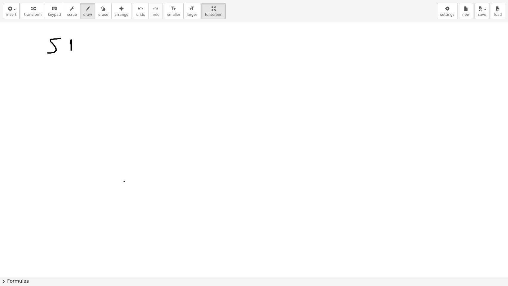
drag, startPoint x: 70, startPoint y: 44, endPoint x: 71, endPoint y: 50, distance: 6.4
click at [71, 50] on div at bounding box center [254, 210] width 508 height 508
click at [81, 42] on div at bounding box center [254, 210] width 508 height 508
click at [81, 46] on div at bounding box center [254, 210] width 508 height 508
drag, startPoint x: 90, startPoint y: 39, endPoint x: 87, endPoint y: 51, distance: 11.8
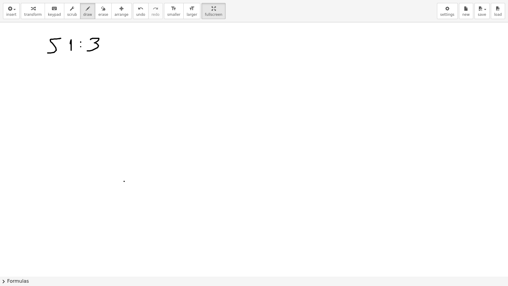
click at [87, 51] on div at bounding box center [254, 210] width 508 height 508
drag, startPoint x: 114, startPoint y: 37, endPoint x: 114, endPoint y: 51, distance: 14.9
click at [114, 51] on div at bounding box center [254, 210] width 508 height 508
drag, startPoint x: 110, startPoint y: 43, endPoint x: 123, endPoint y: 43, distance: 12.2
click at [123, 43] on div at bounding box center [254, 210] width 508 height 508
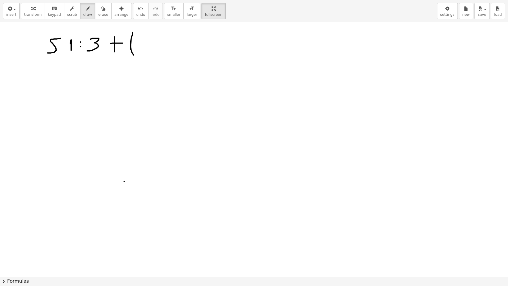
drag, startPoint x: 132, startPoint y: 32, endPoint x: 133, endPoint y: 55, distance: 22.6
click at [133, 55] on div at bounding box center [254, 210] width 508 height 508
drag, startPoint x: 138, startPoint y: 38, endPoint x: 142, endPoint y: 48, distance: 10.7
click at [142, 49] on div at bounding box center [254, 210] width 508 height 508
drag, startPoint x: 146, startPoint y: 31, endPoint x: 151, endPoint y: 36, distance: 6.9
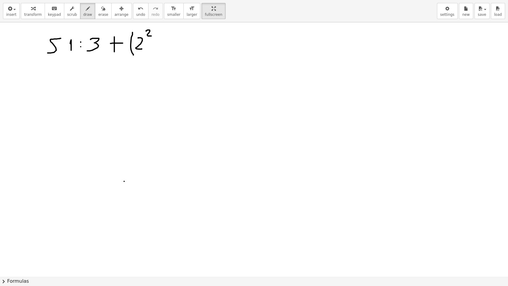
click at [151, 36] on div at bounding box center [254, 210] width 508 height 508
drag, startPoint x: 157, startPoint y: 31, endPoint x: 157, endPoint y: 51, distance: 20.2
click at [157, 51] on div at bounding box center [254, 210] width 508 height 508
drag, startPoint x: 164, startPoint y: 26, endPoint x: 167, endPoint y: 33, distance: 7.6
click at [167, 33] on div at bounding box center [254, 210] width 508 height 508
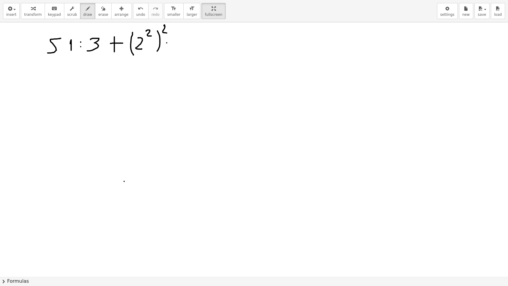
click at [167, 43] on div at bounding box center [254, 210] width 508 height 508
drag, startPoint x: 174, startPoint y: 36, endPoint x: 222, endPoint y: 25, distance: 48.9
click at [222, 25] on div at bounding box center [254, 210] width 508 height 508
drag, startPoint x: 189, startPoint y: 33, endPoint x: 189, endPoint y: 41, distance: 8.0
click at [189, 41] on div at bounding box center [254, 210] width 508 height 508
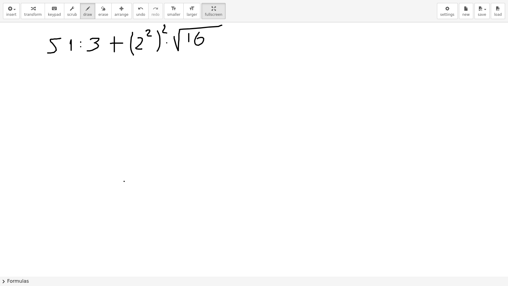
drag, startPoint x: 199, startPoint y: 32, endPoint x: 197, endPoint y: 38, distance: 6.6
click at [197, 38] on div at bounding box center [254, 210] width 508 height 508
drag, startPoint x: 210, startPoint y: 30, endPoint x: 212, endPoint y: 49, distance: 18.2
click at [212, 49] on div at bounding box center [254, 210] width 508 height 508
drag, startPoint x: 236, startPoint y: 40, endPoint x: 243, endPoint y: 40, distance: 6.5
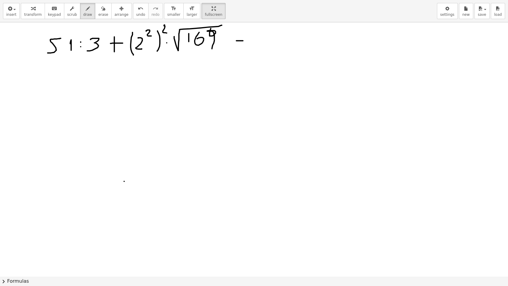
click at [243, 40] on div at bounding box center [254, 210] width 508 height 508
drag, startPoint x: 250, startPoint y: 32, endPoint x: 256, endPoint y: 29, distance: 7.1
click at [256, 29] on div at bounding box center [254, 210] width 508 height 508
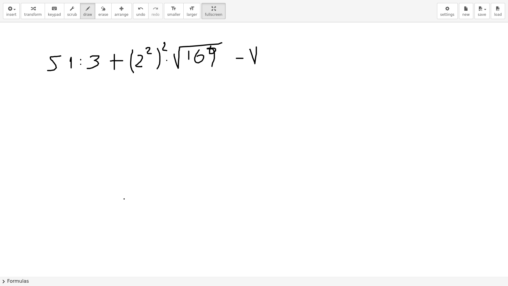
scroll to position [40, 0]
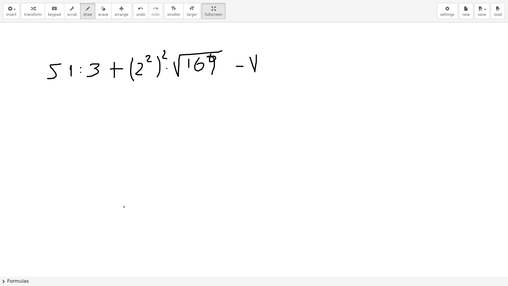
drag, startPoint x: 243, startPoint y: 21, endPoint x: 243, endPoint y: 30, distance: 8.3
click at [243, 30] on div "insert select one: Math Expression Function Text Youtube Video Graphing Geometr…" at bounding box center [254, 143] width 508 height 286
drag, startPoint x: 249, startPoint y: 42, endPoint x: 248, endPoint y: 50, distance: 8.4
click at [248, 50] on div at bounding box center [254, 236] width 508 height 508
drag, startPoint x: 265, startPoint y: 58, endPoint x: 273, endPoint y: 71, distance: 14.1
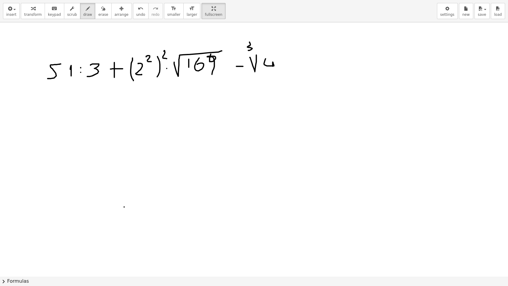
click at [273, 71] on div at bounding box center [254, 236] width 508 height 508
drag, startPoint x: 257, startPoint y: 55, endPoint x: 288, endPoint y: 56, distance: 31.0
click at [288, 56] on div at bounding box center [254, 236] width 508 height 508
drag, startPoint x: 298, startPoint y: 57, endPoint x: 344, endPoint y: 46, distance: 47.5
click at [344, 46] on div at bounding box center [254, 236] width 508 height 508
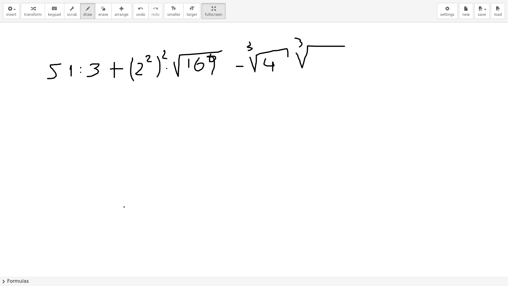
drag, startPoint x: 299, startPoint y: 39, endPoint x: 299, endPoint y: 46, distance: 7.7
click at [299, 46] on div at bounding box center [254, 236] width 508 height 508
drag, startPoint x: 319, startPoint y: 52, endPoint x: 318, endPoint y: 65, distance: 12.5
click at [318, 65] on div at bounding box center [254, 236] width 508 height 508
drag, startPoint x: 333, startPoint y: 49, endPoint x: 327, endPoint y: 63, distance: 14.9
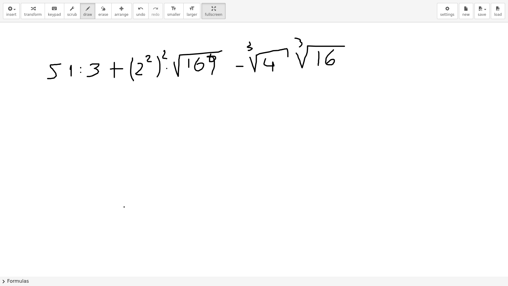
click at [327, 63] on div at bounding box center [254, 236] width 508 height 508
click at [352, 61] on div at bounding box center [254, 236] width 508 height 508
click at [354, 60] on div at bounding box center [254, 236] width 508 height 508
drag, startPoint x: 349, startPoint y: 67, endPoint x: 355, endPoint y: 67, distance: 5.4
click at [355, 67] on div at bounding box center [254, 236] width 508 height 508
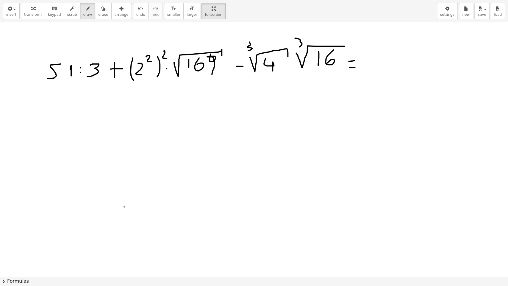
drag, startPoint x: 222, startPoint y: 49, endPoint x: 222, endPoint y: 55, distance: 6.0
click at [222, 55] on div at bounding box center [254, 236] width 508 height 508
drag, startPoint x: 176, startPoint y: 46, endPoint x: 176, endPoint y: 87, distance: 41.7
click at [176, 87] on div at bounding box center [254, 236] width 508 height 508
drag, startPoint x: 344, startPoint y: 33, endPoint x: 335, endPoint y: 87, distance: 54.0
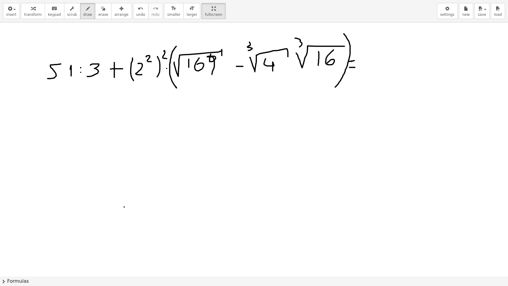
click at [335, 87] on div at bounding box center [254, 236] width 508 height 508
click at [168, 67] on div at bounding box center [254, 236] width 508 height 508
drag, startPoint x: 79, startPoint y: 117, endPoint x: 82, endPoint y: 113, distance: 4.8
click at [82, 113] on div at bounding box center [254, 236] width 508 height 508
drag, startPoint x: 88, startPoint y: 103, endPoint x: 96, endPoint y: 116, distance: 14.5
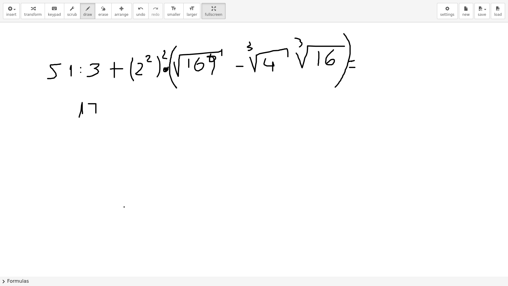
click at [96, 116] on div at bounding box center [254, 236] width 508 height 508
drag, startPoint x: 93, startPoint y: 112, endPoint x: 104, endPoint y: 111, distance: 11.1
click at [104, 111] on div at bounding box center [254, 236] width 508 height 508
drag, startPoint x: 126, startPoint y: 99, endPoint x: 126, endPoint y: 112, distance: 13.7
click at [126, 112] on div at bounding box center [254, 236] width 508 height 508
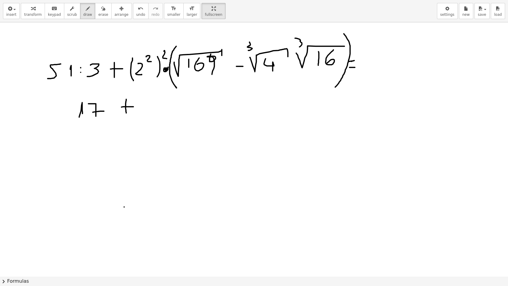
drag, startPoint x: 121, startPoint y: 107, endPoint x: 133, endPoint y: 106, distance: 11.9
click at [133, 106] on div at bounding box center [254, 236] width 508 height 508
drag, startPoint x: 142, startPoint y: 100, endPoint x: 155, endPoint y: 114, distance: 19.2
click at [155, 114] on div at bounding box center [254, 236] width 508 height 508
drag, startPoint x: 157, startPoint y: 93, endPoint x: 162, endPoint y: 106, distance: 14.3
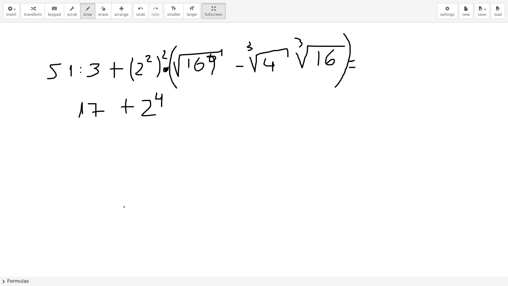
click at [162, 106] on div at bounding box center [254, 236] width 508 height 508
click at [168, 113] on div at bounding box center [254, 236] width 508 height 508
drag, startPoint x: 184, startPoint y: 95, endPoint x: 182, endPoint y: 135, distance: 39.9
click at [182, 135] on div at bounding box center [254, 236] width 508 height 508
drag, startPoint x: 189, startPoint y: 112, endPoint x: 193, endPoint y: 114, distance: 4.8
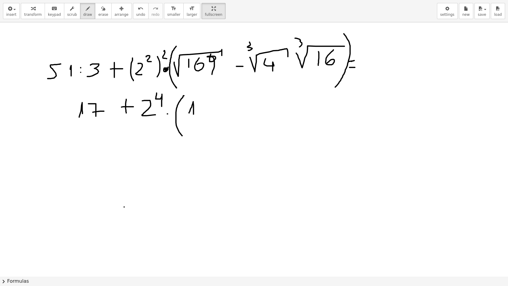
click at [193, 114] on div at bounding box center [254, 236] width 508 height 508
drag, startPoint x: 202, startPoint y: 99, endPoint x: 208, endPoint y: 112, distance: 14.5
click at [208, 112] on div at bounding box center [254, 236] width 508 height 508
drag, startPoint x: 226, startPoint y: 105, endPoint x: 232, endPoint y: 105, distance: 5.4
click at [232, 105] on div at bounding box center [254, 236] width 508 height 508
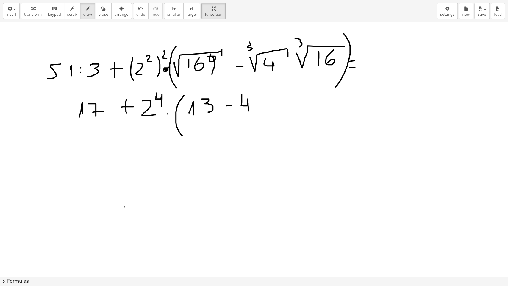
drag, startPoint x: 242, startPoint y: 96, endPoint x: 248, endPoint y: 110, distance: 15.6
click at [248, 110] on div at bounding box center [254, 236] width 508 height 508
drag, startPoint x: 251, startPoint y: 88, endPoint x: 260, endPoint y: 124, distance: 37.0
click at [260, 124] on div at bounding box center [254, 236] width 508 height 508
drag, startPoint x: 136, startPoint y: 147, endPoint x: 136, endPoint y: 165, distance: 18.2
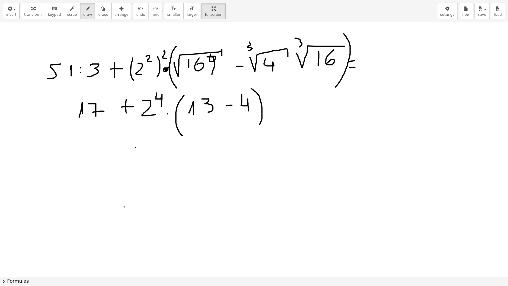
click at [136, 165] on div at bounding box center [254, 236] width 508 height 508
drag, startPoint x: 133, startPoint y: 160, endPoint x: 146, endPoint y: 157, distance: 13.1
click at [146, 157] on div at bounding box center [254, 236] width 508 height 508
drag, startPoint x: 147, startPoint y: 157, endPoint x: 152, endPoint y: 160, distance: 5.7
click at [152, 160] on div at bounding box center [254, 236] width 508 height 508
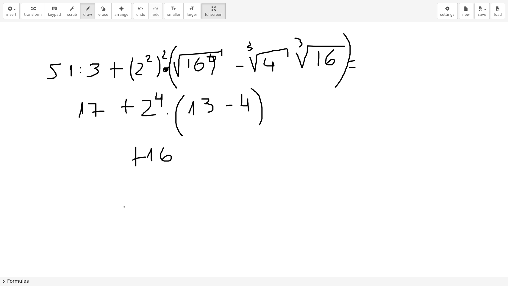
drag, startPoint x: 163, startPoint y: 147, endPoint x: 162, endPoint y: 159, distance: 12.0
click at [162, 159] on div at bounding box center [254, 236] width 508 height 508
drag, startPoint x: 171, startPoint y: 126, endPoint x: 268, endPoint y: 114, distance: 98.1
click at [268, 114] on div at bounding box center [254, 236] width 508 height 508
drag, startPoint x: 198, startPoint y: 144, endPoint x: 207, endPoint y: 158, distance: 16.3
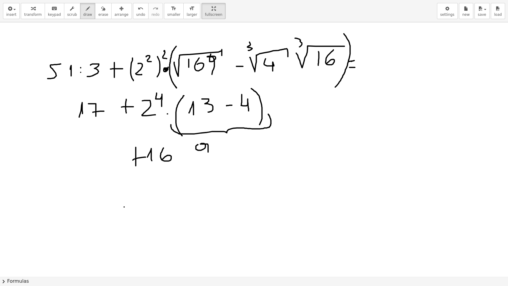
click at [207, 158] on div at bounding box center [254, 236] width 508 height 508
drag, startPoint x: 184, startPoint y: 156, endPoint x: 172, endPoint y: 157, distance: 12.3
click at [181, 157] on div at bounding box center [254, 236] width 508 height 508
drag, startPoint x: 79, startPoint y: 159, endPoint x: 82, endPoint y: 164, distance: 6.1
click at [82, 164] on div at bounding box center [254, 236] width 508 height 508
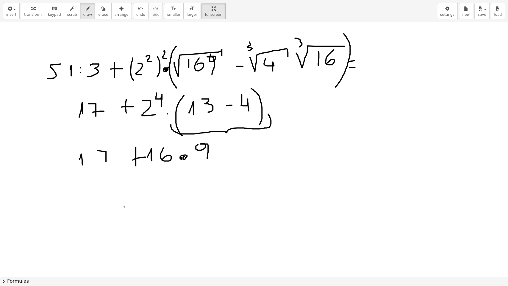
drag, startPoint x: 98, startPoint y: 150, endPoint x: 106, endPoint y: 164, distance: 16.7
click at [106, 164] on div at bounding box center [254, 236] width 508 height 508
drag, startPoint x: 101, startPoint y: 157, endPoint x: 110, endPoint y: 157, distance: 8.1
click at [110, 157] on div at bounding box center [254, 236] width 508 height 508
click at [98, 17] on span "erase" at bounding box center [103, 14] width 10 height 4
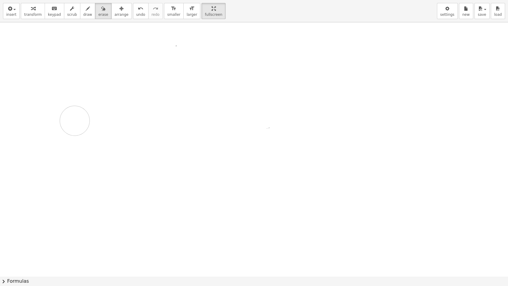
drag, startPoint x: 55, startPoint y: 72, endPoint x: 74, endPoint y: 114, distance: 46.4
click at [74, 114] on div at bounding box center [254, 236] width 508 height 508
click at [83, 12] on span "draw" at bounding box center [87, 14] width 9 height 4
click at [83, 15] on span "draw" at bounding box center [87, 14] width 9 height 4
drag, startPoint x: 39, startPoint y: 51, endPoint x: 73, endPoint y: 39, distance: 35.5
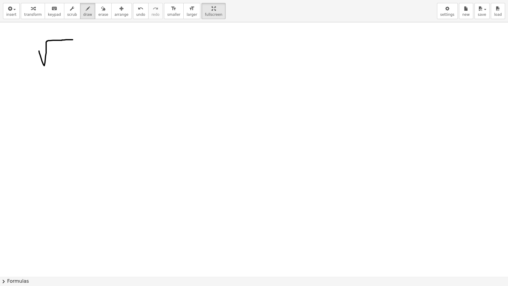
click at [73, 39] on div at bounding box center [254, 236] width 508 height 508
drag, startPoint x: 60, startPoint y: 48, endPoint x: 60, endPoint y: 60, distance: 11.3
click at [60, 60] on div at bounding box center [254, 236] width 508 height 508
click at [66, 51] on div at bounding box center [254, 236] width 508 height 508
drag, startPoint x: 83, startPoint y: 44, endPoint x: 112, endPoint y: 37, distance: 30.4
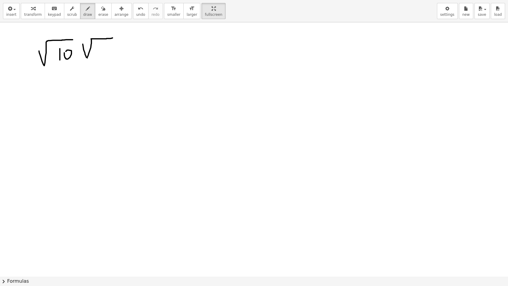
click at [112, 37] on div at bounding box center [254, 236] width 508 height 508
drag, startPoint x: 100, startPoint y: 45, endPoint x: 99, endPoint y: 55, distance: 10.2
click at [99, 55] on div at bounding box center [254, 236] width 508 height 508
click at [105, 52] on div at bounding box center [254, 236] width 508 height 508
drag, startPoint x: 115, startPoint y: 46, endPoint x: 115, endPoint y: 50, distance: 3.6
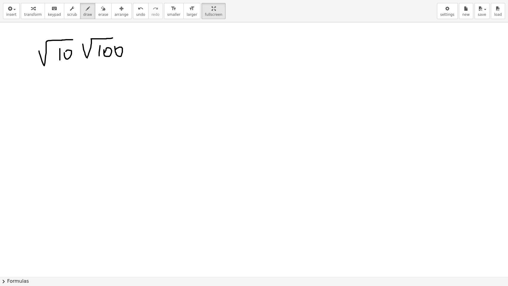
click at [115, 50] on div at bounding box center [254, 236] width 508 height 508
click at [127, 45] on div at bounding box center [254, 236] width 508 height 508
drag, startPoint x: 111, startPoint y: 37, endPoint x: 140, endPoint y: 38, distance: 28.6
click at [140, 38] on div at bounding box center [254, 236] width 508 height 508
drag, startPoint x: 155, startPoint y: 49, endPoint x: 161, endPoint y: 49, distance: 6.0
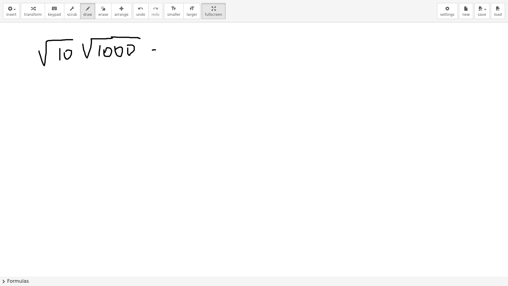
click at [161, 49] on div at bounding box center [254, 236] width 508 height 508
drag, startPoint x: 168, startPoint y: 44, endPoint x: 196, endPoint y: 35, distance: 29.7
click at [196, 35] on div at bounding box center [254, 236] width 508 height 508
drag, startPoint x: 162, startPoint y: 32, endPoint x: 163, endPoint y: 39, distance: 6.6
click at [163, 39] on div at bounding box center [254, 236] width 508 height 508
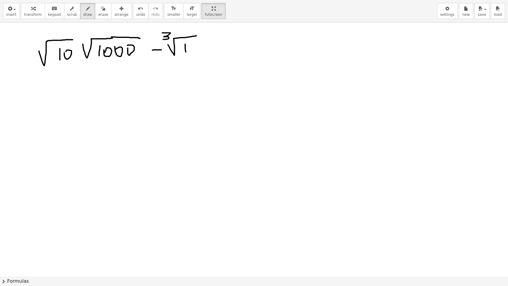
drag, startPoint x: 185, startPoint y: 47, endPoint x: 187, endPoint y: 50, distance: 3.4
click at [186, 52] on div at bounding box center [254, 236] width 508 height 508
click at [190, 46] on div at bounding box center [254, 236] width 508 height 508
click at [200, 47] on div at bounding box center [254, 236] width 508 height 508
click at [210, 46] on div at bounding box center [254, 236] width 508 height 508
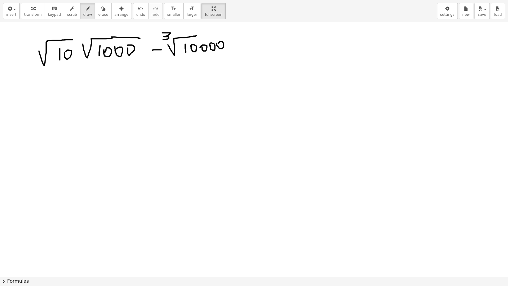
click at [218, 43] on div at bounding box center [254, 236] width 508 height 508
click at [230, 43] on div at bounding box center [254, 236] width 508 height 508
click at [231, 48] on div at bounding box center [254, 236] width 508 height 508
drag, startPoint x: 236, startPoint y: 40, endPoint x: 238, endPoint y: 48, distance: 7.7
click at [238, 48] on div at bounding box center [254, 236] width 508 height 508
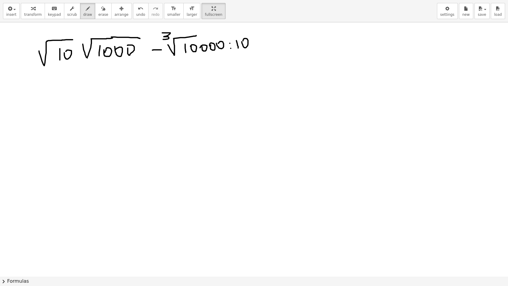
click at [243, 41] on div at bounding box center [254, 236] width 508 height 508
click at [254, 40] on div at bounding box center [254, 236] width 508 height 508
drag, startPoint x: 194, startPoint y: 35, endPoint x: 262, endPoint y: 33, distance: 68.5
click at [262, 33] on div at bounding box center [254, 236] width 508 height 508
click at [98, 14] on span "erase" at bounding box center [103, 14] width 10 height 4
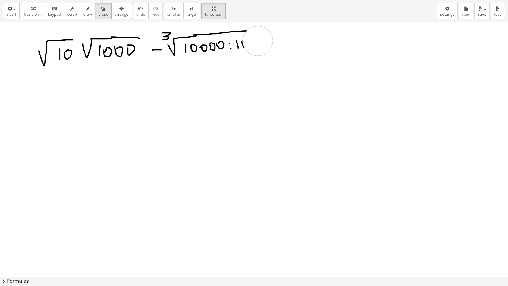
click at [258, 40] on div at bounding box center [254, 236] width 508 height 508
click at [83, 12] on span "draw" at bounding box center [87, 14] width 9 height 4
click at [240, 40] on div at bounding box center [254, 236] width 508 height 508
drag, startPoint x: 248, startPoint y: 31, endPoint x: 251, endPoint y: 36, distance: 6.0
click at [251, 36] on div at bounding box center [254, 236] width 508 height 508
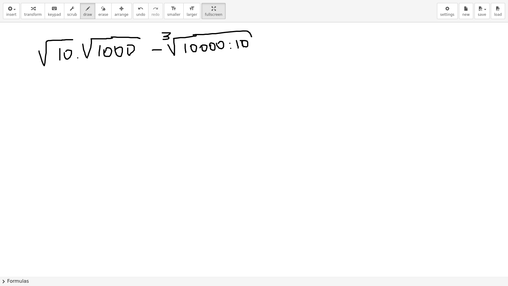
click at [78, 57] on div at bounding box center [254, 236] width 508 height 508
drag, startPoint x: 55, startPoint y: 90, endPoint x: 55, endPoint y: 102, distance: 11.9
click at [55, 102] on div at bounding box center [254, 236] width 508 height 508
drag, startPoint x: 62, startPoint y: 92, endPoint x: 74, endPoint y: 94, distance: 12.7
click at [62, 93] on div at bounding box center [254, 236] width 508 height 508
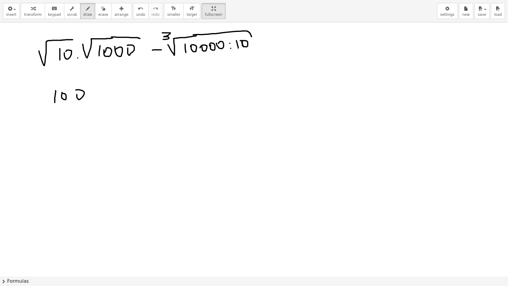
click at [76, 95] on div at bounding box center [254, 236] width 508 height 508
drag, startPoint x: 90, startPoint y: 92, endPoint x: 101, endPoint y: 92, distance: 11.0
click at [90, 95] on div at bounding box center [254, 236] width 508 height 508
drag, startPoint x: 102, startPoint y: 93, endPoint x: 113, endPoint y: 92, distance: 10.5
click at [113, 93] on div at bounding box center [254, 236] width 508 height 508
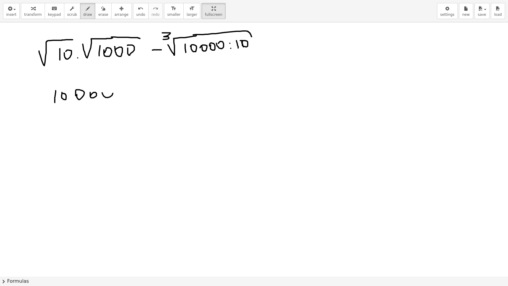
click at [103, 91] on div at bounding box center [254, 236] width 508 height 508
drag, startPoint x: 40, startPoint y: 93, endPoint x: 124, endPoint y: 86, distance: 85.1
click at [124, 86] on div at bounding box center [254, 236] width 508 height 508
drag, startPoint x: 107, startPoint y: 88, endPoint x: 110, endPoint y: 96, distance: 8.7
click at [110, 96] on div at bounding box center [254, 236] width 508 height 508
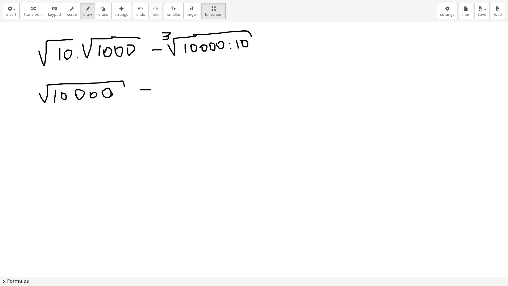
drag, startPoint x: 146, startPoint y: 89, endPoint x: 151, endPoint y: 89, distance: 4.8
click at [151, 89] on div at bounding box center [254, 236] width 508 height 508
drag, startPoint x: 177, startPoint y: 90, endPoint x: 178, endPoint y: 74, distance: 16.1
click at [178, 74] on div at bounding box center [254, 236] width 508 height 508
drag, startPoint x: 155, startPoint y: 72, endPoint x: 161, endPoint y: 79, distance: 9.1
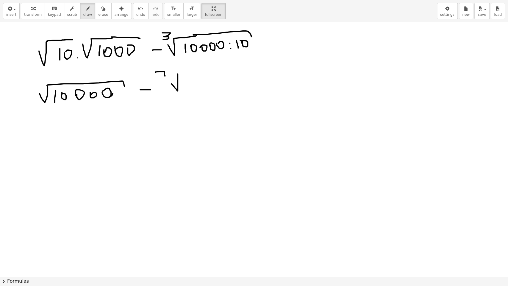
click at [161, 79] on div at bounding box center [254, 236] width 508 height 508
drag, startPoint x: 188, startPoint y: 78, endPoint x: 189, endPoint y: 86, distance: 8.2
click at [189, 86] on div at bounding box center [254, 236] width 508 height 508
click at [192, 82] on div at bounding box center [254, 236] width 508 height 508
drag, startPoint x: 203, startPoint y: 79, endPoint x: 213, endPoint y: 80, distance: 10.1
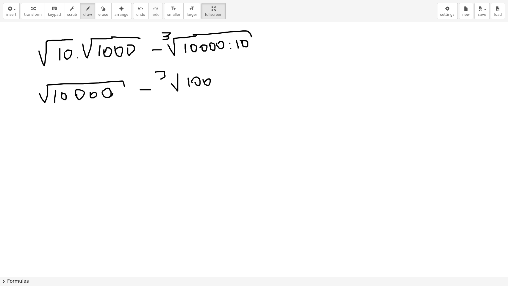
click at [204, 82] on div at bounding box center [254, 236] width 508 height 508
drag, startPoint x: 224, startPoint y: 83, endPoint x: 228, endPoint y: 79, distance: 5.3
click at [227, 80] on div at bounding box center [254, 236] width 508 height 508
click at [219, 78] on div at bounding box center [254, 236] width 508 height 508
drag, startPoint x: 185, startPoint y: 71, endPoint x: 257, endPoint y: 66, distance: 72.5
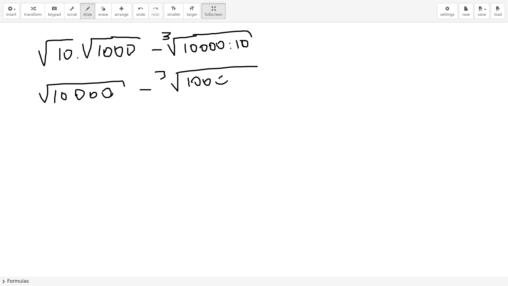
click at [257, 66] on div at bounding box center [254, 236] width 508 height 508
drag, startPoint x: 217, startPoint y: 79, endPoint x: 221, endPoint y: 85, distance: 7.1
click at [221, 85] on div at bounding box center [254, 236] width 508 height 508
drag, startPoint x: 74, startPoint y: 124, endPoint x: 75, endPoint y: 135, distance: 10.7
click at [75, 135] on div at bounding box center [254, 236] width 508 height 508
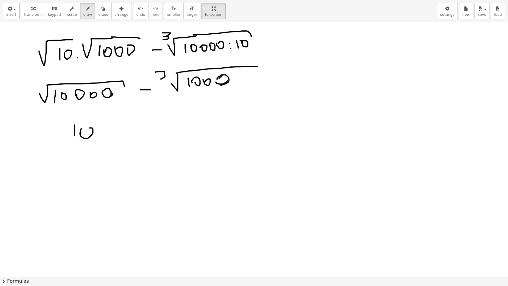
drag, startPoint x: 82, startPoint y: 137, endPoint x: 83, endPoint y: 129, distance: 7.8
click at [84, 129] on div at bounding box center [254, 236] width 508 height 508
drag, startPoint x: 100, startPoint y: 129, endPoint x: 99, endPoint y: 132, distance: 3.2
click at [99, 132] on div at bounding box center [254, 236] width 508 height 508
drag, startPoint x: 141, startPoint y: 125, endPoint x: 153, endPoint y: 124, distance: 12.3
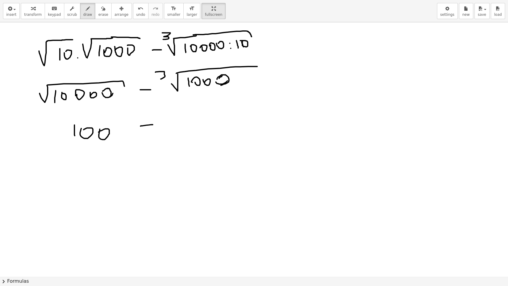
click at [153, 124] on div at bounding box center [254, 236] width 508 height 508
drag, startPoint x: 173, startPoint y: 124, endPoint x: 174, endPoint y: 129, distance: 5.4
click at [174, 129] on div at bounding box center [254, 236] width 508 height 508
click at [177, 121] on div at bounding box center [254, 236] width 508 height 508
click at [98, 13] on span "erase" at bounding box center [103, 14] width 10 height 4
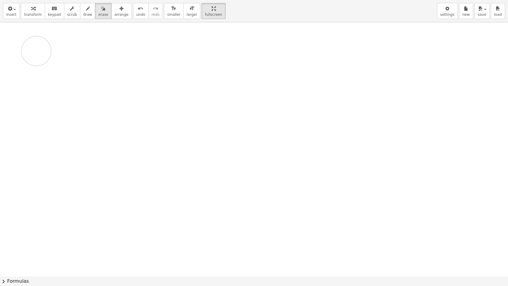
drag, startPoint x: 56, startPoint y: 47, endPoint x: 41, endPoint y: 49, distance: 15.3
click at [41, 49] on div at bounding box center [254, 236] width 508 height 508
click at [86, 10] on icon "button" at bounding box center [88, 8] width 4 height 7
drag, startPoint x: 51, startPoint y: 47, endPoint x: 52, endPoint y: 65, distance: 17.6
click at [52, 65] on div at bounding box center [254, 236] width 508 height 508
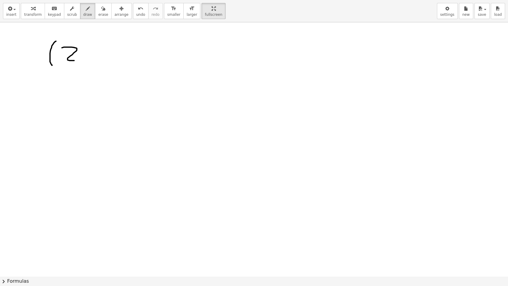
drag, startPoint x: 62, startPoint y: 47, endPoint x: 76, endPoint y: 60, distance: 19.2
click at [76, 60] on div at bounding box center [254, 236] width 508 height 508
drag, startPoint x: 87, startPoint y: 36, endPoint x: 85, endPoint y: 47, distance: 11.8
click at [85, 47] on div at bounding box center [254, 236] width 508 height 508
drag, startPoint x: 80, startPoint y: 39, endPoint x: 96, endPoint y: 40, distance: 16.7
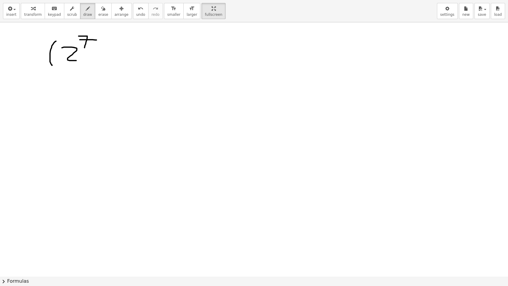
click at [96, 40] on div at bounding box center [254, 236] width 508 height 508
click at [101, 12] on icon "button" at bounding box center [103, 8] width 4 height 7
drag, startPoint x: 66, startPoint y: 45, endPoint x: 70, endPoint y: 60, distance: 15.2
click at [70, 60] on div at bounding box center [254, 236] width 508 height 508
drag, startPoint x: 79, startPoint y: 9, endPoint x: 73, endPoint y: 24, distance: 15.6
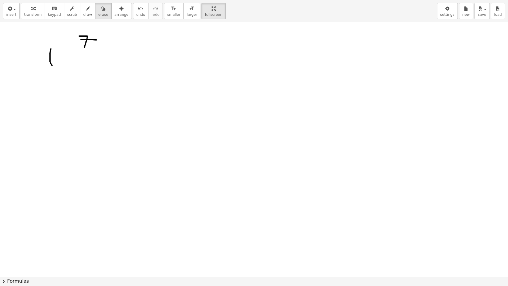
click at [86, 9] on icon "button" at bounding box center [88, 8] width 4 height 7
drag, startPoint x: 74, startPoint y: 46, endPoint x: 62, endPoint y: 57, distance: 15.8
click at [62, 57] on div at bounding box center [254, 236] width 508 height 508
drag, startPoint x: 104, startPoint y: 35, endPoint x: 102, endPoint y: 65, distance: 30.1
click at [102, 65] on div at bounding box center [254, 236] width 508 height 508
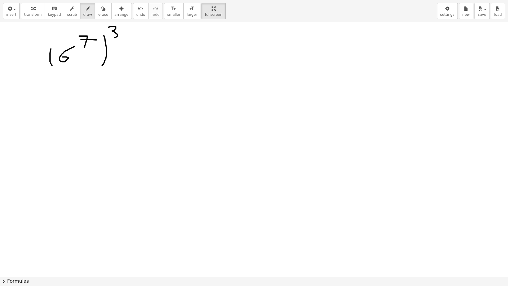
drag, startPoint x: 115, startPoint y: 26, endPoint x: 114, endPoint y: 37, distance: 11.1
click at [114, 37] on div at bounding box center [254, 236] width 508 height 508
click at [122, 49] on div at bounding box center [254, 236] width 508 height 508
click at [124, 49] on div at bounding box center [254, 236] width 508 height 508
drag, startPoint x: 141, startPoint y: 33, endPoint x: 141, endPoint y: 64, distance: 30.4
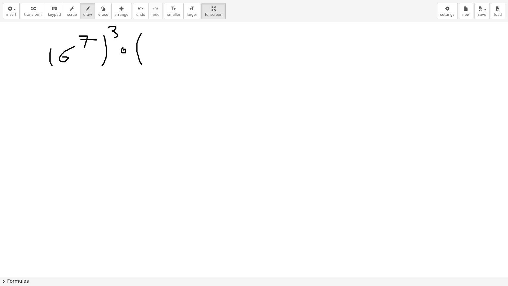
click at [141, 64] on div at bounding box center [254, 236] width 508 height 508
drag, startPoint x: 151, startPoint y: 43, endPoint x: 151, endPoint y: 55, distance: 12.8
click at [151, 55] on div at bounding box center [254, 236] width 508 height 508
drag, startPoint x: 164, startPoint y: 34, endPoint x: 159, endPoint y: 40, distance: 8.7
click at [159, 40] on div at bounding box center [254, 236] width 508 height 508
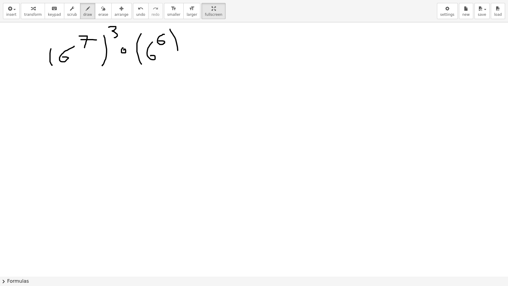
drag, startPoint x: 170, startPoint y: 29, endPoint x: 176, endPoint y: 62, distance: 33.3
click at [176, 62] on div at bounding box center [254, 236] width 508 height 508
drag, startPoint x: 179, startPoint y: 27, endPoint x: 188, endPoint y: 36, distance: 13.1
click at [188, 36] on div at bounding box center [254, 236] width 508 height 508
click at [198, 40] on div at bounding box center [254, 236] width 508 height 508
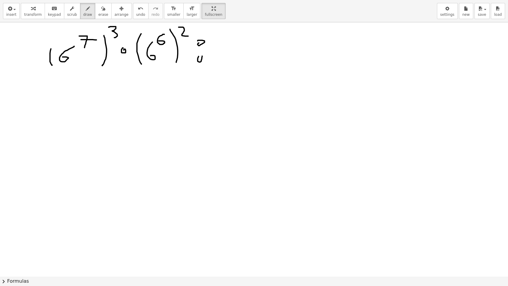
drag, startPoint x: 198, startPoint y: 60, endPoint x: 213, endPoint y: 50, distance: 18.2
click at [198, 57] on div at bounding box center [254, 236] width 508 height 508
drag, startPoint x: 221, startPoint y: 33, endPoint x: 224, endPoint y: 59, distance: 26.1
click at [221, 66] on div at bounding box center [254, 236] width 508 height 508
drag, startPoint x: 235, startPoint y: 37, endPoint x: 230, endPoint y: 54, distance: 17.5
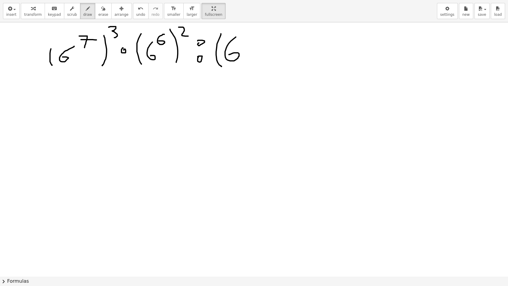
click at [229, 54] on div at bounding box center [254, 236] width 508 height 508
drag, startPoint x: 244, startPoint y: 31, endPoint x: 244, endPoint y: 39, distance: 8.3
click at [244, 39] on div at bounding box center [254, 236] width 508 height 508
drag, startPoint x: 251, startPoint y: 29, endPoint x: 255, endPoint y: 41, distance: 12.2
click at [255, 41] on div at bounding box center [254, 236] width 508 height 508
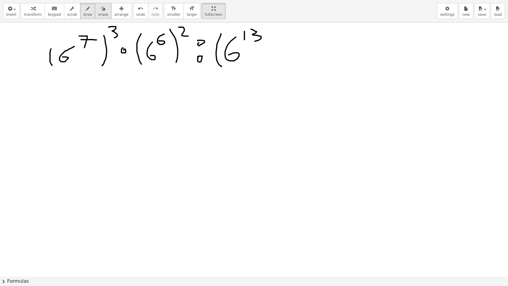
click at [98, 13] on span "erase" at bounding box center [103, 14] width 10 height 4
click at [218, 38] on div at bounding box center [254, 236] width 508 height 508
drag, startPoint x: 219, startPoint y: 62, endPoint x: 227, endPoint y: 47, distance: 16.9
click at [226, 56] on div at bounding box center [254, 236] width 508 height 508
click at [83, 12] on span "draw" at bounding box center [87, 14] width 9 height 4
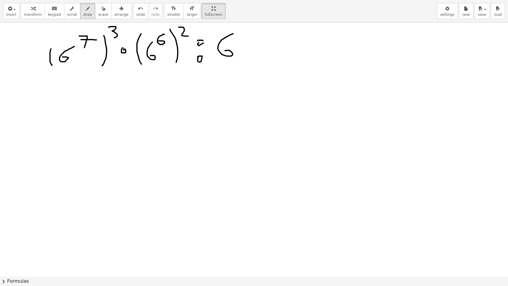
drag, startPoint x: 233, startPoint y: 33, endPoint x: 223, endPoint y: 51, distance: 20.2
click at [223, 51] on div at bounding box center [254, 236] width 508 height 508
drag, startPoint x: 238, startPoint y: 29, endPoint x: 240, endPoint y: 35, distance: 6.5
click at [239, 37] on div at bounding box center [254, 236] width 508 height 508
drag, startPoint x: 245, startPoint y: 28, endPoint x: 260, endPoint y: 46, distance: 23.5
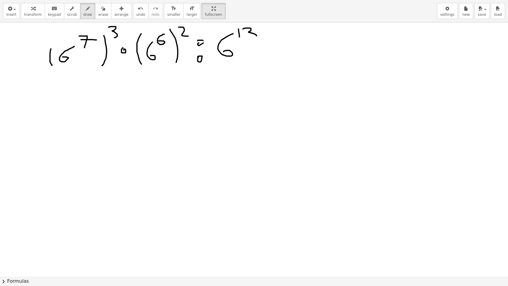
click at [250, 39] on div at bounding box center [254, 236] width 508 height 508
drag, startPoint x: 260, startPoint y: 53, endPoint x: 260, endPoint y: 50, distance: 3.1
click at [260, 52] on div at bounding box center [254, 236] width 508 height 508
click at [263, 45] on div at bounding box center [254, 236] width 508 height 508
drag, startPoint x: 285, startPoint y: 33, endPoint x: 296, endPoint y: 45, distance: 16.0
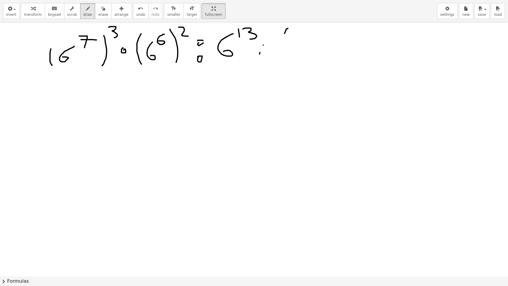
click at [288, 57] on div at bounding box center [254, 236] width 508 height 508
drag, startPoint x: 294, startPoint y: 36, endPoint x: 294, endPoint y: 45, distance: 9.2
click at [294, 45] on div at bounding box center [254, 236] width 508 height 508
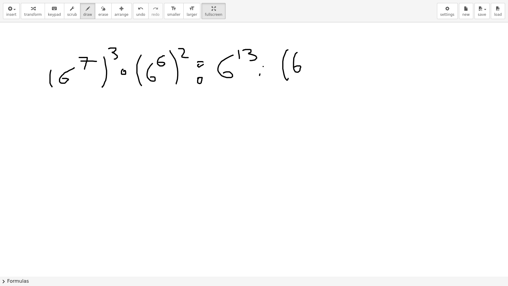
scroll to position [15, 0]
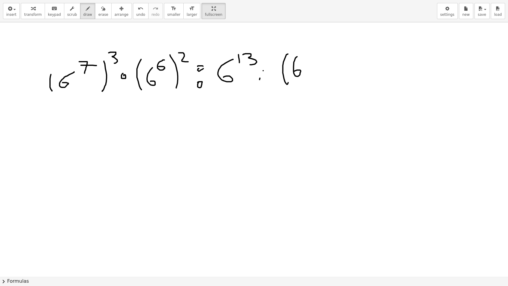
drag, startPoint x: 305, startPoint y: 21, endPoint x: 305, endPoint y: 33, distance: 11.3
click at [305, 33] on div "insert select one: Math Expression Function Text Youtube Video Graphing Geometr…" at bounding box center [254, 143] width 508 height 286
drag, startPoint x: 307, startPoint y: 44, endPoint x: 305, endPoint y: 54, distance: 9.5
click at [305, 54] on div at bounding box center [254, 261] width 508 height 508
drag, startPoint x: 318, startPoint y: 48, endPoint x: 331, endPoint y: 48, distance: 12.8
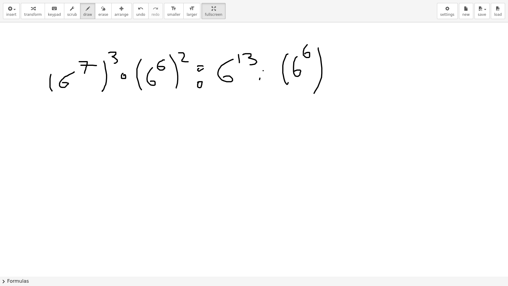
click at [313, 93] on div at bounding box center [254, 261] width 508 height 508
click at [331, 51] on div at bounding box center [254, 261] width 508 height 508
click at [336, 83] on div at bounding box center [254, 261] width 508 height 508
click at [340, 72] on div at bounding box center [254, 261] width 508 height 508
click at [355, 54] on div at bounding box center [254, 261] width 508 height 508
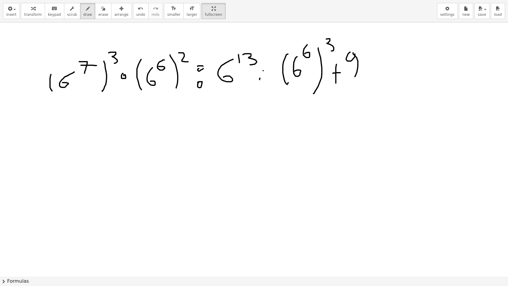
click at [355, 74] on div at bounding box center [254, 261] width 508 height 508
click at [364, 51] on div at bounding box center [254, 261] width 508 height 508
click at [369, 70] on div at bounding box center [254, 261] width 508 height 508
click at [370, 57] on div at bounding box center [254, 261] width 508 height 508
click at [375, 72] on div at bounding box center [254, 261] width 508 height 508
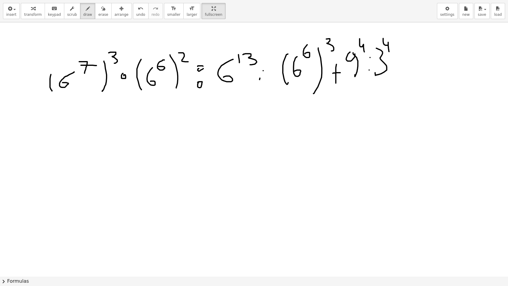
click at [389, 51] on div at bounding box center [254, 261] width 508 height 508
click at [395, 63] on div at bounding box center [254, 261] width 508 height 508
click at [393, 70] on div at bounding box center [254, 261] width 508 height 508
click at [65, 141] on div at bounding box center [254, 261] width 508 height 508
click at [97, 120] on div at bounding box center [254, 261] width 508 height 508
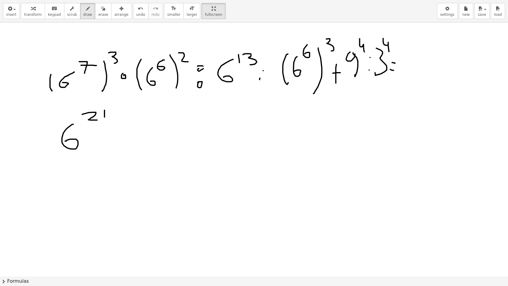
click at [104, 119] on div at bounding box center [254, 261] width 508 height 508
click at [120, 144] on div at bounding box center [254, 261] width 508 height 508
click at [140, 136] on div at bounding box center [254, 261] width 508 height 508
click at [157, 123] on div at bounding box center [254, 261] width 508 height 508
click at [173, 119] on div at bounding box center [254, 261] width 508 height 508
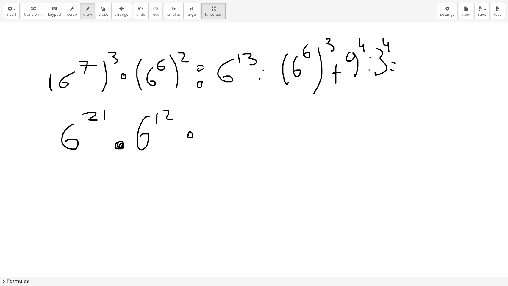
click at [188, 135] on div at bounding box center [254, 261] width 508 height 508
click at [190, 146] on div at bounding box center [254, 261] width 508 height 508
click at [190, 133] on div at bounding box center [254, 261] width 508 height 508
click at [207, 140] on div at bounding box center [254, 261] width 508 height 508
click at [228, 119] on div at bounding box center [254, 261] width 508 height 508
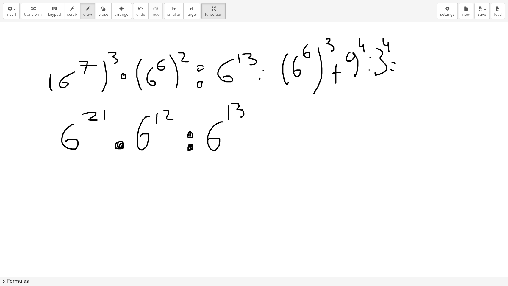
click at [241, 117] on div at bounding box center [254, 261] width 508 height 508
click at [260, 70] on div at bounding box center [254, 261] width 508 height 508
click at [262, 81] on div at bounding box center [254, 261] width 508 height 508
click at [254, 136] on div at bounding box center [254, 261] width 508 height 508
click at [253, 148] on div at bounding box center [254, 261] width 508 height 508
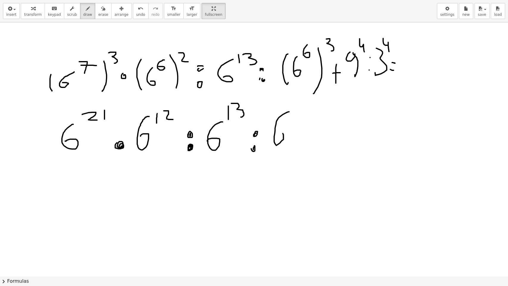
click at [276, 132] on div at bounding box center [254, 261] width 508 height 508
click at [296, 118] on div at bounding box center [254, 261] width 508 height 508
click at [305, 98] on div at bounding box center [254, 261] width 508 height 508
click at [321, 143] on div at bounding box center [254, 261] width 508 height 508
click at [324, 133] on div at bounding box center [254, 261] width 508 height 508
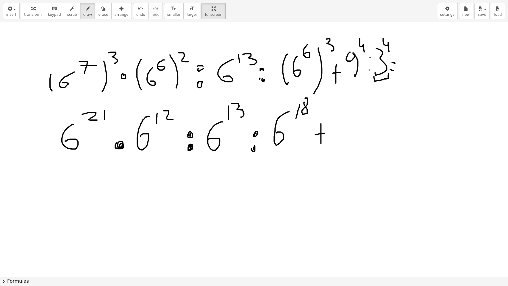
drag, startPoint x: 374, startPoint y: 76, endPoint x: 388, endPoint y: 74, distance: 14.8
click at [388, 74] on div at bounding box center [254, 261] width 508 height 508
drag, startPoint x: 351, startPoint y: 76, endPoint x: 361, endPoint y: 75, distance: 10.8
click at [361, 75] on div at bounding box center [254, 261] width 508 height 508
drag, startPoint x: 340, startPoint y: 121, endPoint x: 341, endPoint y: 134, distance: 12.8
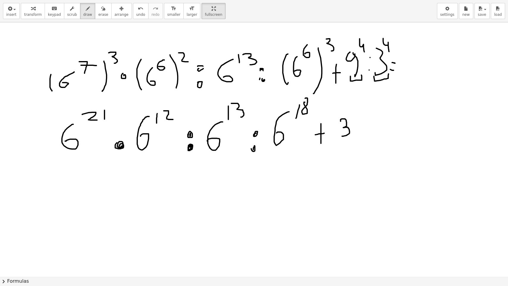
click at [341, 135] on div at bounding box center [254, 261] width 508 height 508
drag, startPoint x: 346, startPoint y: 111, endPoint x: 353, endPoint y: 116, distance: 8.8
click at [353, 116] on div at bounding box center [254, 261] width 508 height 508
drag, startPoint x: 335, startPoint y: 115, endPoint x: 337, endPoint y: 143, distance: 27.7
click at [337, 143] on div at bounding box center [254, 261] width 508 height 508
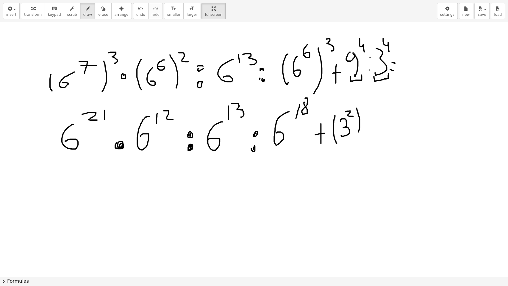
drag, startPoint x: 357, startPoint y: 108, endPoint x: 354, endPoint y: 136, distance: 28.1
click at [354, 137] on div at bounding box center [254, 261] width 508 height 508
drag, startPoint x: 365, startPoint y: 97, endPoint x: 366, endPoint y: 111, distance: 13.4
click at [366, 111] on div at bounding box center [254, 261] width 508 height 508
click at [373, 121] on div at bounding box center [254, 261] width 508 height 508
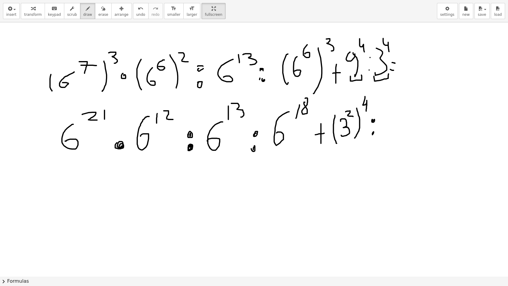
click at [373, 132] on div at bounding box center [254, 261] width 508 height 508
drag, startPoint x: 382, startPoint y: 113, endPoint x: 383, endPoint y: 131, distance: 17.6
click at [382, 134] on div at bounding box center [254, 261] width 508 height 508
drag, startPoint x: 391, startPoint y: 101, endPoint x: 393, endPoint y: 112, distance: 11.0
click at [393, 112] on div at bounding box center [254, 261] width 508 height 508
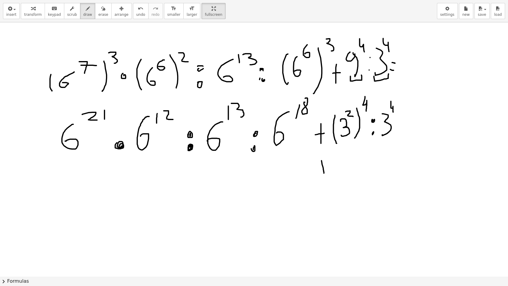
drag, startPoint x: 321, startPoint y: 160, endPoint x: 324, endPoint y: 173, distance: 13.0
click at [324, 173] on div at bounding box center [254, 261] width 508 height 508
drag, startPoint x: 318, startPoint y: 167, endPoint x: 327, endPoint y: 167, distance: 9.2
click at [327, 167] on div at bounding box center [254, 261] width 508 height 508
drag, startPoint x: 341, startPoint y: 158, endPoint x: 343, endPoint y: 167, distance: 9.1
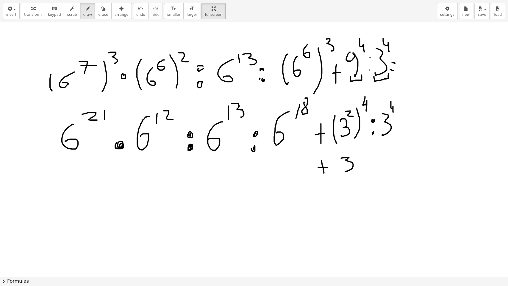
click at [342, 169] on div at bounding box center [254, 261] width 508 height 508
drag, startPoint x: 352, startPoint y: 146, endPoint x: 356, endPoint y: 146, distance: 3.3
click at [355, 146] on div at bounding box center [254, 261] width 508 height 508
click at [362, 160] on div at bounding box center [254, 261] width 508 height 508
click at [362, 165] on div at bounding box center [254, 261] width 508 height 508
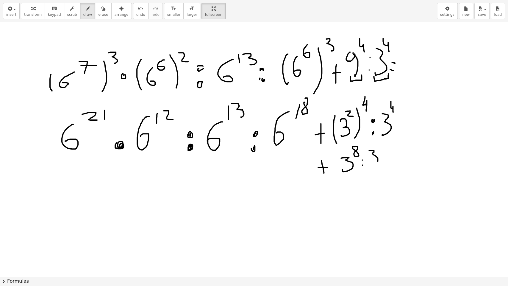
drag, startPoint x: 369, startPoint y: 150, endPoint x: 371, endPoint y: 163, distance: 13.2
click at [370, 165] on div at bounding box center [254, 261] width 508 height 508
drag, startPoint x: 382, startPoint y: 137, endPoint x: 385, endPoint y: 148, distance: 10.9
click at [385, 148] on div at bounding box center [254, 261] width 508 height 508
drag, startPoint x: 120, startPoint y: 192, endPoint x: 114, endPoint y: 205, distance: 14.7
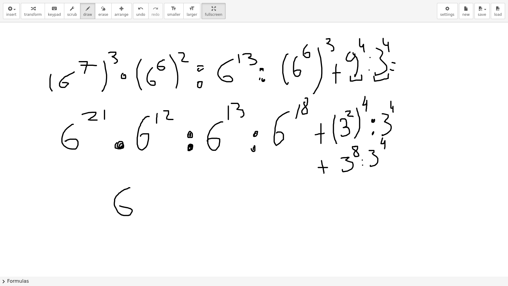
click at [114, 205] on div at bounding box center [254, 261] width 508 height 508
drag, startPoint x: 135, startPoint y: 173, endPoint x: 151, endPoint y: 180, distance: 16.5
click at [142, 183] on div at bounding box center [254, 261] width 508 height 508
drag, startPoint x: 157, startPoint y: 172, endPoint x: 159, endPoint y: 183, distance: 11.2
click at [159, 183] on div at bounding box center [254, 261] width 508 height 508
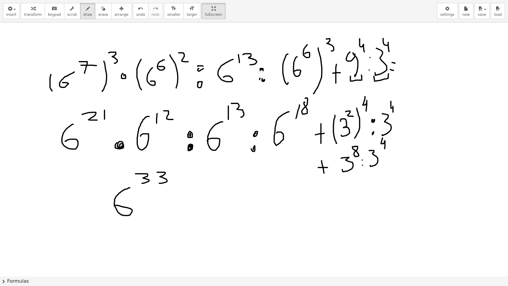
click at [179, 198] on div at bounding box center [254, 261] width 508 height 508
click at [180, 208] on div at bounding box center [254, 261] width 508 height 508
drag, startPoint x: 206, startPoint y: 187, endPoint x: 207, endPoint y: 207, distance: 19.7
click at [207, 207] on div at bounding box center [254, 261] width 508 height 508
drag, startPoint x: 141, startPoint y: 174, endPoint x: 151, endPoint y: 184, distance: 14.7
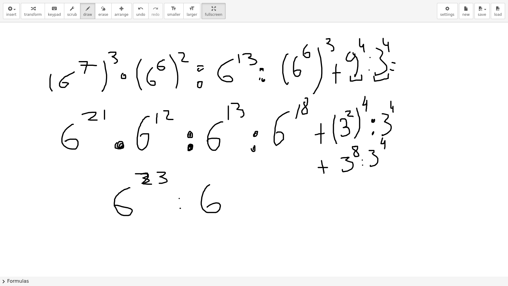
click at [151, 184] on div at bounding box center [254, 261] width 508 height 508
click at [125, 197] on div at bounding box center [254, 261] width 508 height 508
click at [98, 10] on div "button" at bounding box center [103, 8] width 10 height 7
drag, startPoint x: 156, startPoint y: 172, endPoint x: 179, endPoint y: 212, distance: 46.5
click at [179, 212] on div at bounding box center [254, 261] width 508 height 508
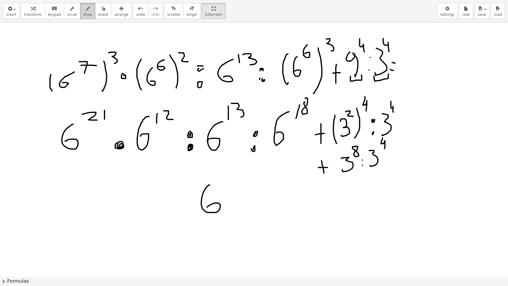
click at [86, 12] on icon "button" at bounding box center [88, 8] width 4 height 7
drag, startPoint x: 213, startPoint y: 171, endPoint x: 226, endPoint y: 181, distance: 16.7
click at [226, 181] on div at bounding box center [254, 261] width 508 height 508
drag, startPoint x: 248, startPoint y: 194, endPoint x: 248, endPoint y: 215, distance: 21.1
click at [248, 215] on div at bounding box center [254, 261] width 508 height 508
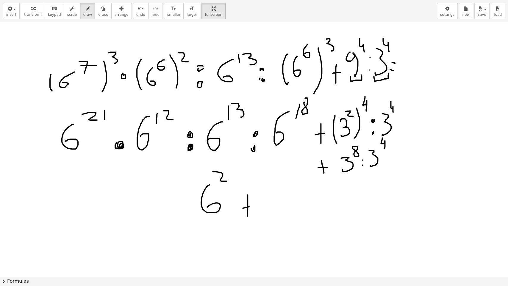
drag, startPoint x: 243, startPoint y: 208, endPoint x: 249, endPoint y: 206, distance: 6.4
click at [249, 206] on div at bounding box center [254, 261] width 508 height 508
drag, startPoint x: 265, startPoint y: 189, endPoint x: 274, endPoint y: 211, distance: 24.7
click at [274, 212] on div at bounding box center [254, 261] width 508 height 508
drag, startPoint x: 288, startPoint y: 174, endPoint x: 293, endPoint y: 179, distance: 7.2
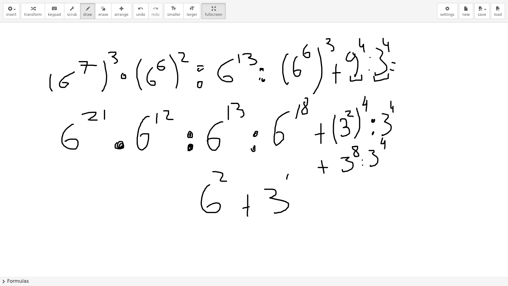
click at [292, 181] on div at bounding box center [254, 261] width 508 height 508
drag, startPoint x: 293, startPoint y: 181, endPoint x: 293, endPoint y: 188, distance: 6.8
click at [293, 188] on div at bounding box center [254, 261] width 508 height 508
drag, startPoint x: 200, startPoint y: 238, endPoint x: 198, endPoint y: 258, distance: 20.3
click at [198, 232] on div at bounding box center [254, 261] width 508 height 508
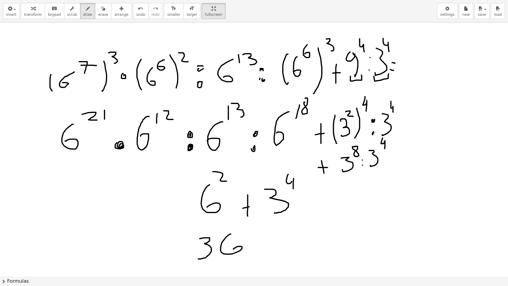
drag, startPoint x: 229, startPoint y: 234, endPoint x: 239, endPoint y: 245, distance: 14.6
click at [233, 232] on div at bounding box center [254, 261] width 508 height 508
drag, startPoint x: 255, startPoint y: 240, endPoint x: 257, endPoint y: 251, distance: 10.8
click at [257, 232] on div at bounding box center [254, 261] width 508 height 508
drag, startPoint x: 251, startPoint y: 242, endPoint x: 258, endPoint y: 242, distance: 7.4
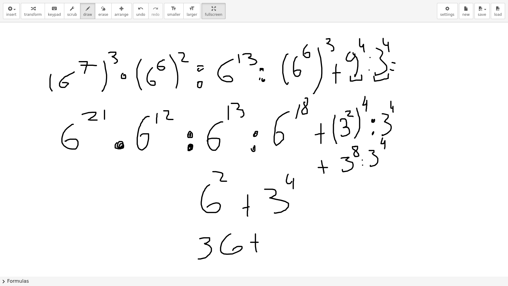
click at [258, 232] on div at bounding box center [254, 261] width 508 height 508
click at [284, 232] on div at bounding box center [254, 261] width 508 height 508
drag, startPoint x: 297, startPoint y: 239, endPoint x: 303, endPoint y: 245, distance: 8.2
click at [303, 232] on div at bounding box center [254, 261] width 508 height 508
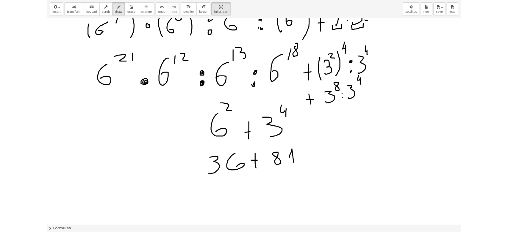
scroll to position [48, 0]
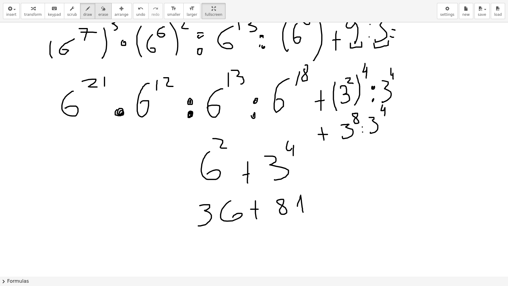
click at [98, 13] on span "erase" at bounding box center [103, 14] width 10 height 4
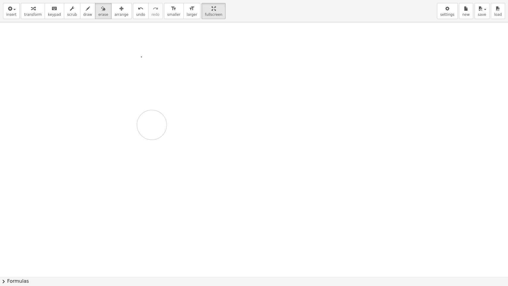
drag, startPoint x: 54, startPoint y: 40, endPoint x: 180, endPoint y: 155, distance: 170.4
click at [180, 155] on div at bounding box center [254, 228] width 508 height 508
click at [83, 14] on span "draw" at bounding box center [87, 14] width 9 height 4
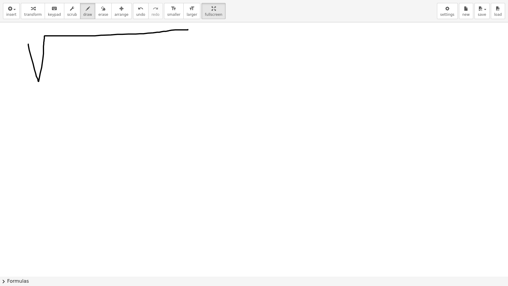
drag, startPoint x: 28, startPoint y: 45, endPoint x: 188, endPoint y: 29, distance: 160.3
click at [188, 29] on div at bounding box center [254, 228] width 508 height 508
drag, startPoint x: 32, startPoint y: 27, endPoint x: 36, endPoint y: 40, distance: 13.4
click at [36, 40] on div at bounding box center [254, 228] width 508 height 508
drag, startPoint x: 51, startPoint y: 61, endPoint x: 59, endPoint y: 70, distance: 11.8
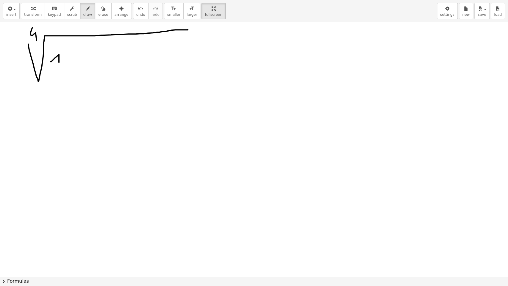
click at [59, 70] on div at bounding box center [254, 228] width 508 height 508
drag, startPoint x: 79, startPoint y: 52, endPoint x: 63, endPoint y: 70, distance: 24.0
click at [63, 70] on div at bounding box center [254, 228] width 508 height 508
click at [87, 68] on div at bounding box center [254, 228] width 508 height 508
drag, startPoint x: 95, startPoint y: 53, endPoint x: 111, endPoint y: 68, distance: 21.7
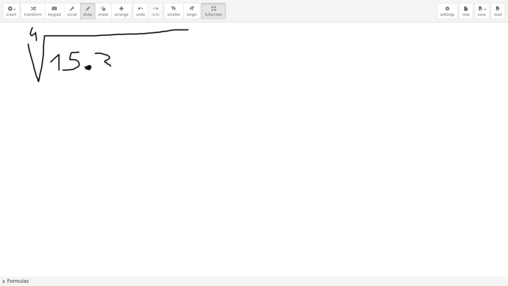
click at [104, 72] on div at bounding box center [254, 228] width 508 height 508
drag, startPoint x: 124, startPoint y: 53, endPoint x: 116, endPoint y: 71, distance: 19.7
click at [116, 71] on div at bounding box center [254, 228] width 508 height 508
click at [140, 73] on div at bounding box center [254, 228] width 508 height 508
drag, startPoint x: 131, startPoint y: 62, endPoint x: 142, endPoint y: 62, distance: 10.4
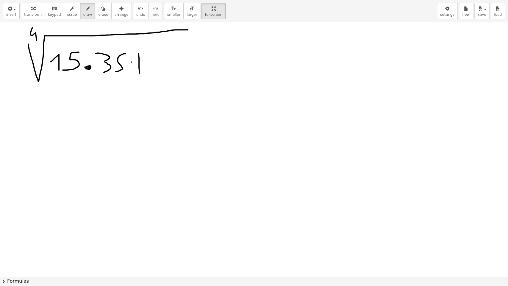
click at [142, 62] on div at bounding box center [254, 228] width 508 height 508
drag, startPoint x: 161, startPoint y: 51, endPoint x: 162, endPoint y: 72, distance: 21.1
click at [162, 72] on div at bounding box center [254, 228] width 508 height 508
drag, startPoint x: 167, startPoint y: 57, endPoint x: 164, endPoint y: 57, distance: 3.6
click at [164, 57] on div at bounding box center [254, 228] width 508 height 508
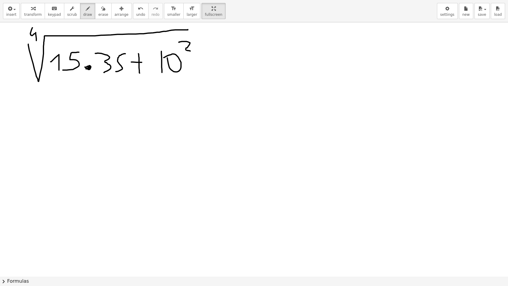
drag, startPoint x: 179, startPoint y: 42, endPoint x: 190, endPoint y: 51, distance: 14.2
click at [190, 51] on div at bounding box center [254, 228] width 508 height 508
drag, startPoint x: 236, startPoint y: 50, endPoint x: 238, endPoint y: 69, distance: 19.5
click at [240, 73] on div at bounding box center [254, 228] width 508 height 508
drag, startPoint x: 233, startPoint y: 62, endPoint x: 247, endPoint y: 62, distance: 14.0
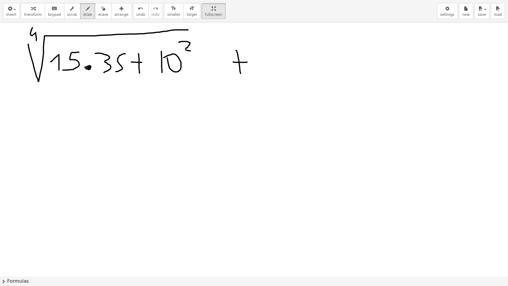
click at [247, 62] on div at bounding box center [254, 228] width 508 height 508
drag, startPoint x: 255, startPoint y: 50, endPoint x: 259, endPoint y: 66, distance: 16.5
click at [258, 70] on div at bounding box center [254, 228] width 508 height 508
drag, startPoint x: 264, startPoint y: 48, endPoint x: 273, endPoint y: 65, distance: 19.5
click at [274, 66] on div at bounding box center [254, 228] width 508 height 508
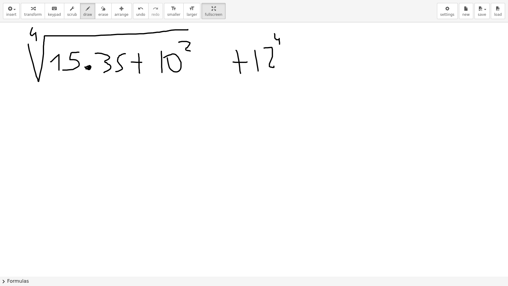
drag, startPoint x: 274, startPoint y: 33, endPoint x: 279, endPoint y: 44, distance: 11.6
click at [279, 44] on div at bounding box center [254, 228] width 508 height 508
click at [289, 54] on div at bounding box center [254, 228] width 508 height 508
click at [288, 62] on div at bounding box center [254, 228] width 508 height 508
drag, startPoint x: 308, startPoint y: 38, endPoint x: 308, endPoint y: 81, distance: 42.6
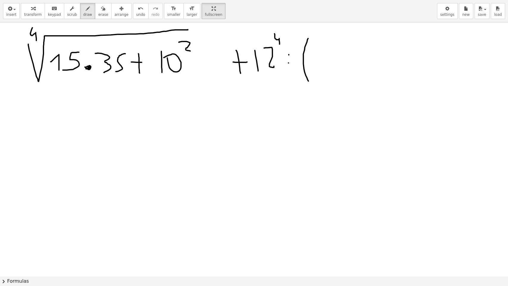
click at [308, 81] on div at bounding box center [254, 228] width 508 height 508
drag, startPoint x: 310, startPoint y: 52, endPoint x: 310, endPoint y: 62, distance: 10.1
click at [309, 64] on div at bounding box center [254, 228] width 508 height 508
drag, startPoint x: 319, startPoint y: 56, endPoint x: 325, endPoint y: 61, distance: 8.2
click at [325, 61] on div at bounding box center [254, 228] width 508 height 508
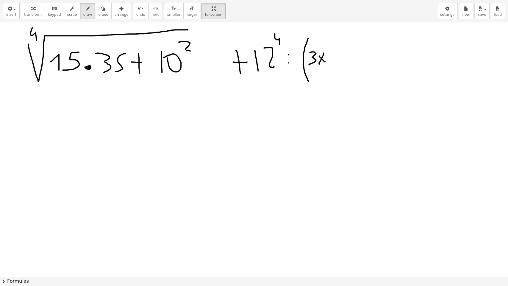
drag, startPoint x: 323, startPoint y: 53, endPoint x: 329, endPoint y: 46, distance: 8.5
click at [319, 64] on div at bounding box center [254, 228] width 508 height 508
drag, startPoint x: 331, startPoint y: 42, endPoint x: 337, endPoint y: 65, distance: 23.4
click at [337, 65] on div at bounding box center [254, 228] width 508 height 508
drag, startPoint x: 341, startPoint y: 37, endPoint x: 345, endPoint y: 80, distance: 43.1
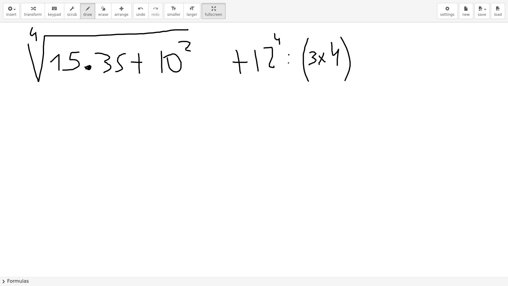
click at [345, 80] on div at bounding box center [254, 228] width 508 height 508
drag, startPoint x: 347, startPoint y: 30, endPoint x: 355, endPoint y: 45, distance: 17.2
click at [355, 45] on div at bounding box center [254, 228] width 508 height 508
drag, startPoint x: 360, startPoint y: 63, endPoint x: 369, endPoint y: 64, distance: 9.3
click at [369, 64] on div at bounding box center [254, 228] width 508 height 508
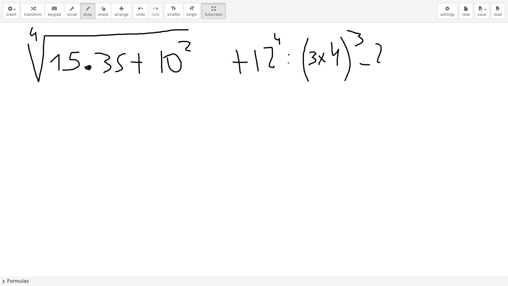
drag, startPoint x: 376, startPoint y: 44, endPoint x: 382, endPoint y: 54, distance: 11.7
click at [380, 61] on div at bounding box center [254, 228] width 508 height 508
drag, startPoint x: 387, startPoint y: 44, endPoint x: 386, endPoint y: 55, distance: 11.4
click at [390, 61] on div at bounding box center [254, 228] width 508 height 508
drag, startPoint x: 386, startPoint y: 55, endPoint x: 394, endPoint y: 52, distance: 9.1
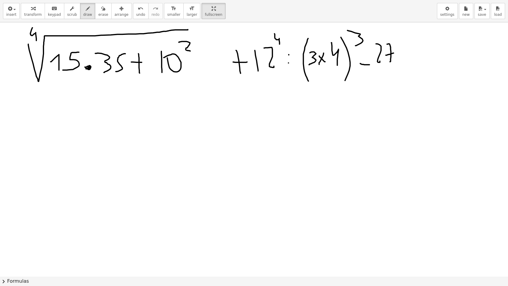
click at [394, 53] on div at bounding box center [254, 228] width 508 height 508
drag, startPoint x: 394, startPoint y: 52, endPoint x: 397, endPoint y: 52, distance: 3.0
click at [393, 53] on div at bounding box center [254, 228] width 508 height 508
drag, startPoint x: 399, startPoint y: 50, endPoint x: 417, endPoint y: 48, distance: 17.9
click at [395, 54] on div at bounding box center [254, 228] width 508 height 508
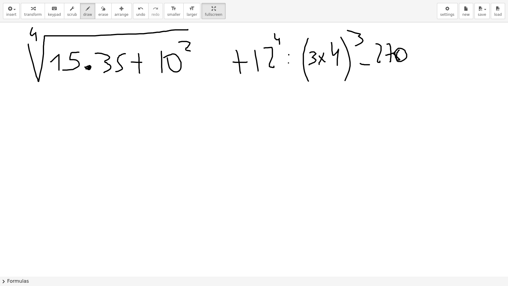
click at [417, 47] on div at bounding box center [254, 228] width 508 height 508
click at [412, 59] on div at bounding box center [254, 228] width 508 height 508
drag, startPoint x: 427, startPoint y: 46, endPoint x: 446, endPoint y: 46, distance: 18.5
click at [438, 56] on div at bounding box center [254, 228] width 508 height 508
drag, startPoint x: 446, startPoint y: 46, endPoint x: 446, endPoint y: 54, distance: 8.1
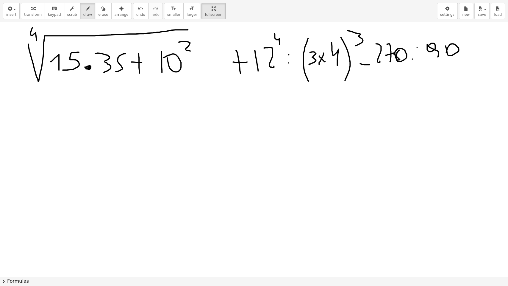
click at [446, 54] on div at bounding box center [254, 228] width 508 height 508
click at [484, 51] on div at bounding box center [254, 228] width 508 height 508
click at [490, 57] on div at bounding box center [254, 228] width 508 height 508
click at [215, 78] on div at bounding box center [254, 228] width 508 height 508
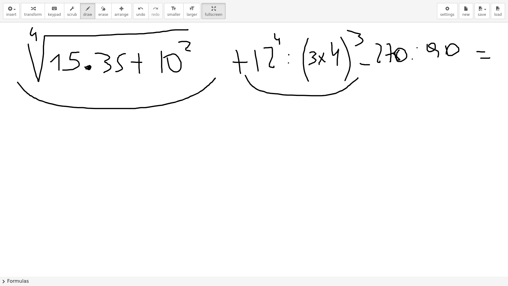
click at [358, 77] on div at bounding box center [254, 228] width 508 height 508
click at [452, 66] on div at bounding box center [254, 228] width 508 height 508
drag, startPoint x: 96, startPoint y: 137, endPoint x: 77, endPoint y: 166, distance: 34.5
click at [63, 172] on div at bounding box center [254, 228] width 508 height 508
drag, startPoint x: 125, startPoint y: 140, endPoint x: 126, endPoint y: 165, distance: 24.1
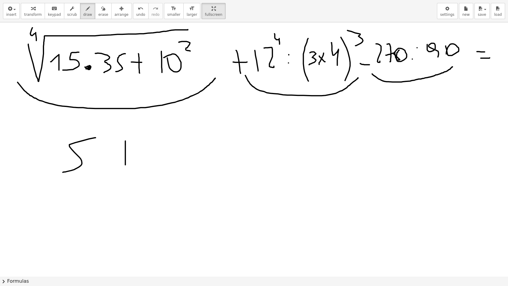
click at [126, 167] on div at bounding box center [254, 228] width 508 height 508
drag, startPoint x: 118, startPoint y: 157, endPoint x: 129, endPoint y: 155, distance: 10.3
click at [129, 155] on div at bounding box center [254, 228] width 508 height 508
drag, startPoint x: 157, startPoint y: 158, endPoint x: 161, endPoint y: 162, distance: 5.1
click at [161, 162] on div at bounding box center [254, 228] width 508 height 508
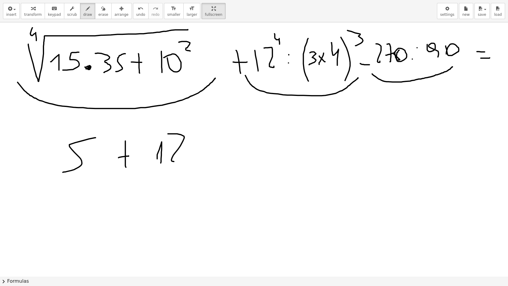
drag, startPoint x: 168, startPoint y: 134, endPoint x: 179, endPoint y: 150, distance: 19.8
click at [182, 160] on div at bounding box center [254, 228] width 508 height 508
drag, startPoint x: 191, startPoint y: 126, endPoint x: 200, endPoint y: 141, distance: 17.1
click at [200, 141] on div at bounding box center [254, 228] width 508 height 508
click at [208, 156] on div at bounding box center [254, 228] width 508 height 508
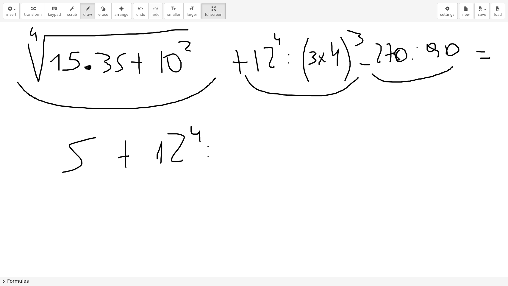
click at [208, 146] on div at bounding box center [254, 228] width 508 height 508
drag, startPoint x: 228, startPoint y: 154, endPoint x: 232, endPoint y: 152, distance: 4.5
click at [232, 152] on div at bounding box center [254, 228] width 508 height 508
drag, startPoint x: 240, startPoint y: 137, endPoint x: 251, endPoint y: 149, distance: 16.0
click at [251, 149] on div at bounding box center [254, 228] width 508 height 508
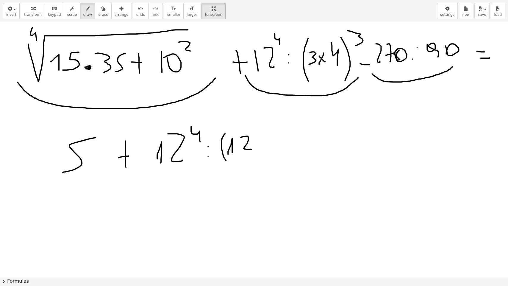
drag, startPoint x: 222, startPoint y: 139, endPoint x: 246, endPoint y: 145, distance: 25.4
click at [226, 160] on div at bounding box center [254, 228] width 508 height 508
drag, startPoint x: 252, startPoint y: 125, endPoint x: 258, endPoint y: 143, distance: 19.1
click at [253, 167] on div at bounding box center [254, 228] width 508 height 508
drag, startPoint x: 260, startPoint y: 118, endPoint x: 267, endPoint y: 129, distance: 13.1
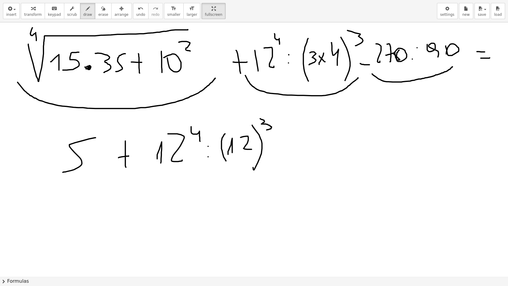
click at [267, 129] on div at bounding box center [254, 228] width 508 height 508
drag, startPoint x: 278, startPoint y: 149, endPoint x: 289, endPoint y: 147, distance: 11.1
click at [289, 147] on div at bounding box center [254, 228] width 508 height 508
drag, startPoint x: 457, startPoint y: 36, endPoint x: 444, endPoint y: 66, distance: 32.6
click at [444, 66] on div at bounding box center [254, 228] width 508 height 508
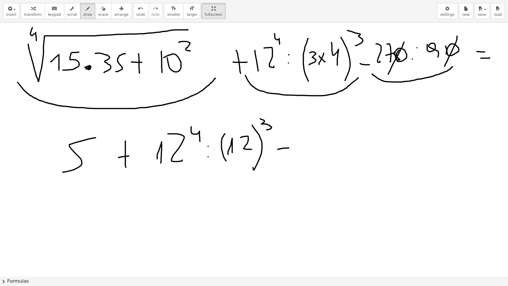
drag, startPoint x: 404, startPoint y: 42, endPoint x: 388, endPoint y: 74, distance: 35.8
click at [388, 74] on div at bounding box center [254, 228] width 508 height 508
drag, startPoint x: 307, startPoint y: 133, endPoint x: 305, endPoint y: 154, distance: 20.6
click at [305, 154] on div at bounding box center [254, 228] width 508 height 508
drag, startPoint x: 89, startPoint y: 198, endPoint x: 74, endPoint y: 224, distance: 30.0
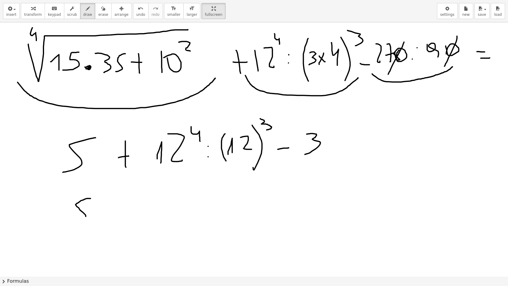
click at [74, 224] on div at bounding box center [254, 228] width 508 height 508
drag, startPoint x: 129, startPoint y: 202, endPoint x: 129, endPoint y: 221, distance: 18.8
click at [129, 221] on div at bounding box center [254, 228] width 508 height 508
drag, startPoint x: 123, startPoint y: 210, endPoint x: 131, endPoint y: 210, distance: 8.3
click at [131, 210] on div at bounding box center [254, 228] width 508 height 508
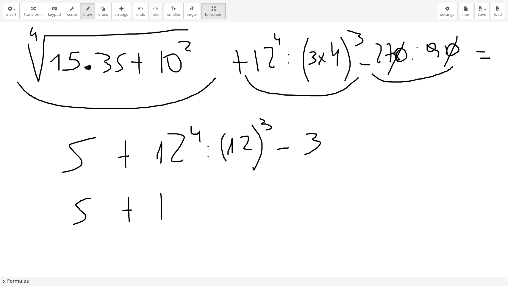
drag, startPoint x: 160, startPoint y: 193, endPoint x: 160, endPoint y: 217, distance: 24.1
click at [161, 219] on div at bounding box center [254, 228] width 508 height 508
drag, startPoint x: 185, startPoint y: 195, endPoint x: 192, endPoint y: 211, distance: 17.9
click at [192, 211] on div at bounding box center [254, 228] width 508 height 508
click at [224, 202] on div at bounding box center [254, 228] width 508 height 508
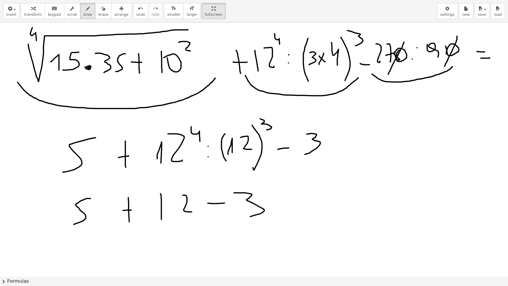
drag, startPoint x: 252, startPoint y: 194, endPoint x: 250, endPoint y: 216, distance: 22.4
click at [250, 216] on div at bounding box center [254, 228] width 508 height 508
click at [98, 12] on span "erase" at bounding box center [103, 14] width 10 height 4
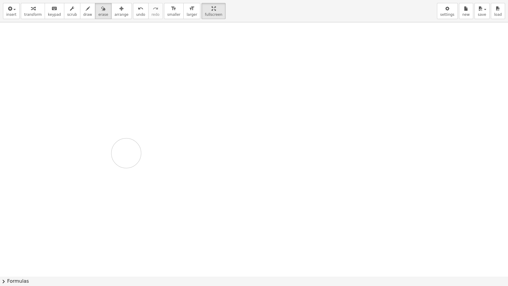
drag, startPoint x: 21, startPoint y: 45, endPoint x: 124, endPoint y: 154, distance: 149.7
click at [124, 154] on div at bounding box center [254, 228] width 508 height 508
click at [83, 15] on span "draw" at bounding box center [87, 14] width 9 height 4
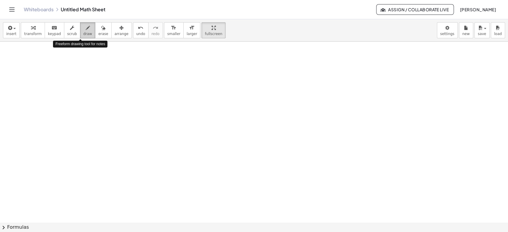
click at [83, 32] on span "draw" at bounding box center [87, 34] width 9 height 4
drag, startPoint x: 20, startPoint y: 60, endPoint x: 30, endPoint y: 50, distance: 13.9
click at [30, 50] on div at bounding box center [254, 175] width 508 height 362
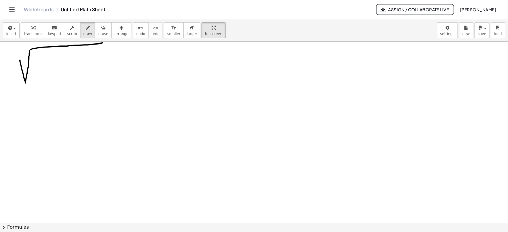
drag, startPoint x: 31, startPoint y: 49, endPoint x: 104, endPoint y: 42, distance: 73.2
click at [104, 42] on div at bounding box center [254, 175] width 508 height 362
drag, startPoint x: 44, startPoint y: 50, endPoint x: 38, endPoint y: 69, distance: 20.0
click at [38, 70] on div at bounding box center [254, 175] width 508 height 362
drag, startPoint x: 62, startPoint y: 56, endPoint x: 66, endPoint y: 68, distance: 13.0
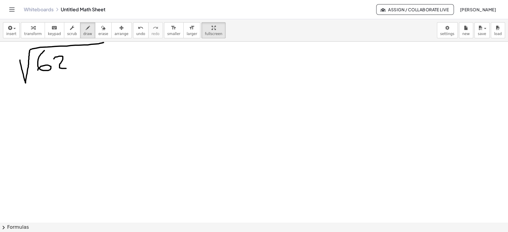
click at [66, 68] on div at bounding box center [254, 175] width 508 height 362
drag, startPoint x: 79, startPoint y: 54, endPoint x: 73, endPoint y: 69, distance: 16.7
click at [73, 69] on div at bounding box center [254, 175] width 508 height 362
click at [112, 53] on div at bounding box center [254, 175] width 508 height 362
click at [114, 61] on div at bounding box center [254, 175] width 508 height 362
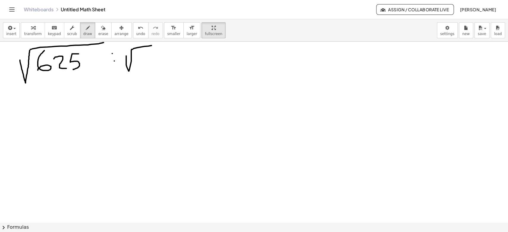
drag, startPoint x: 126, startPoint y: 56, endPoint x: 147, endPoint y: 51, distance: 21.1
click at [152, 45] on div at bounding box center [254, 175] width 508 height 362
drag, startPoint x: 136, startPoint y: 58, endPoint x: 144, endPoint y: 62, distance: 8.9
click at [143, 65] on div at bounding box center [254, 175] width 508 height 362
drag, startPoint x: 152, startPoint y: 53, endPoint x: 145, endPoint y: 68, distance: 16.5
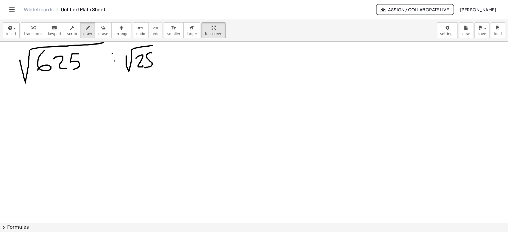
click at [145, 68] on div at bounding box center [254, 175] width 508 height 362
click at [168, 64] on div at bounding box center [254, 175] width 508 height 362
drag, startPoint x: 188, startPoint y: 44, endPoint x: 192, endPoint y: 83, distance: 39.2
click at [192, 83] on div at bounding box center [254, 175] width 508 height 362
drag, startPoint x: 189, startPoint y: 51, endPoint x: 188, endPoint y: 67, distance: 15.8
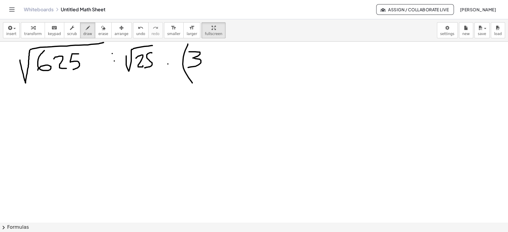
click at [188, 67] on div at bounding box center [254, 175] width 508 height 362
drag, startPoint x: 210, startPoint y: 55, endPoint x: 218, endPoint y: 47, distance: 11.6
click at [218, 47] on div at bounding box center [254, 175] width 508 height 362
drag, startPoint x: 210, startPoint y: 43, endPoint x: 204, endPoint y: 51, distance: 10.8
click at [204, 51] on div at bounding box center [254, 175] width 508 height 362
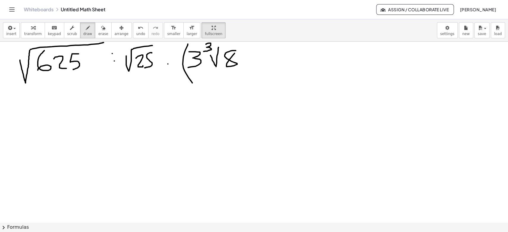
drag, startPoint x: 225, startPoint y: 53, endPoint x: 235, endPoint y: 52, distance: 9.6
click at [235, 52] on div at bounding box center [254, 175] width 508 height 362
drag, startPoint x: 229, startPoint y: 45, endPoint x: 243, endPoint y: 49, distance: 14.2
click at [243, 49] on div at bounding box center [254, 175] width 508 height 362
click at [264, 53] on div at bounding box center [254, 175] width 508 height 362
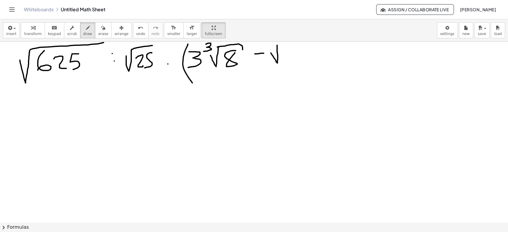
drag, startPoint x: 276, startPoint y: 62, endPoint x: 301, endPoint y: 41, distance: 31.7
click at [301, 41] on div at bounding box center [254, 175] width 508 height 362
drag, startPoint x: 270, startPoint y: 43, endPoint x: 264, endPoint y: 52, distance: 10.6
click at [264, 52] on div at bounding box center [254, 175] width 508 height 362
click at [293, 49] on div at bounding box center [254, 175] width 508 height 362
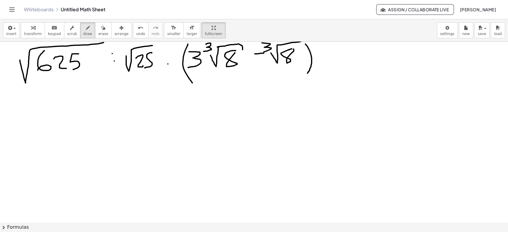
drag, startPoint x: 305, startPoint y: 44, endPoint x: 307, endPoint y: 74, distance: 30.1
click at [307, 74] on div at bounding box center [254, 175] width 508 height 362
drag, startPoint x: 43, startPoint y: 99, endPoint x: 67, endPoint y: 117, distance: 29.9
click at [67, 117] on div at bounding box center [254, 175] width 508 height 362
drag, startPoint x: 90, startPoint y: 92, endPoint x: 77, endPoint y: 114, distance: 25.6
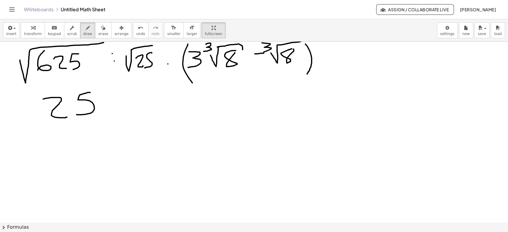
click at [77, 114] on div at bounding box center [254, 175] width 508 height 362
click at [113, 94] on div at bounding box center [254, 175] width 508 height 362
click at [113, 109] on div at bounding box center [254, 175] width 508 height 362
drag, startPoint x: 140, startPoint y: 93, endPoint x: 128, endPoint y: 111, distance: 22.4
click at [128, 111] on div at bounding box center [254, 175] width 508 height 362
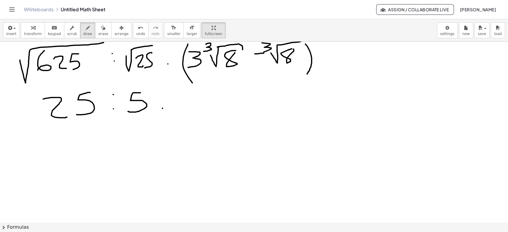
click at [162, 108] on div at bounding box center [254, 175] width 508 height 362
drag, startPoint x: 196, startPoint y: 82, endPoint x: 202, endPoint y: 126, distance: 44.5
click at [202, 126] on div at bounding box center [254, 175] width 508 height 362
drag, startPoint x: 189, startPoint y: 71, endPoint x: 240, endPoint y: 66, distance: 52.0
click at [240, 66] on div at bounding box center [254, 175] width 508 height 362
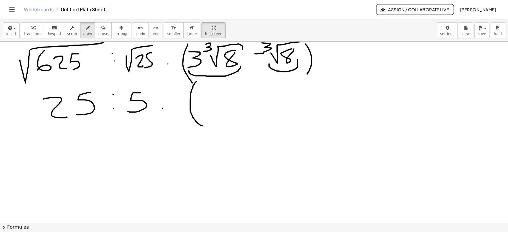
drag, startPoint x: 269, startPoint y: 64, endPoint x: 204, endPoint y: 111, distance: 80.2
click at [297, 59] on div at bounding box center [254, 175] width 508 height 362
drag, startPoint x: 204, startPoint y: 99, endPoint x: 216, endPoint y: 109, distance: 15.9
click at [216, 109] on div at bounding box center [254, 175] width 508 height 362
drag, startPoint x: 230, startPoint y: 95, endPoint x: 255, endPoint y: 82, distance: 27.9
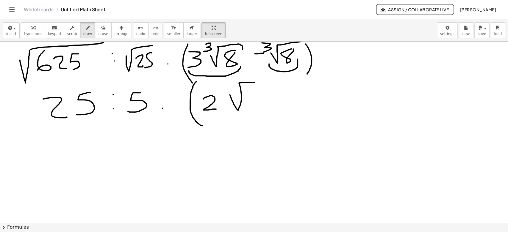
click at [255, 82] on div at bounding box center [254, 175] width 508 height 362
drag, startPoint x: 228, startPoint y: 84, endPoint x: 224, endPoint y: 93, distance: 10.1
click at [224, 93] on div at bounding box center [254, 175] width 508 height 362
drag, startPoint x: 254, startPoint y: 90, endPoint x: 251, endPoint y: 93, distance: 4.9
click at [251, 92] on div at bounding box center [254, 175] width 508 height 362
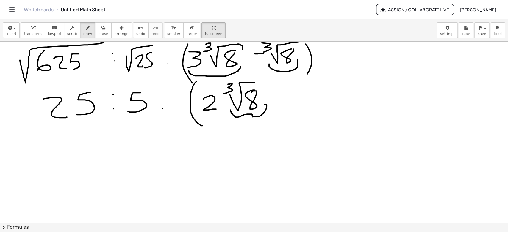
drag, startPoint x: 230, startPoint y: 110, endPoint x: 265, endPoint y: 104, distance: 34.7
click at [265, 104] on div at bounding box center [254, 175] width 508 height 362
drag, startPoint x: 246, startPoint y: 124, endPoint x: 263, endPoint y: 126, distance: 16.8
click at [269, 132] on div at bounding box center [254, 175] width 508 height 362
drag, startPoint x: 269, startPoint y: 83, endPoint x: 262, endPoint y: 119, distance: 36.8
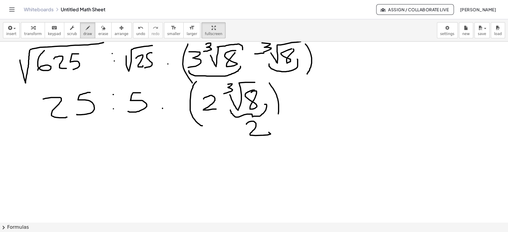
click at [276, 123] on div at bounding box center [254, 175] width 508 height 362
drag, startPoint x: 193, startPoint y: 147, endPoint x: 293, endPoint y: 133, distance: 100.7
click at [293, 133] on div at bounding box center [254, 175] width 508 height 362
drag, startPoint x: 230, startPoint y: 166, endPoint x: 241, endPoint y: 183, distance: 20.5
click at [241, 183] on div at bounding box center [254, 175] width 508 height 362
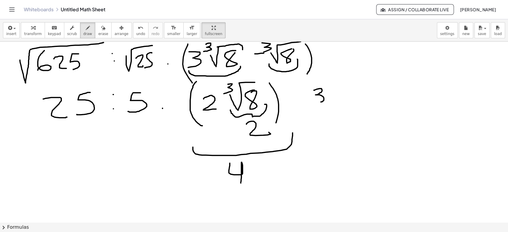
drag, startPoint x: 314, startPoint y: 90, endPoint x: 316, endPoint y: 102, distance: 12.3
click at [315, 103] on div at bounding box center [254, 175] width 508 height 362
click at [329, 99] on div at bounding box center [254, 175] width 508 height 362
drag, startPoint x: 331, startPoint y: 87, endPoint x: 339, endPoint y: 99, distance: 14.4
click at [339, 99] on div at bounding box center [254, 175] width 508 height 362
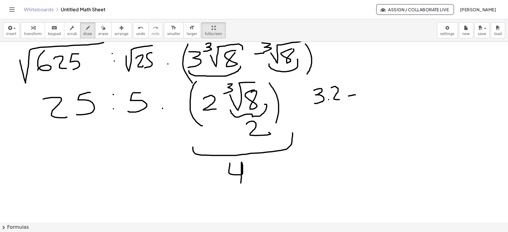
drag, startPoint x: 348, startPoint y: 96, endPoint x: 355, endPoint y: 95, distance: 6.9
click at [355, 95] on div at bounding box center [254, 175] width 508 height 362
drag, startPoint x: 364, startPoint y: 86, endPoint x: 377, endPoint y: 99, distance: 18.1
click at [377, 99] on div at bounding box center [254, 175] width 508 height 362
click at [329, 121] on div at bounding box center [254, 175] width 508 height 362
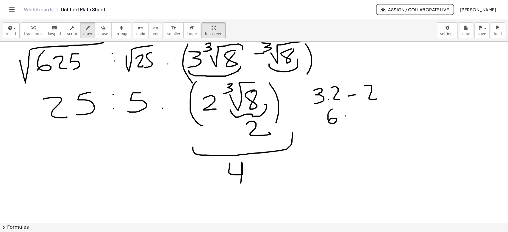
drag, startPoint x: 346, startPoint y: 116, endPoint x: 353, endPoint y: 115, distance: 7.8
click at [353, 115] on div at bounding box center [254, 175] width 508 height 362
drag, startPoint x: 363, startPoint y: 110, endPoint x: 372, endPoint y: 120, distance: 13.5
click at [372, 120] on div at bounding box center [254, 175] width 508 height 362
drag, startPoint x: 326, startPoint y: 136, endPoint x: 385, endPoint y: 124, distance: 60.0
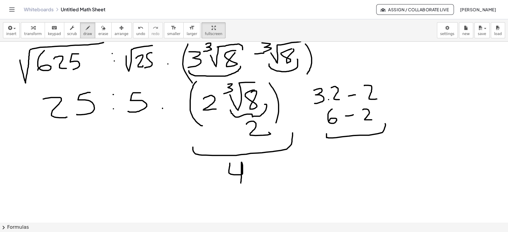
click at [385, 124] on div at bounding box center [254, 175] width 508 height 362
drag, startPoint x: 348, startPoint y: 145, endPoint x: 355, endPoint y: 158, distance: 15.6
click at [357, 165] on div at bounding box center [254, 175] width 508 height 362
drag, startPoint x: 134, startPoint y: 164, endPoint x: 124, endPoint y: 185, distance: 23.2
click at [124, 185] on div at bounding box center [254, 175] width 508 height 362
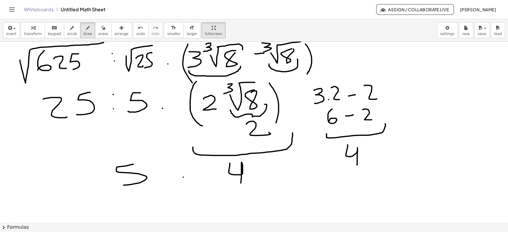
click at [183, 177] on div at bounding box center [254, 175] width 508 height 362
drag, startPoint x: 271, startPoint y: 177, endPoint x: 282, endPoint y: 177, distance: 11.0
click at [282, 177] on div at bounding box center [254, 175] width 508 height 362
drag, startPoint x: 273, startPoint y: 182, endPoint x: 280, endPoint y: 181, distance: 7.5
click at [280, 181] on div at bounding box center [254, 175] width 508 height 362
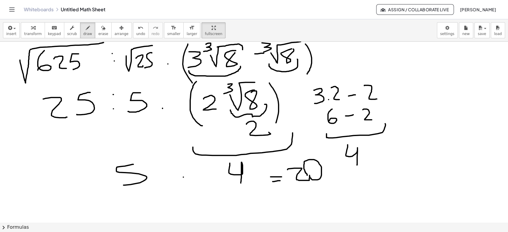
drag, startPoint x: 287, startPoint y: 170, endPoint x: 307, endPoint y: 175, distance: 20.4
click at [307, 175] on div at bounding box center [254, 175] width 508 height 362
click at [98, 35] on span "erase" at bounding box center [103, 34] width 10 height 4
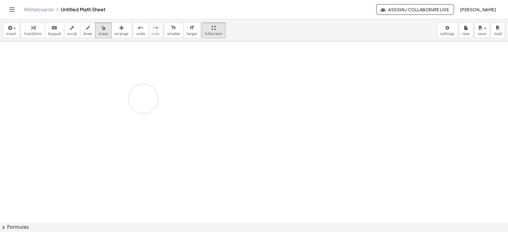
drag, startPoint x: 31, startPoint y: 65, endPoint x: 85, endPoint y: 104, distance: 66.7
click at [81, 111] on div at bounding box center [254, 175] width 508 height 362
drag, startPoint x: 32, startPoint y: 57, endPoint x: 42, endPoint y: 54, distance: 9.6
click at [46, 68] on div at bounding box center [254, 175] width 508 height 362
click at [83, 32] on span "draw" at bounding box center [87, 34] width 9 height 4
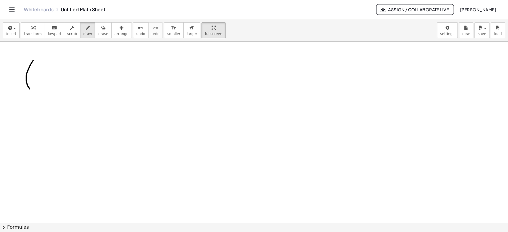
drag, startPoint x: 32, startPoint y: 61, endPoint x: 31, endPoint y: 90, distance: 28.6
click at [31, 90] on div at bounding box center [254, 175] width 508 height 362
drag, startPoint x: 44, startPoint y: 67, endPoint x: 54, endPoint y: 85, distance: 20.0
click at [54, 85] on div at bounding box center [254, 175] width 508 height 362
drag, startPoint x: 62, startPoint y: 63, endPoint x: 66, endPoint y: 66, distance: 4.8
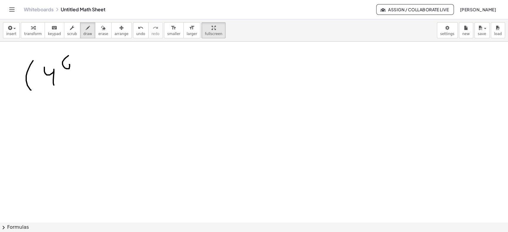
click at [66, 66] on div at bounding box center [254, 175] width 508 height 362
click at [81, 57] on div at bounding box center [254, 175] width 508 height 362
drag, startPoint x: 93, startPoint y: 50, endPoint x: 96, endPoint y: 61, distance: 11.0
click at [96, 61] on div at bounding box center [254, 175] width 508 height 362
click at [107, 68] on div at bounding box center [254, 175] width 508 height 362
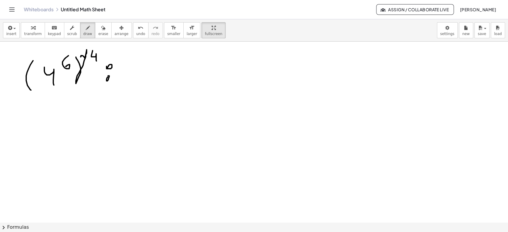
drag, startPoint x: 107, startPoint y: 81, endPoint x: 106, endPoint y: 78, distance: 3.1
click at [106, 78] on div at bounding box center [254, 175] width 508 height 362
drag, startPoint x: 132, startPoint y: 59, endPoint x: 131, endPoint y: 90, distance: 31.6
click at [131, 90] on div at bounding box center [254, 175] width 508 height 362
drag, startPoint x: 143, startPoint y: 64, endPoint x: 151, endPoint y: 81, distance: 18.9
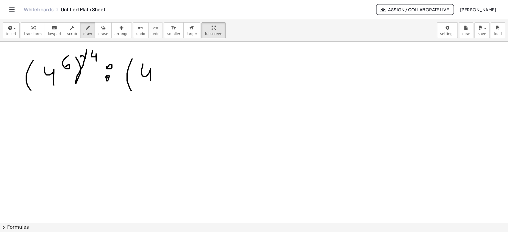
click at [151, 81] on div at bounding box center [254, 175] width 508 height 362
drag, startPoint x: 160, startPoint y: 62, endPoint x: 164, endPoint y: 60, distance: 4.9
click at [164, 60] on div at bounding box center [254, 175] width 508 height 362
drag, startPoint x: 158, startPoint y: 74, endPoint x: 164, endPoint y: 77, distance: 6.5
click at [164, 77] on div at bounding box center [254, 175] width 508 height 362
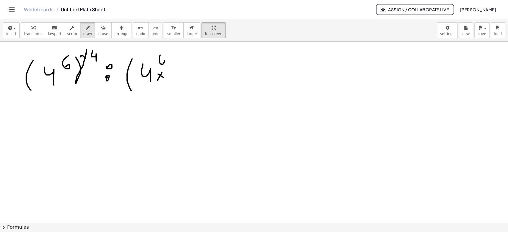
click at [157, 80] on div at bounding box center [254, 175] width 508 height 362
drag, startPoint x: 171, startPoint y: 71, endPoint x: 177, endPoint y: 68, distance: 6.4
click at [177, 72] on div at bounding box center [254, 175] width 508 height 362
drag, startPoint x: 177, startPoint y: 68, endPoint x: 179, endPoint y: 77, distance: 8.8
click at [178, 82] on div at bounding box center [254, 175] width 508 height 362
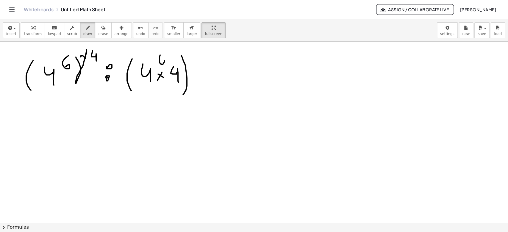
drag, startPoint x: 181, startPoint y: 55, endPoint x: 183, endPoint y: 95, distance: 39.3
click at [183, 95] on div at bounding box center [254, 175] width 508 height 362
click at [193, 50] on div at bounding box center [254, 175] width 508 height 362
click at [98, 33] on span "erase" at bounding box center [103, 34] width 10 height 4
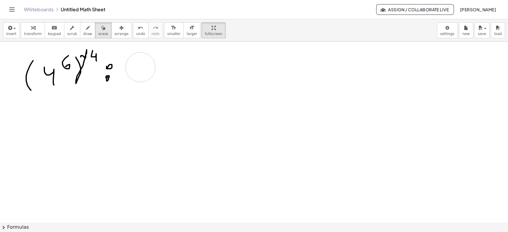
drag, startPoint x: 160, startPoint y: 58, endPoint x: 140, endPoint y: 71, distance: 22.6
click at [140, 71] on div at bounding box center [254, 175] width 508 height 362
click at [86, 31] on icon "button" at bounding box center [88, 27] width 4 height 7
drag, startPoint x: 129, startPoint y: 70, endPoint x: 137, endPoint y: 85, distance: 17.0
click at [137, 85] on div at bounding box center [254, 175] width 508 height 362
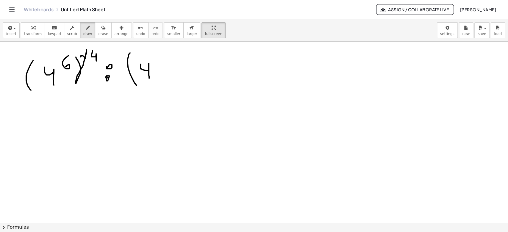
drag, startPoint x: 141, startPoint y: 64, endPoint x: 149, endPoint y: 78, distance: 16.3
click at [149, 78] on div at bounding box center [254, 175] width 508 height 362
click at [162, 72] on div at bounding box center [254, 175] width 508 height 362
drag, startPoint x: 169, startPoint y: 58, endPoint x: 182, endPoint y: 81, distance: 26.2
click at [182, 81] on div at bounding box center [254, 175] width 508 height 362
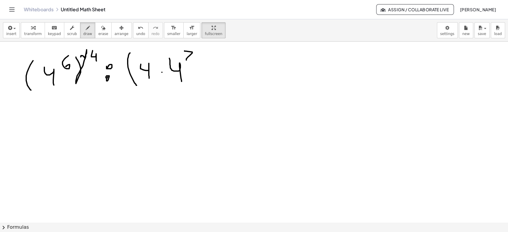
drag, startPoint x: 185, startPoint y: 51, endPoint x: 193, endPoint y: 60, distance: 12.6
click at [193, 60] on div at bounding box center [254, 175] width 508 height 362
drag, startPoint x: 198, startPoint y: 56, endPoint x: 200, endPoint y: 61, distance: 5.5
click at [200, 61] on div at bounding box center [254, 175] width 508 height 362
drag, startPoint x: 205, startPoint y: 48, endPoint x: 214, endPoint y: 92, distance: 44.9
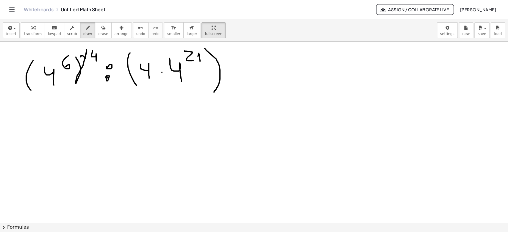
click at [214, 92] on div at bounding box center [254, 175] width 508 height 362
drag, startPoint x: 233, startPoint y: 59, endPoint x: 234, endPoint y: 77, distance: 18.2
click at [234, 77] on div at bounding box center [254, 175] width 508 height 362
drag, startPoint x: 230, startPoint y: 68, endPoint x: 241, endPoint y: 67, distance: 11.0
click at [241, 67] on div at bounding box center [254, 175] width 508 height 362
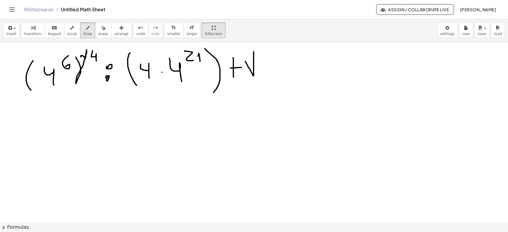
drag, startPoint x: 246, startPoint y: 62, endPoint x: 254, endPoint y: 51, distance: 12.9
click at [254, 51] on div at bounding box center [254, 175] width 508 height 362
drag, startPoint x: 236, startPoint y: 47, endPoint x: 241, endPoint y: 47, distance: 5.4
click at [241, 47] on div at bounding box center [254, 175] width 508 height 362
drag, startPoint x: 262, startPoint y: 57, endPoint x: 272, endPoint y: 70, distance: 15.5
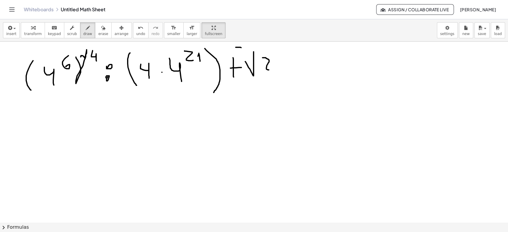
click at [272, 70] on div at bounding box center [254, 175] width 508 height 362
click at [276, 65] on div at bounding box center [254, 175] width 508 height 362
click at [293, 68] on div at bounding box center [254, 175] width 508 height 362
drag, startPoint x: 297, startPoint y: 55, endPoint x: 301, endPoint y: 76, distance: 21.1
click at [301, 76] on div at bounding box center [254, 175] width 508 height 362
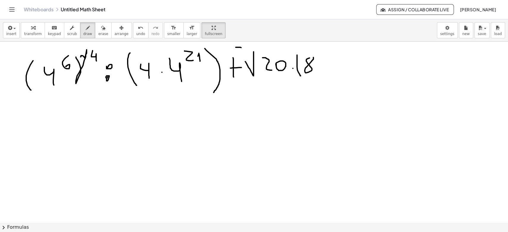
drag, startPoint x: 307, startPoint y: 59, endPoint x: 310, endPoint y: 60, distance: 3.9
click at [308, 58] on div at bounding box center [254, 175] width 508 height 362
drag, startPoint x: 318, startPoint y: 65, endPoint x: 323, endPoint y: 65, distance: 5.7
click at [323, 65] on div at bounding box center [254, 175] width 508 height 362
drag, startPoint x: 326, startPoint y: 57, endPoint x: 339, endPoint y: 67, distance: 15.5
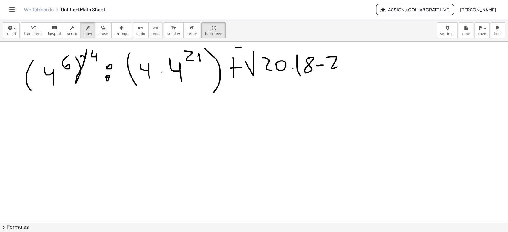
click at [339, 67] on div at bounding box center [254, 175] width 508 height 362
drag, startPoint x: 339, startPoint y: 53, endPoint x: 343, endPoint y: 75, distance: 22.7
click at [343, 75] on div at bounding box center [254, 175] width 508 height 362
click at [357, 71] on div at bounding box center [254, 175] width 508 height 362
click at [358, 66] on div at bounding box center [254, 175] width 508 height 362
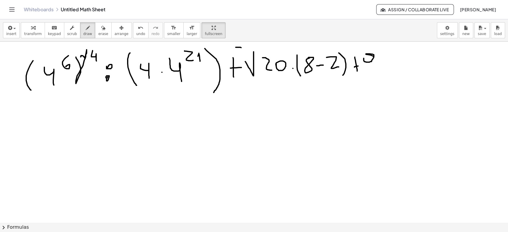
click at [379, 74] on div at bounding box center [254, 175] width 508 height 362
click at [378, 56] on div at bounding box center [254, 175] width 508 height 362
drag, startPoint x: 256, startPoint y: 52, endPoint x: 370, endPoint y: 46, distance: 113.8
click at [376, 45] on div at bounding box center [254, 175] width 508 height 362
click at [398, 55] on div at bounding box center [254, 175] width 508 height 362
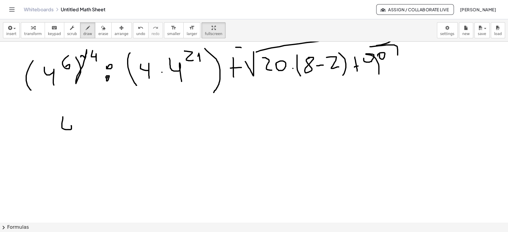
drag, startPoint x: 63, startPoint y: 117, endPoint x: 71, endPoint y: 140, distance: 24.9
click at [71, 140] on div at bounding box center [254, 175] width 508 height 362
drag, startPoint x: 71, startPoint y: 110, endPoint x: 80, endPoint y: 116, distance: 10.7
click at [80, 116] on div at bounding box center [254, 175] width 508 height 362
drag, startPoint x: 86, startPoint y: 107, endPoint x: 89, endPoint y: 117, distance: 10.6
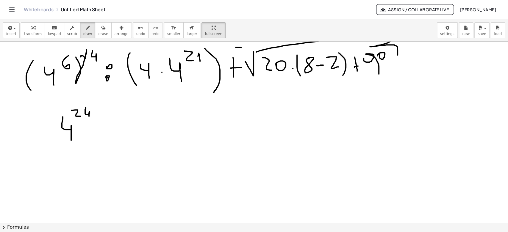
click at [89, 117] on div at bounding box center [254, 175] width 508 height 362
drag, startPoint x: 101, startPoint y: 127, endPoint x: 101, endPoint y: 137, distance: 10.7
click at [101, 127] on div at bounding box center [254, 175] width 508 height 362
click at [101, 139] on div at bounding box center [254, 175] width 508 height 362
drag, startPoint x: 117, startPoint y: 119, endPoint x: 124, endPoint y: 141, distance: 23.2
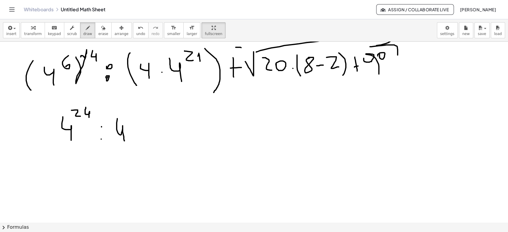
click at [124, 141] on div at bounding box center [254, 175] width 508 height 362
drag, startPoint x: 125, startPoint y: 113, endPoint x: 129, endPoint y: 119, distance: 7.8
click at [129, 119] on div at bounding box center [254, 175] width 508 height 362
drag, startPoint x: 133, startPoint y: 110, endPoint x: 140, endPoint y: 118, distance: 9.7
click at [140, 118] on div at bounding box center [254, 175] width 508 height 362
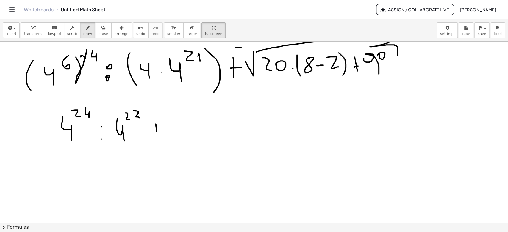
drag, startPoint x: 156, startPoint y: 124, endPoint x: 156, endPoint y: 136, distance: 12.2
click at [157, 137] on div at bounding box center [254, 175] width 508 height 362
click at [157, 131] on div at bounding box center [254, 175] width 508 height 362
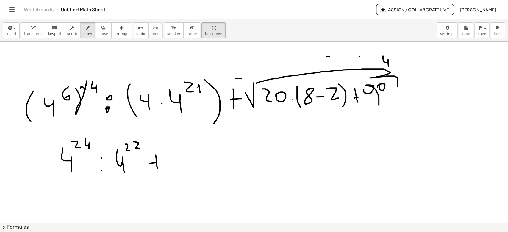
scroll to position [33, 0]
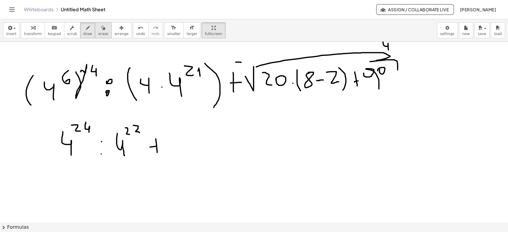
click at [98, 32] on span "erase" at bounding box center [103, 34] width 10 height 4
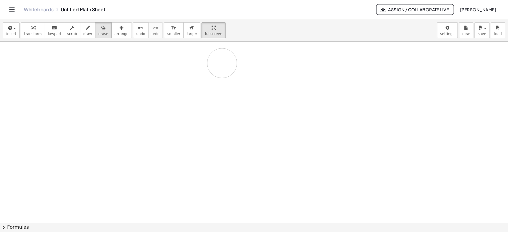
drag, startPoint x: 32, startPoint y: 85, endPoint x: 422, endPoint y: 73, distance: 390.1
click at [184, 64] on div at bounding box center [254, 190] width 508 height 362
